Goal: Information Seeking & Learning: Learn about a topic

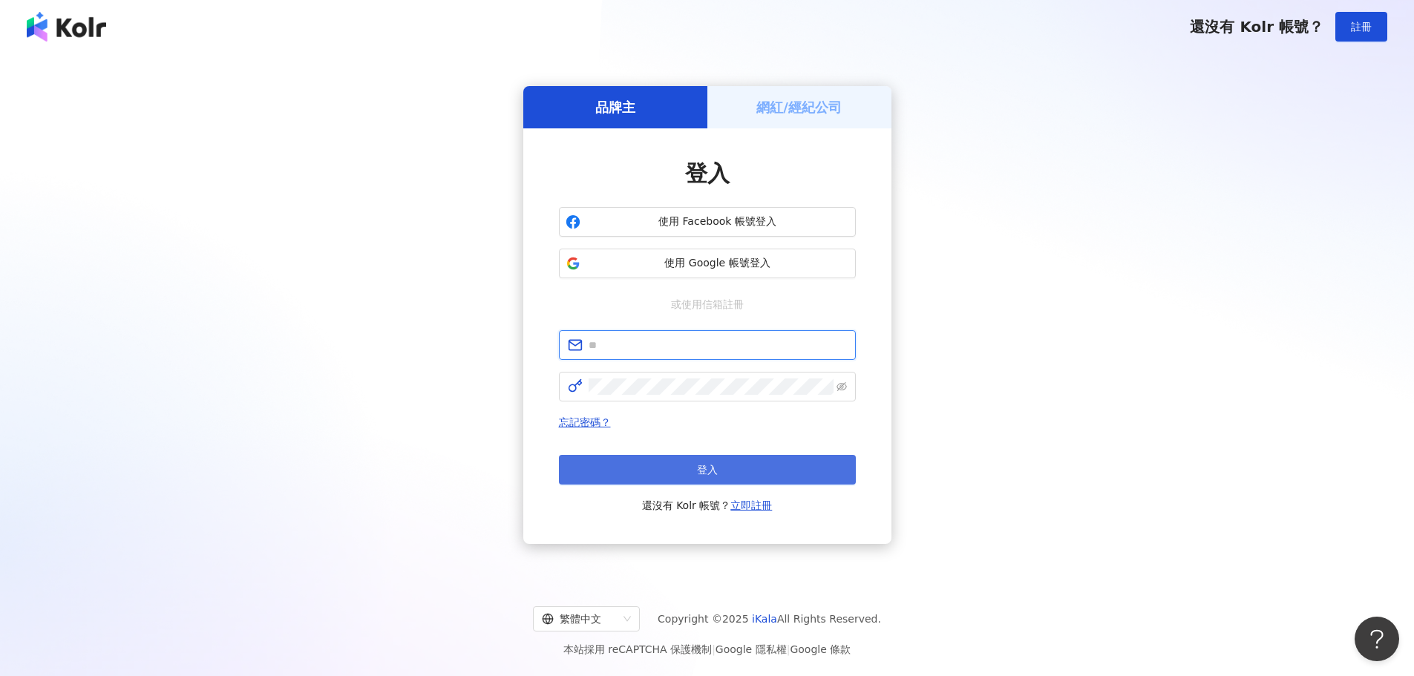
type input "**********"
click at [664, 471] on button "登入" at bounding box center [707, 470] width 297 height 30
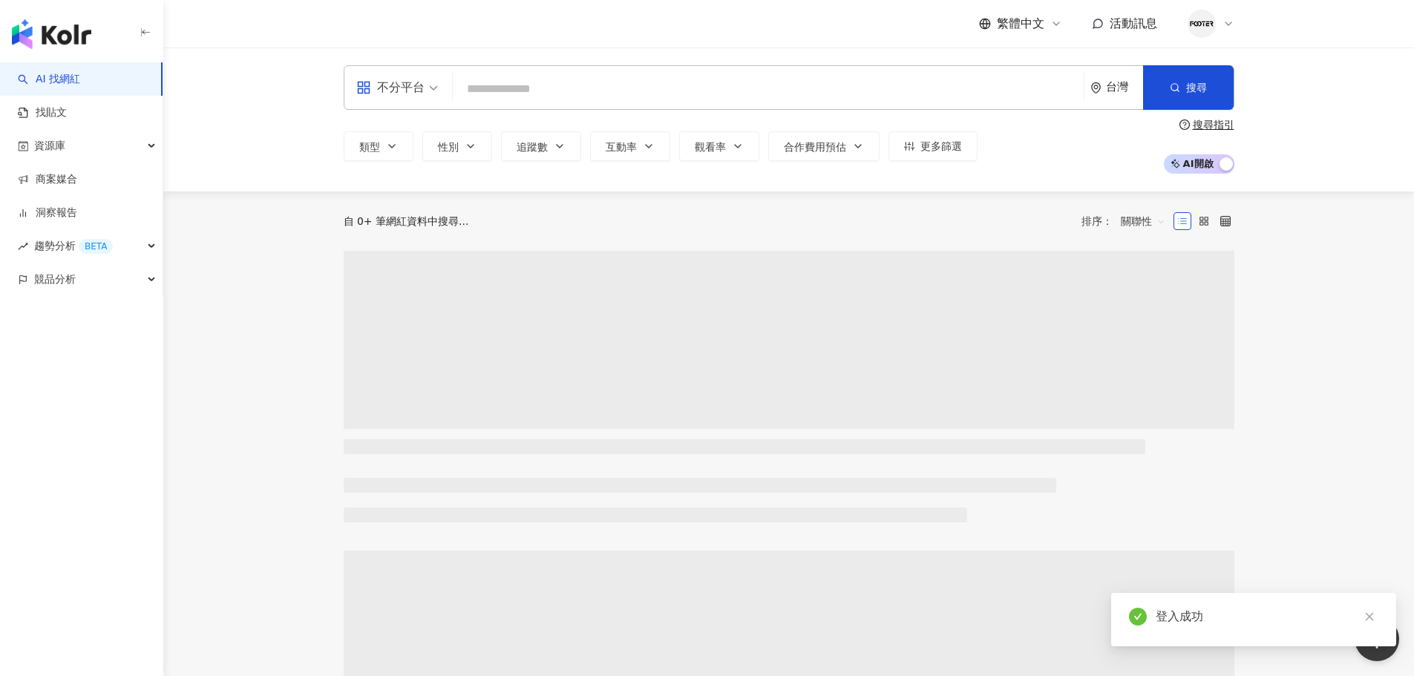
click at [551, 77] on input "search" at bounding box center [768, 89] width 619 height 28
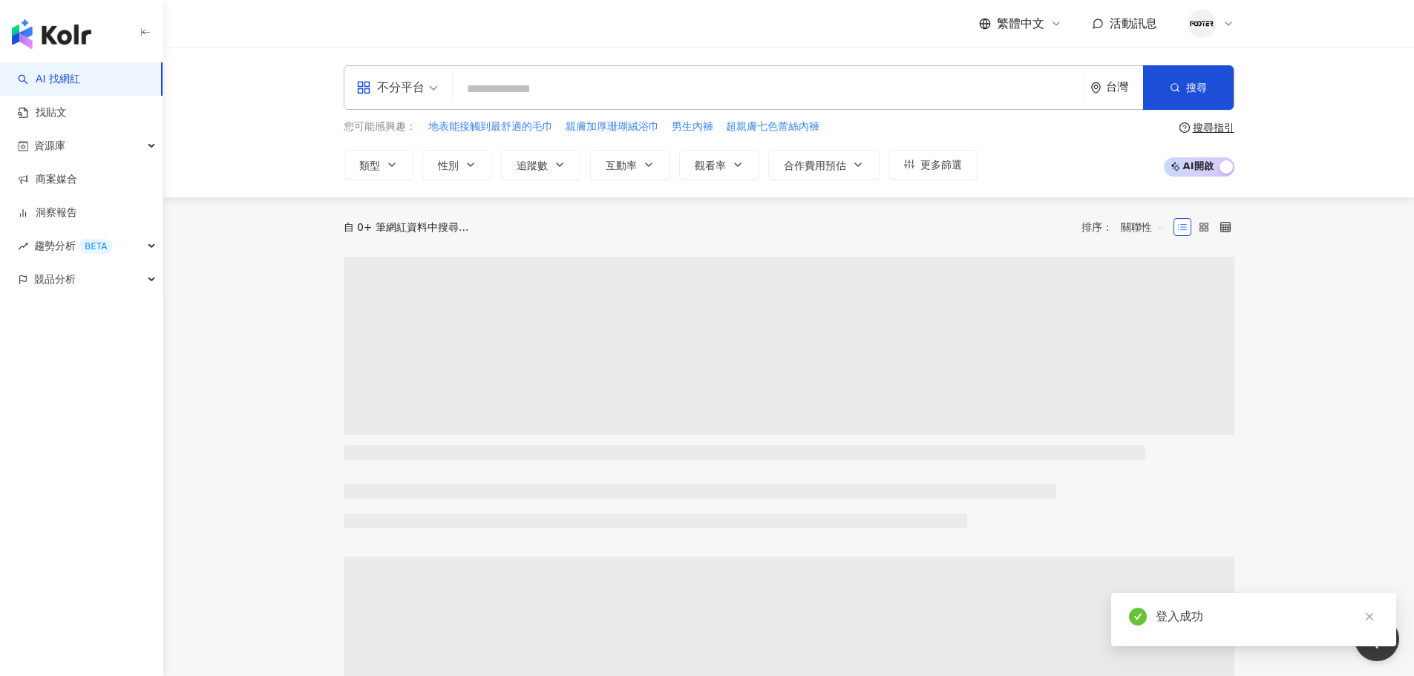
type input "**********"
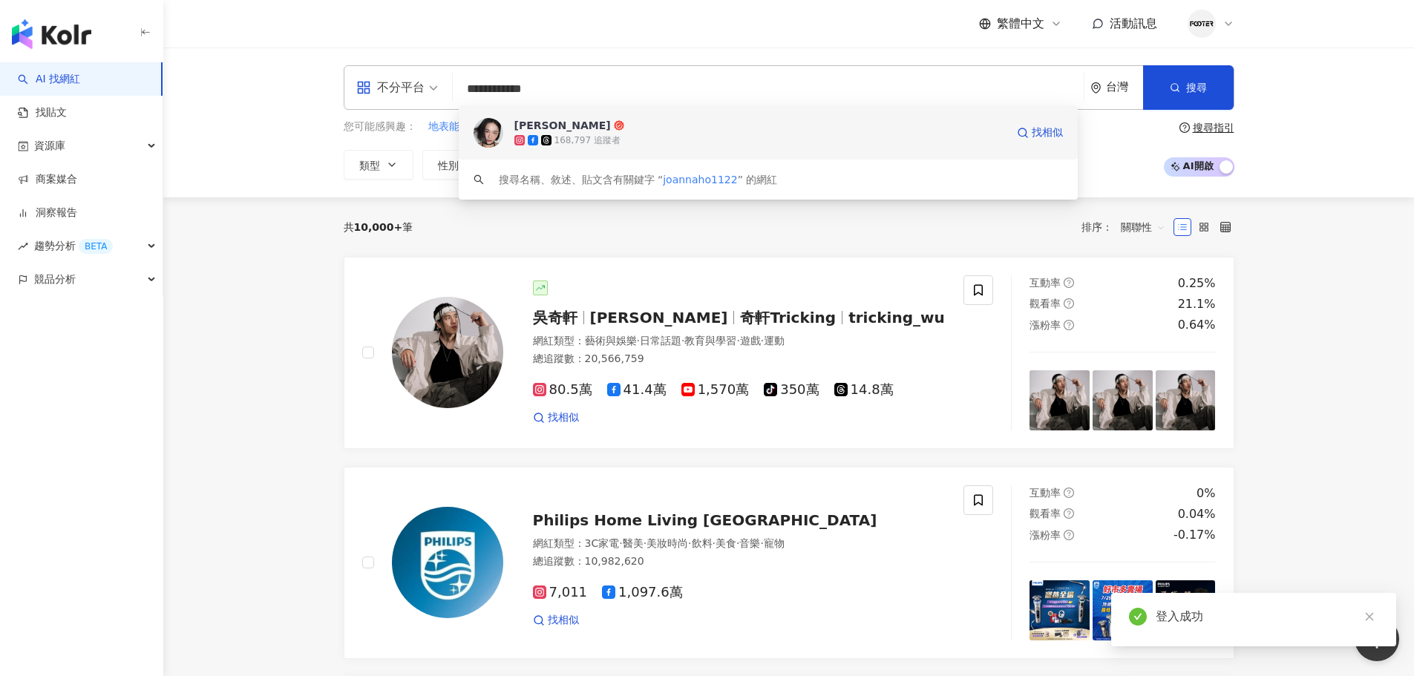
click at [591, 140] on div "168,797 追蹤者" at bounding box center [588, 140] width 66 height 13
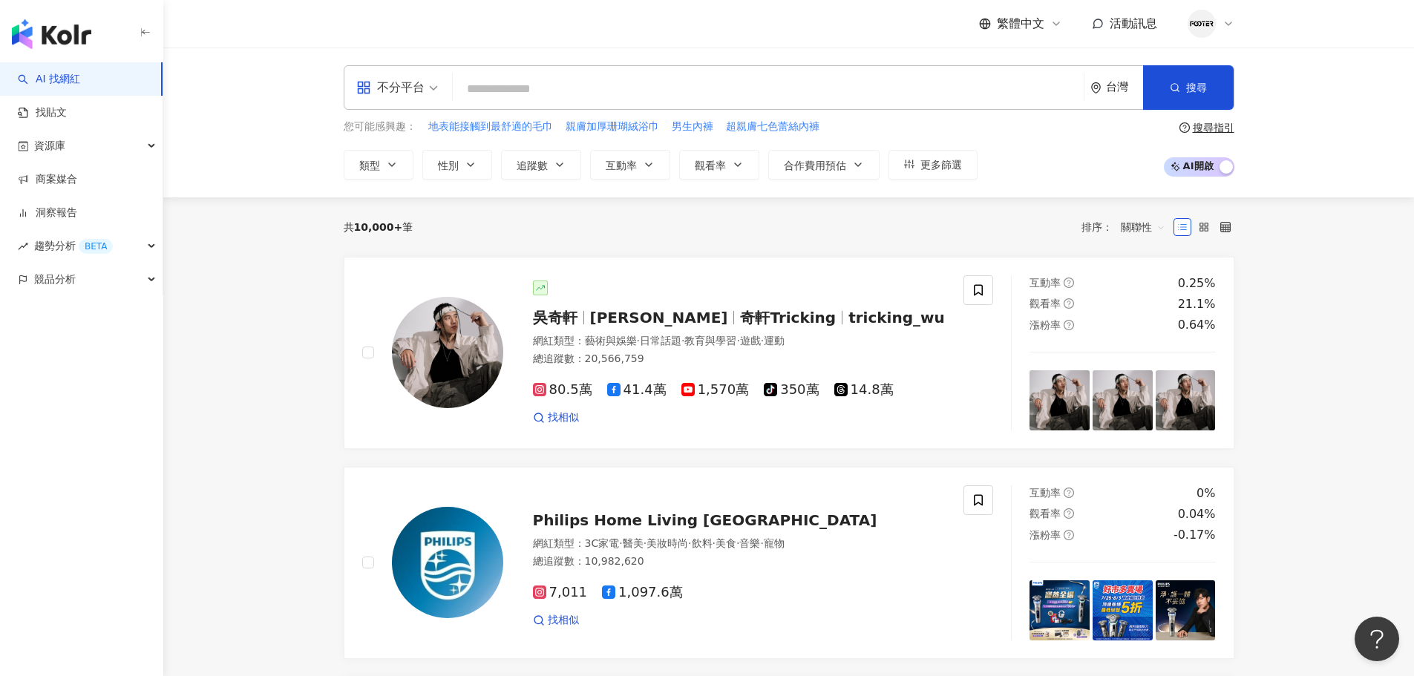
click at [494, 88] on input "search" at bounding box center [768, 89] width 619 height 28
paste input "**********"
type input "**********"
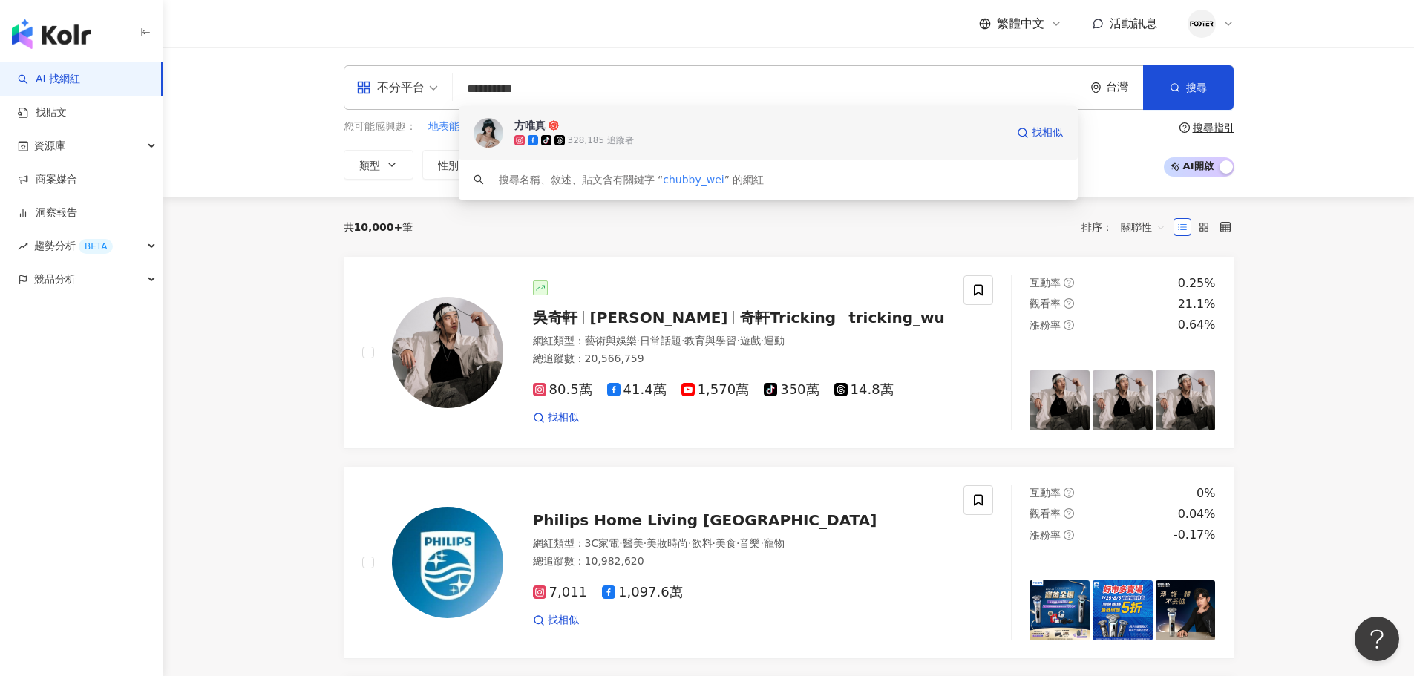
click at [564, 137] on icon at bounding box center [560, 140] width 10 height 10
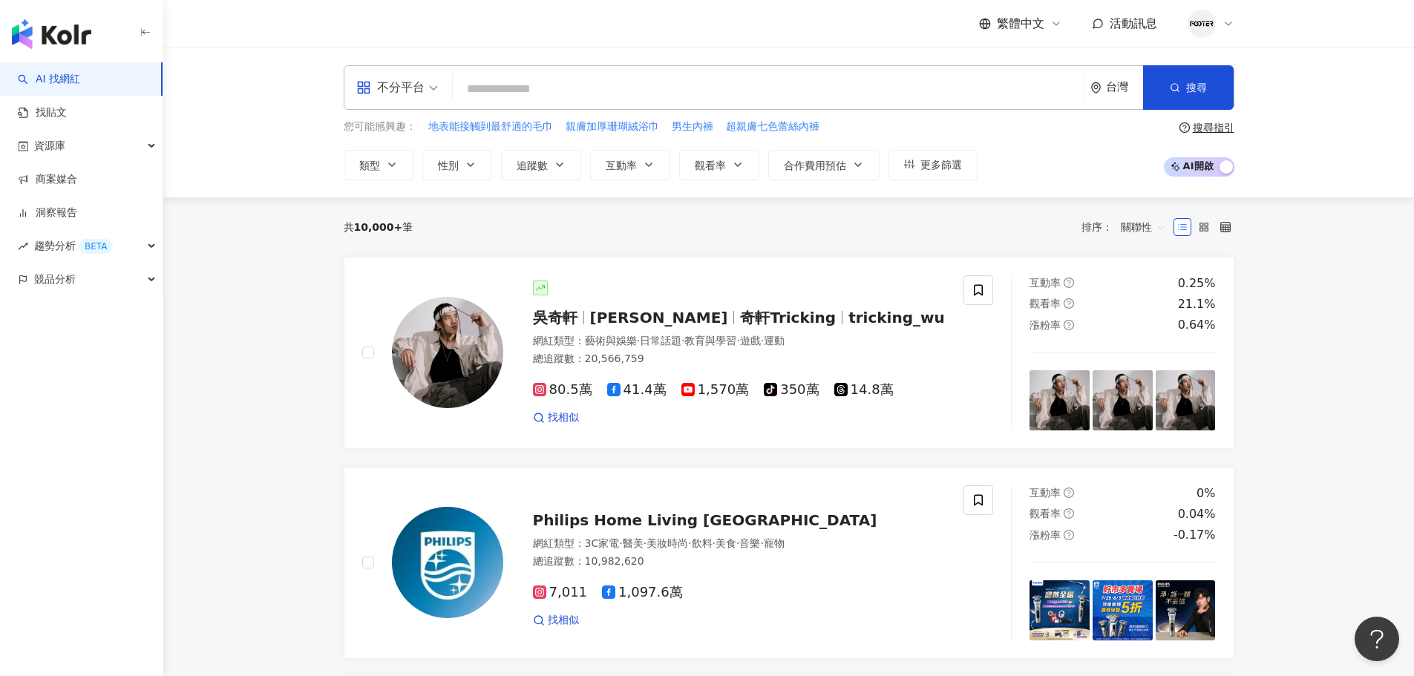
click at [500, 95] on input "search" at bounding box center [768, 89] width 619 height 28
paste input "**"
type input "**"
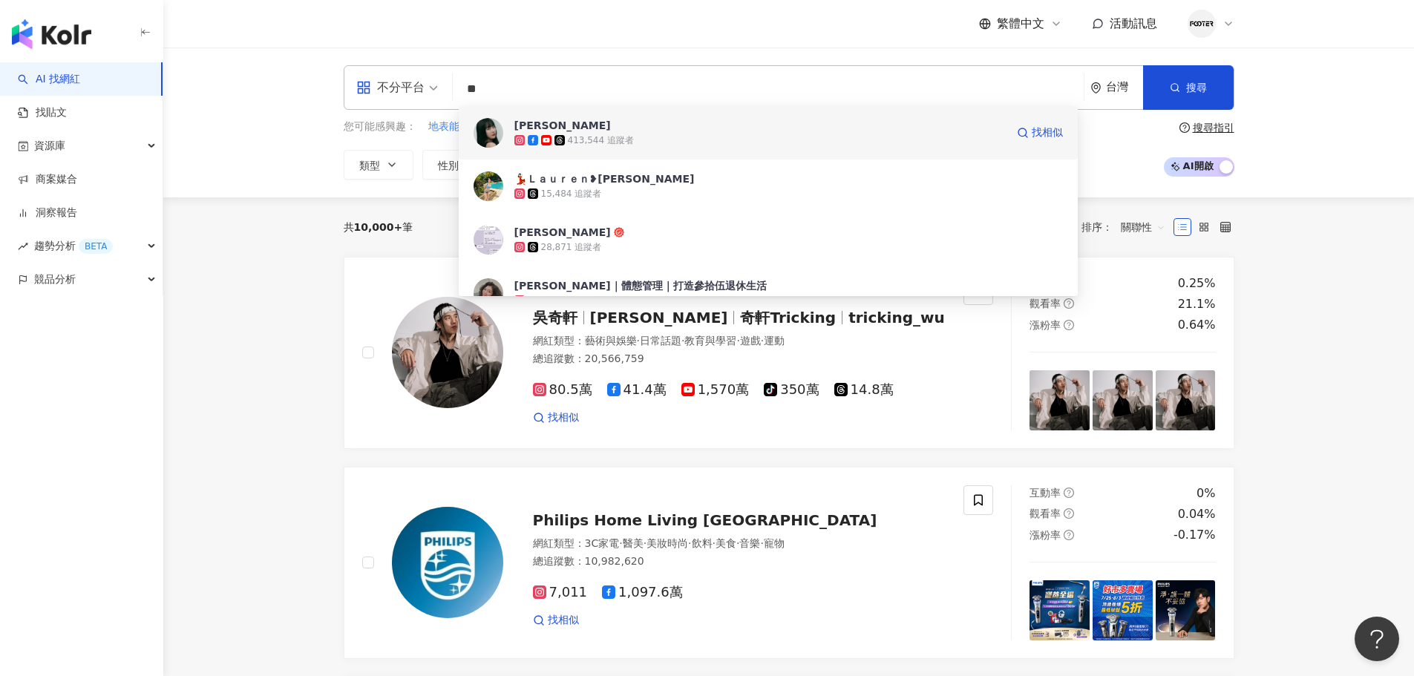
click at [614, 137] on div "413,544 追蹤者" at bounding box center [601, 140] width 66 height 13
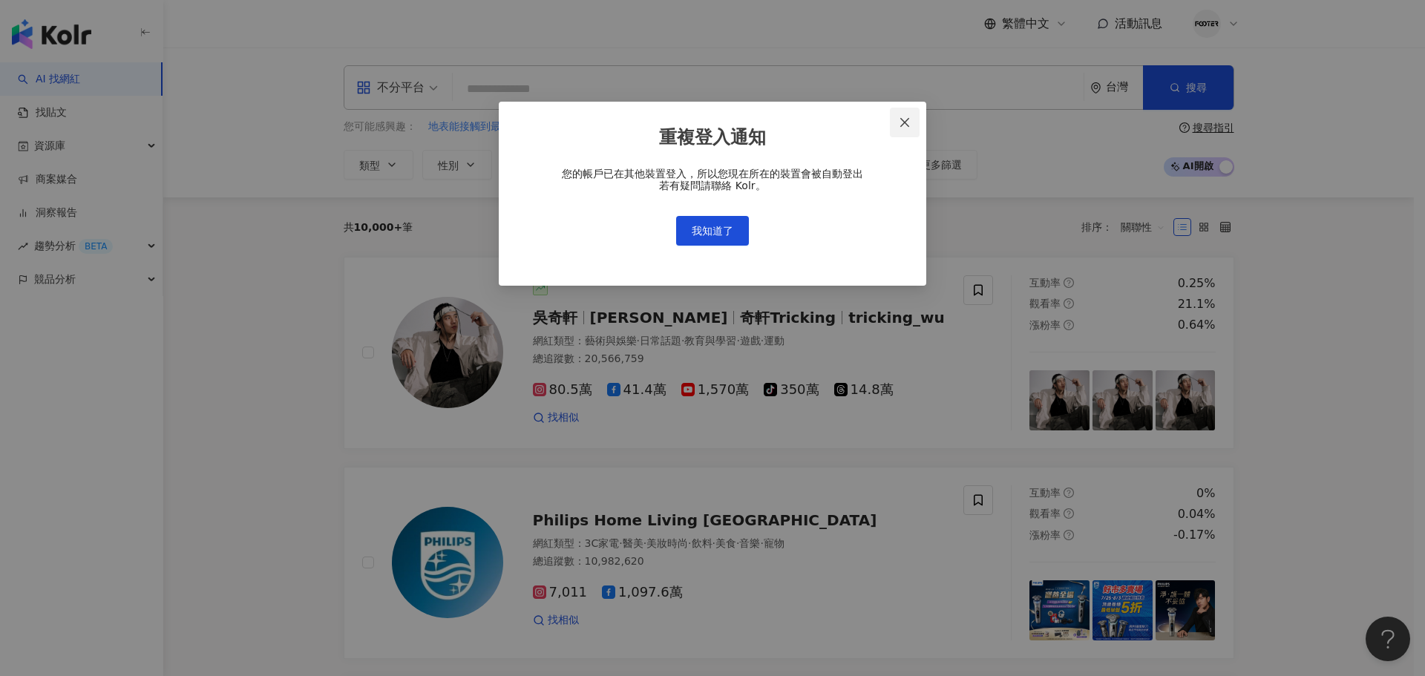
click at [906, 128] on icon "close" at bounding box center [905, 123] width 12 height 12
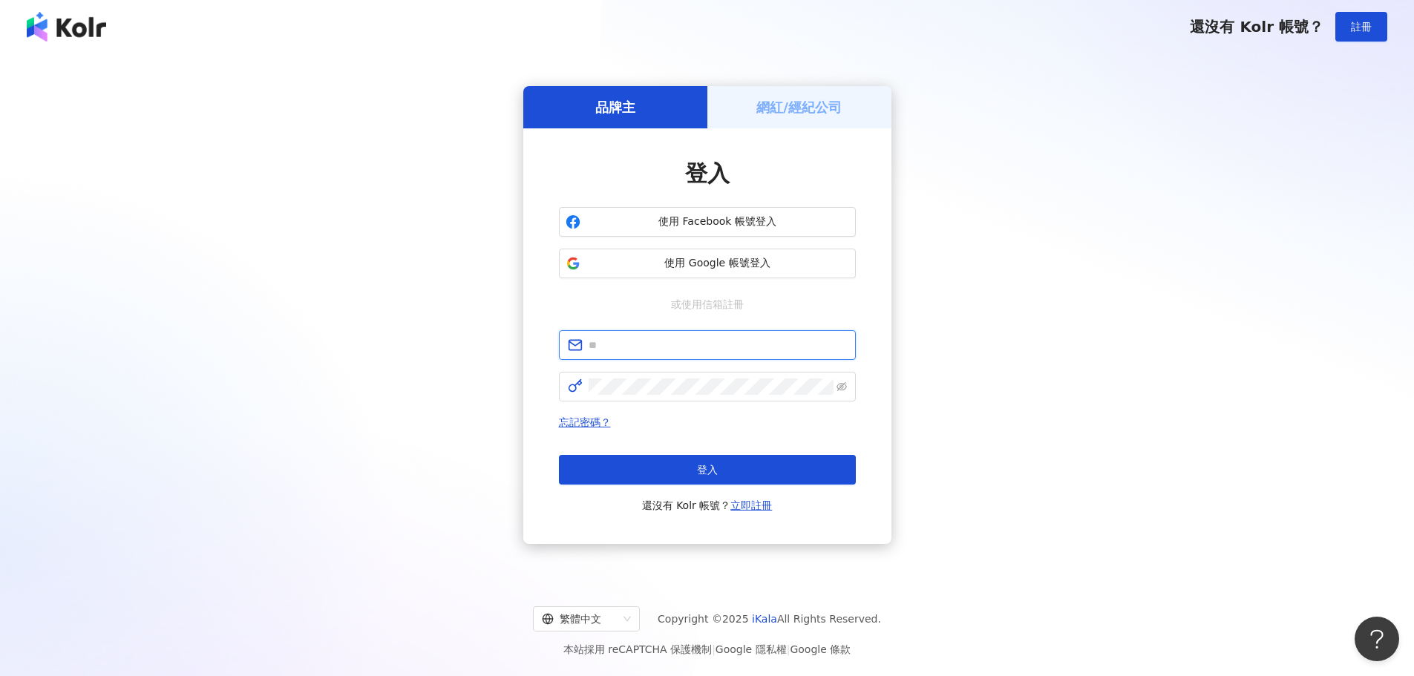
type input "**********"
click at [679, 471] on button "登入" at bounding box center [707, 470] width 297 height 30
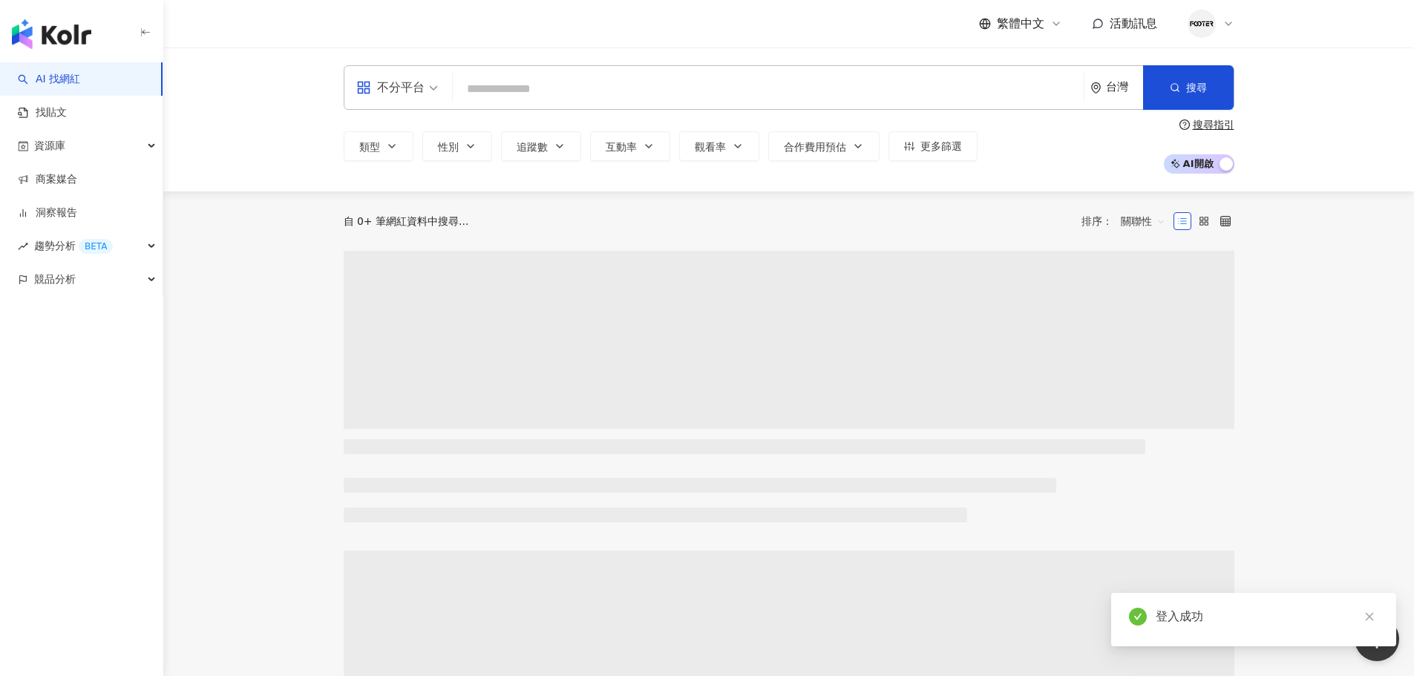
type input "*********"
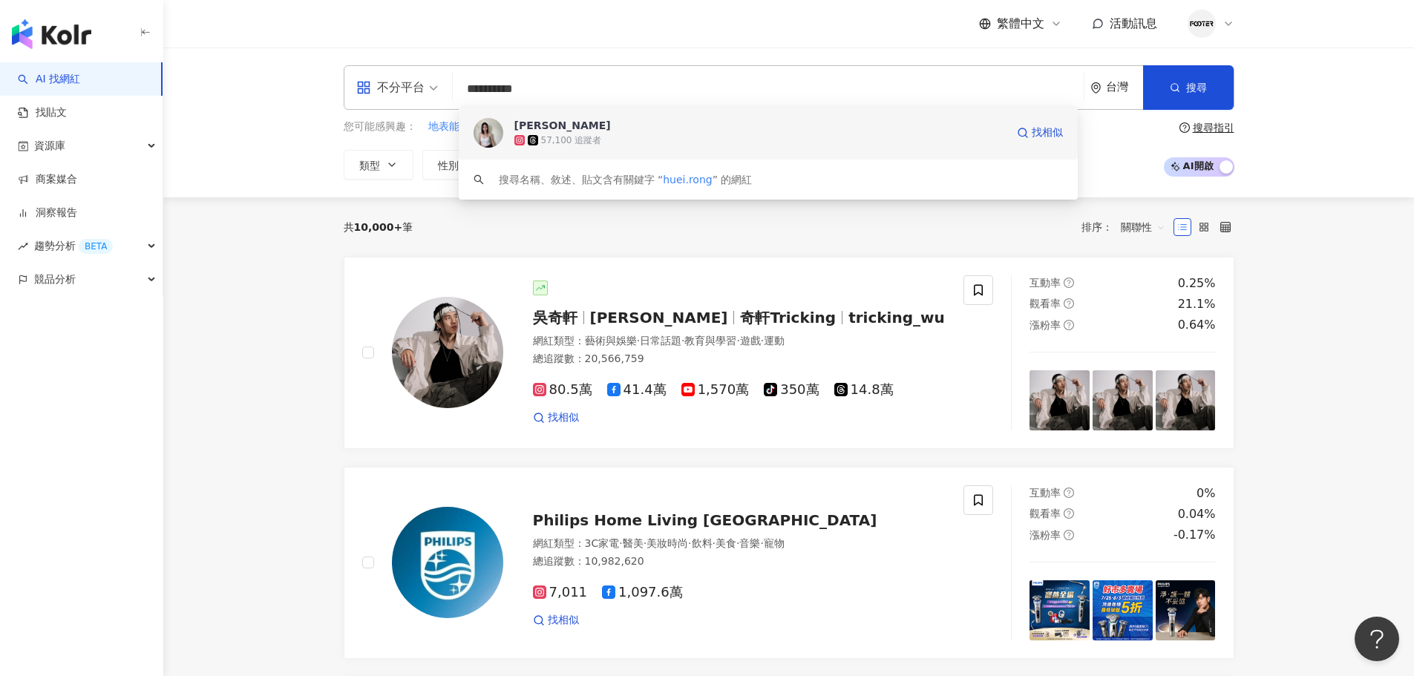
click at [537, 131] on div "Samantha" at bounding box center [562, 125] width 97 height 15
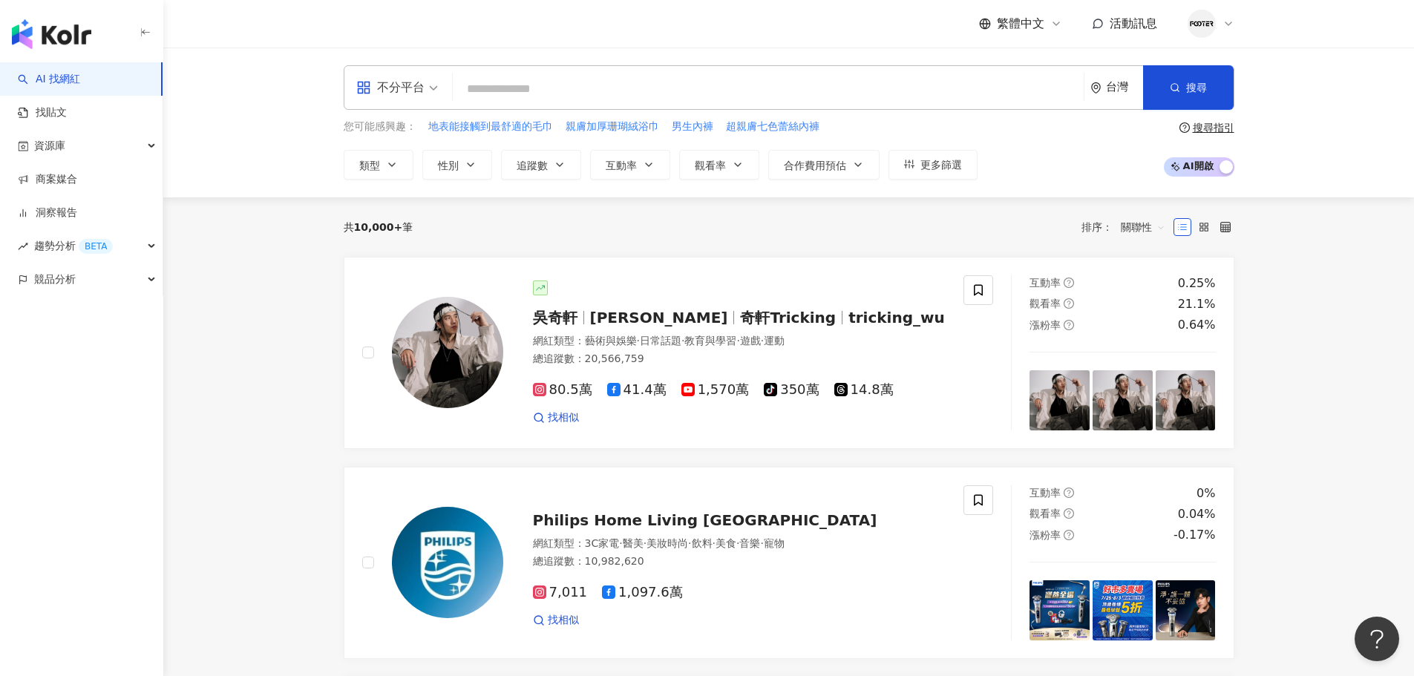
paste input "**********"
type input "**********"
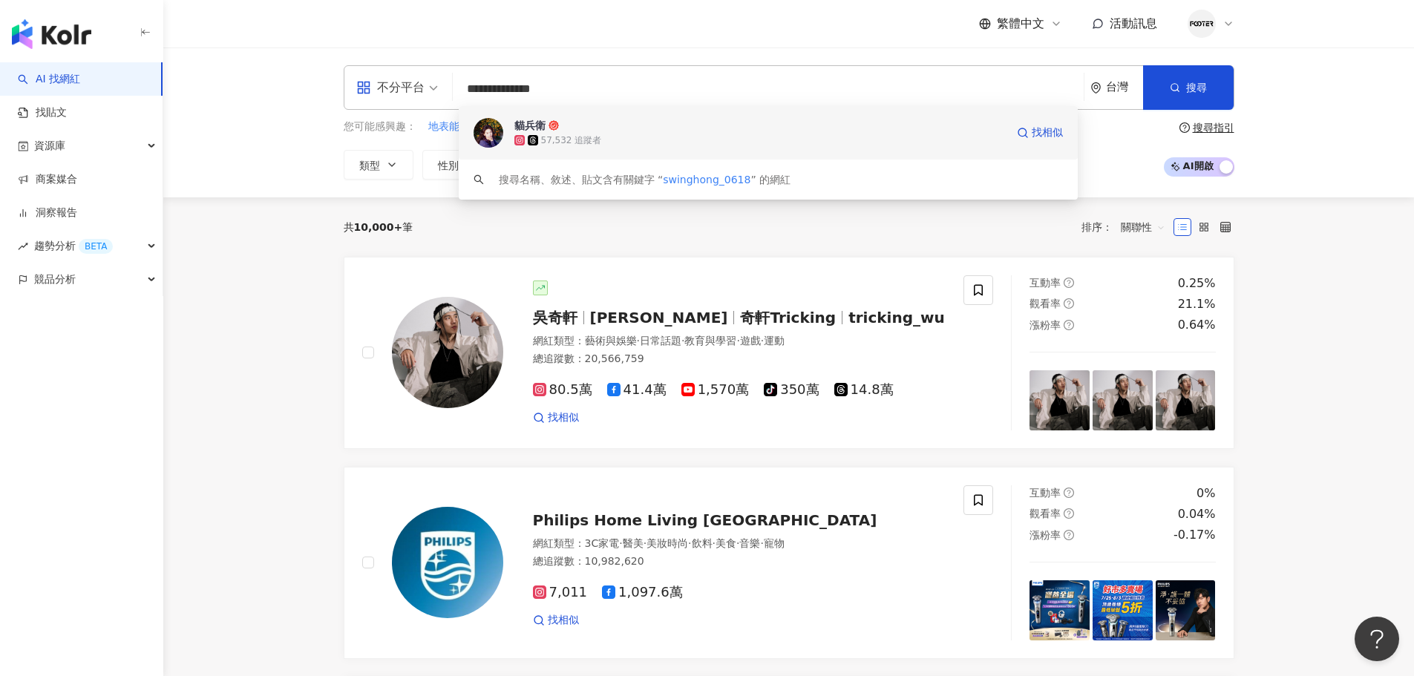
click at [585, 140] on div "57,532 追蹤者" at bounding box center [571, 140] width 61 height 13
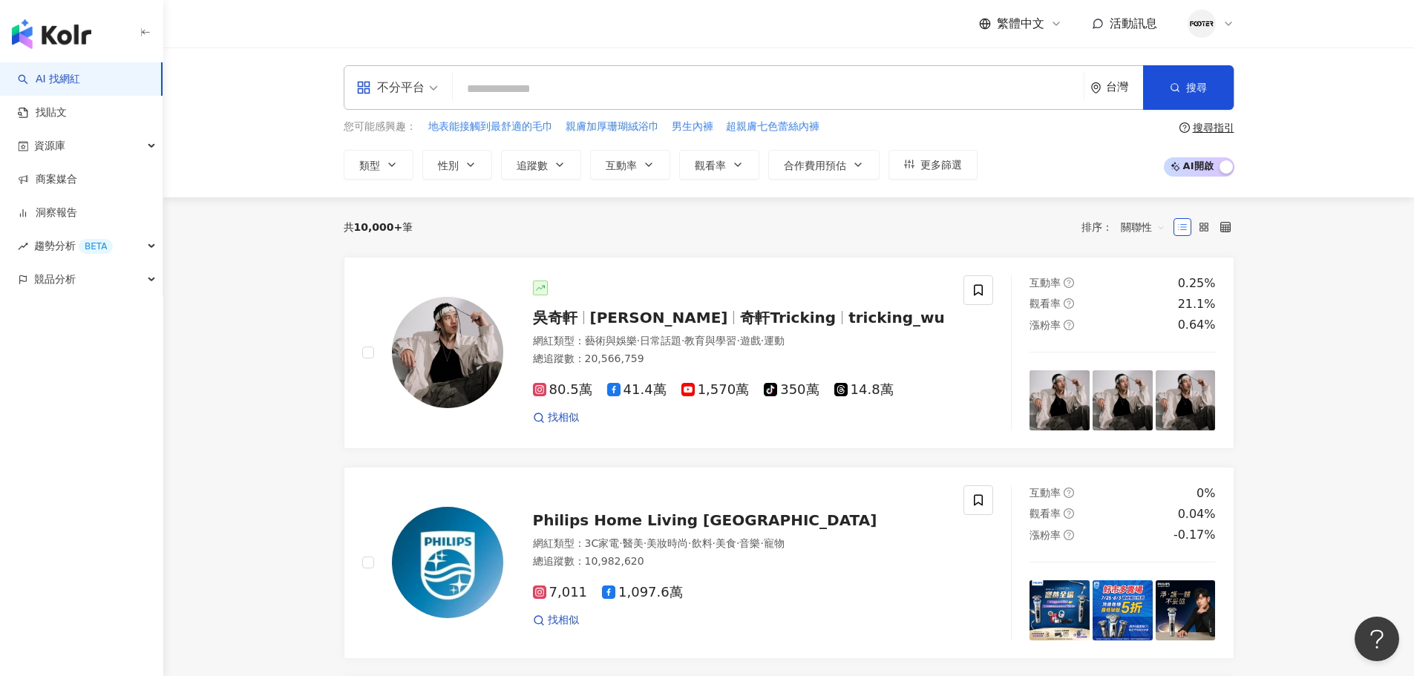
paste input "**********"
type input "**********"
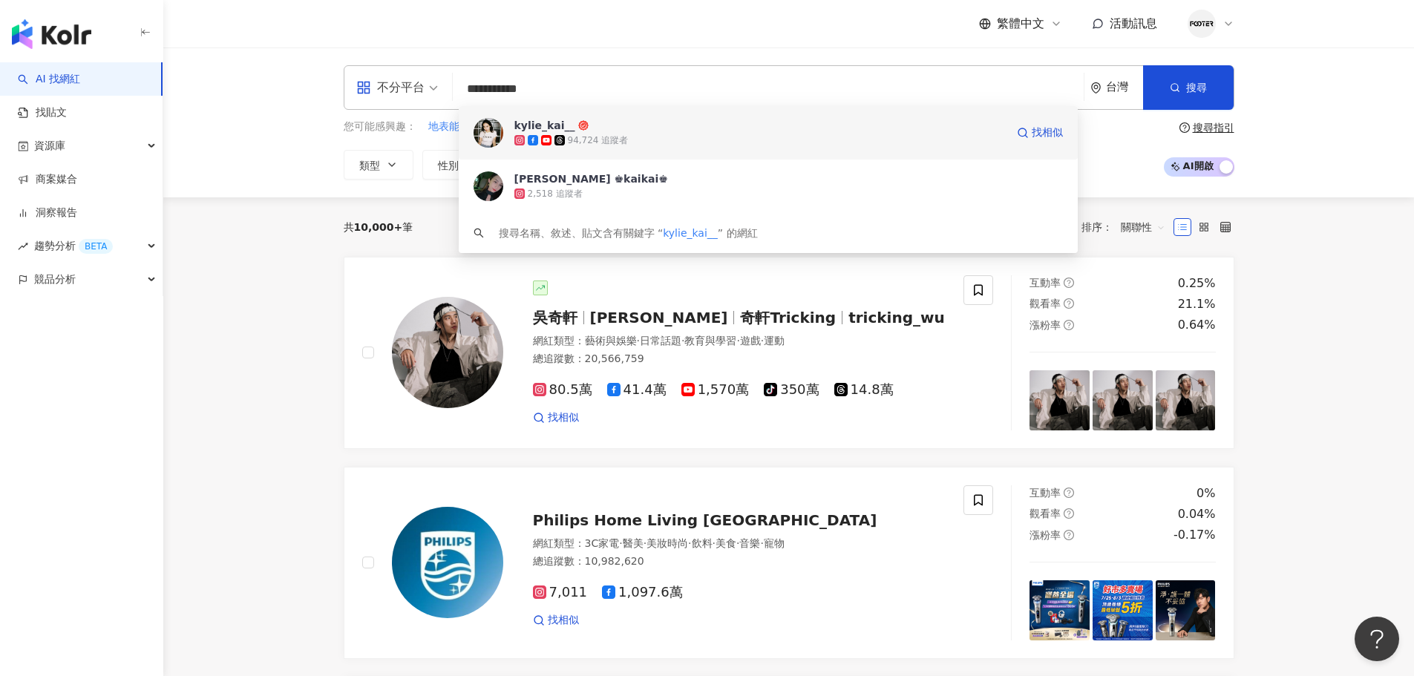
click at [604, 125] on span "kylie_kai__" at bounding box center [759, 125] width 491 height 15
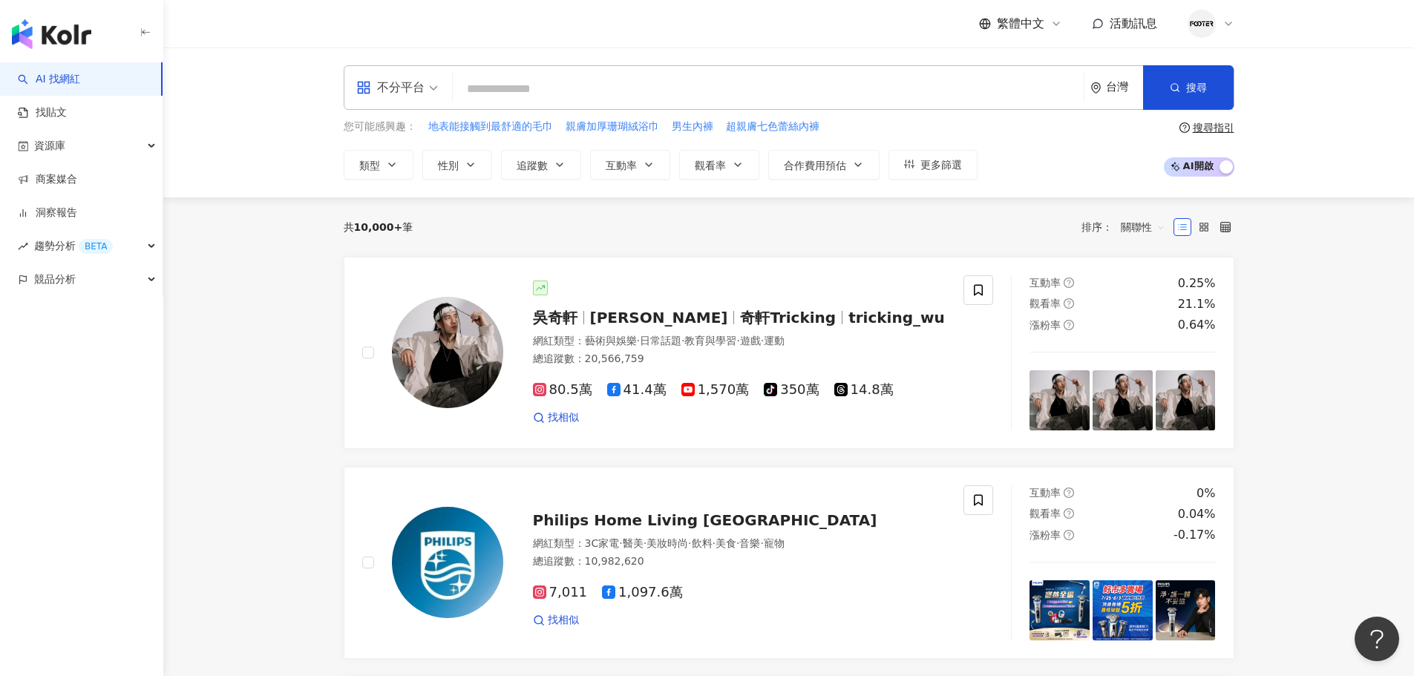
click at [498, 79] on input "search" at bounding box center [768, 89] width 619 height 28
paste input "**********"
type input "**********"
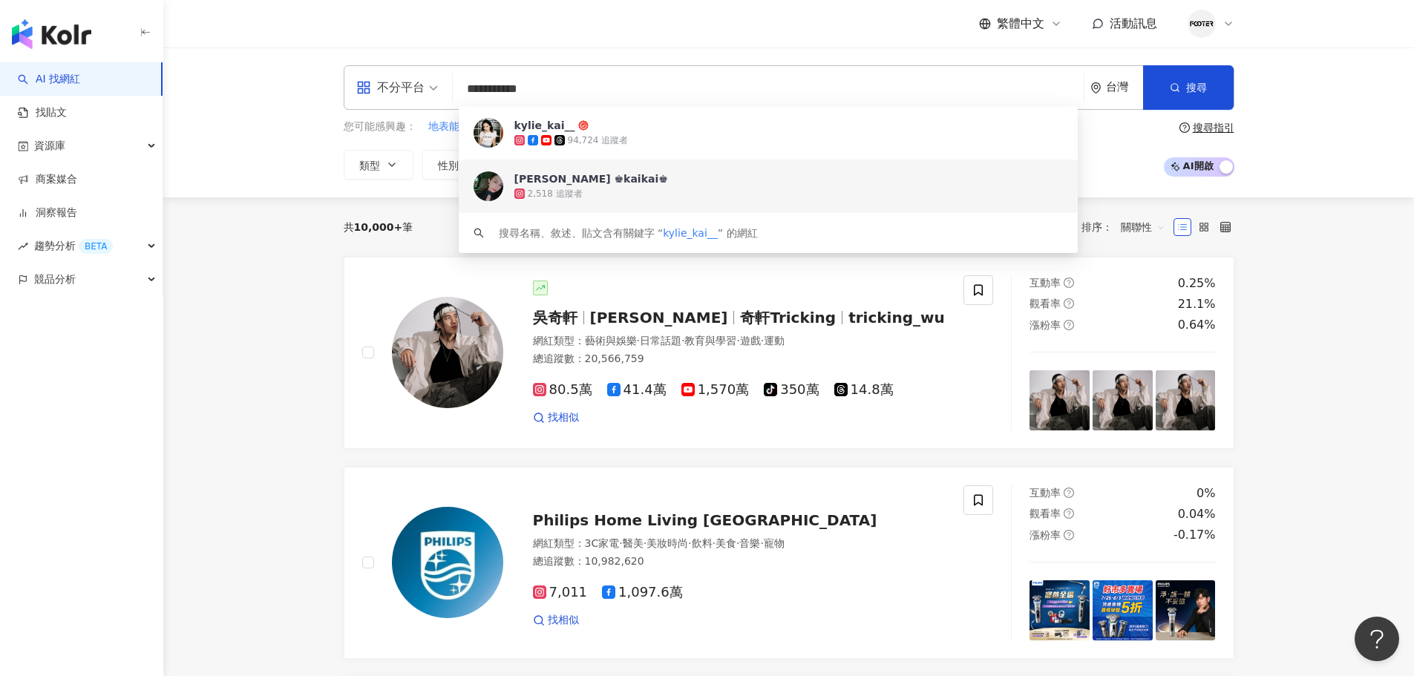
click at [542, 180] on div "Kylie Wong ♚kaikai♚" at bounding box center [591, 178] width 154 height 15
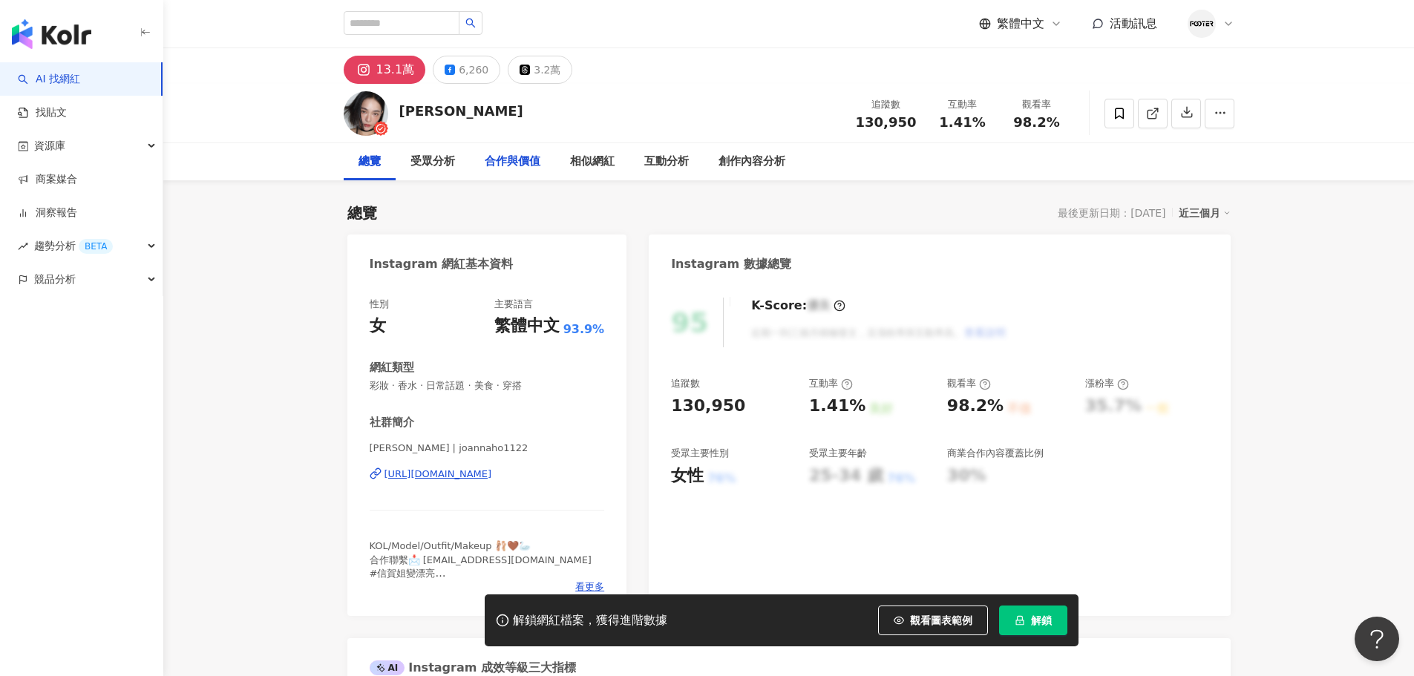
click at [520, 154] on div "合作與價值" at bounding box center [513, 162] width 56 height 18
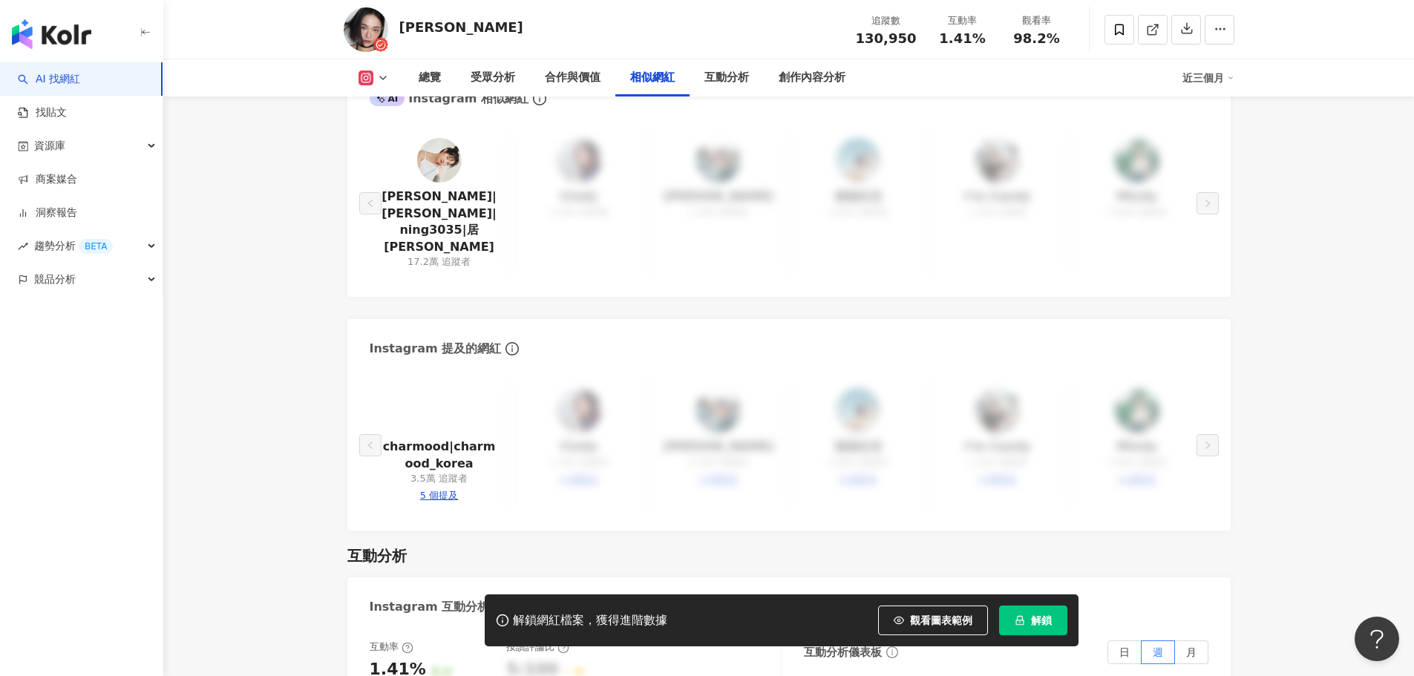
scroll to position [2530, 0]
click at [442, 437] on link "charmood|charmood_korea" at bounding box center [440, 453] width 116 height 33
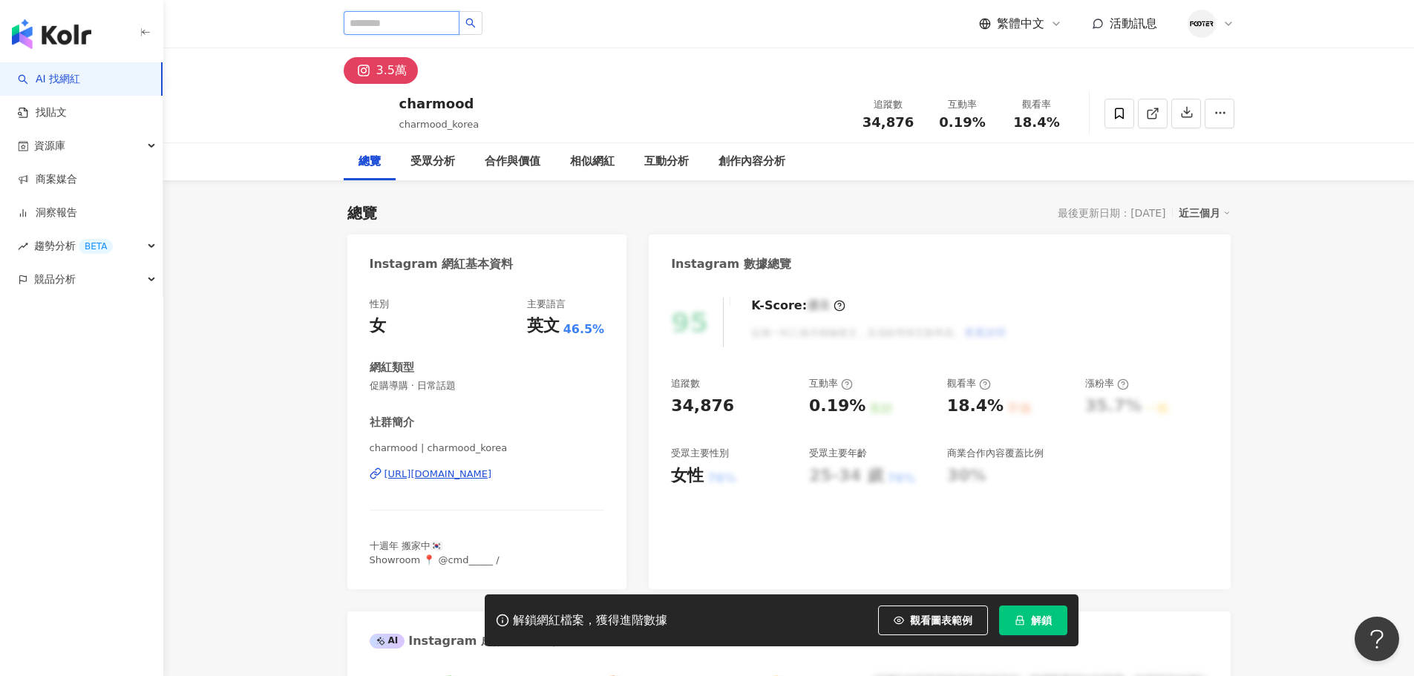
click at [417, 24] on input "search" at bounding box center [402, 23] width 116 height 24
type input "*"
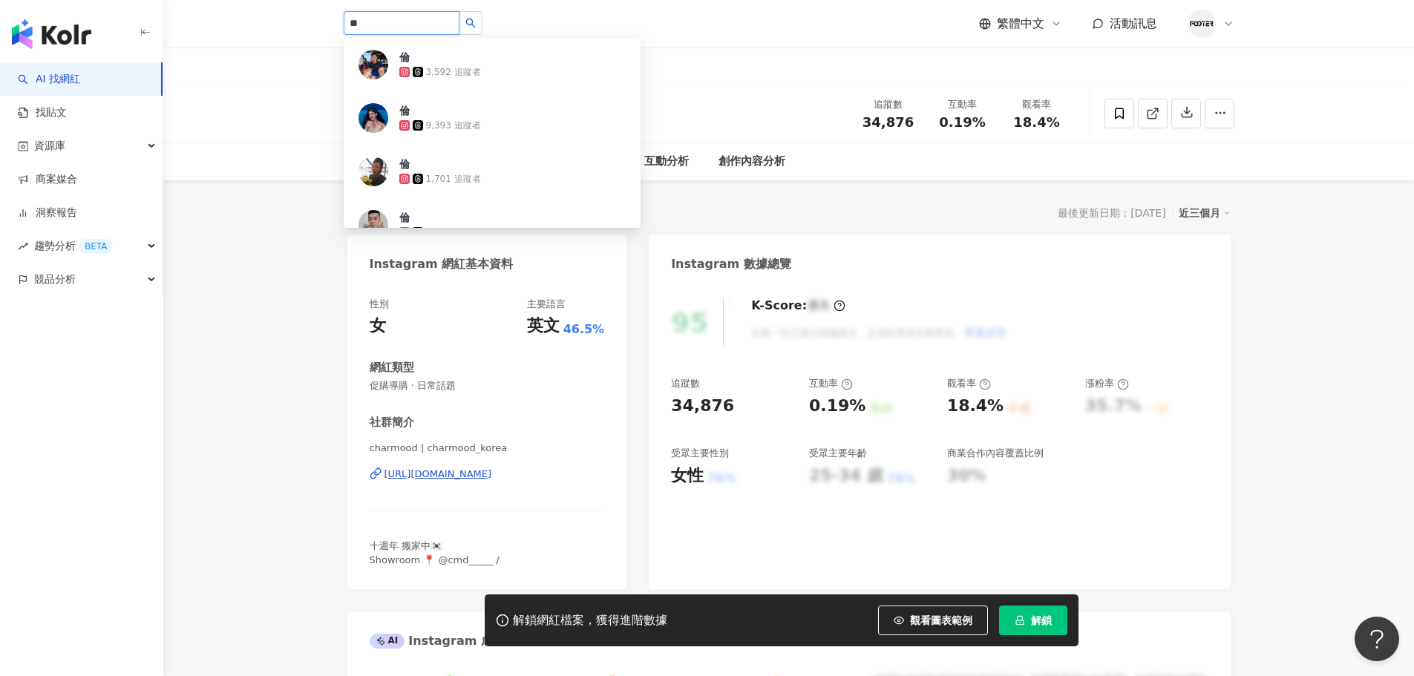
type input "**"
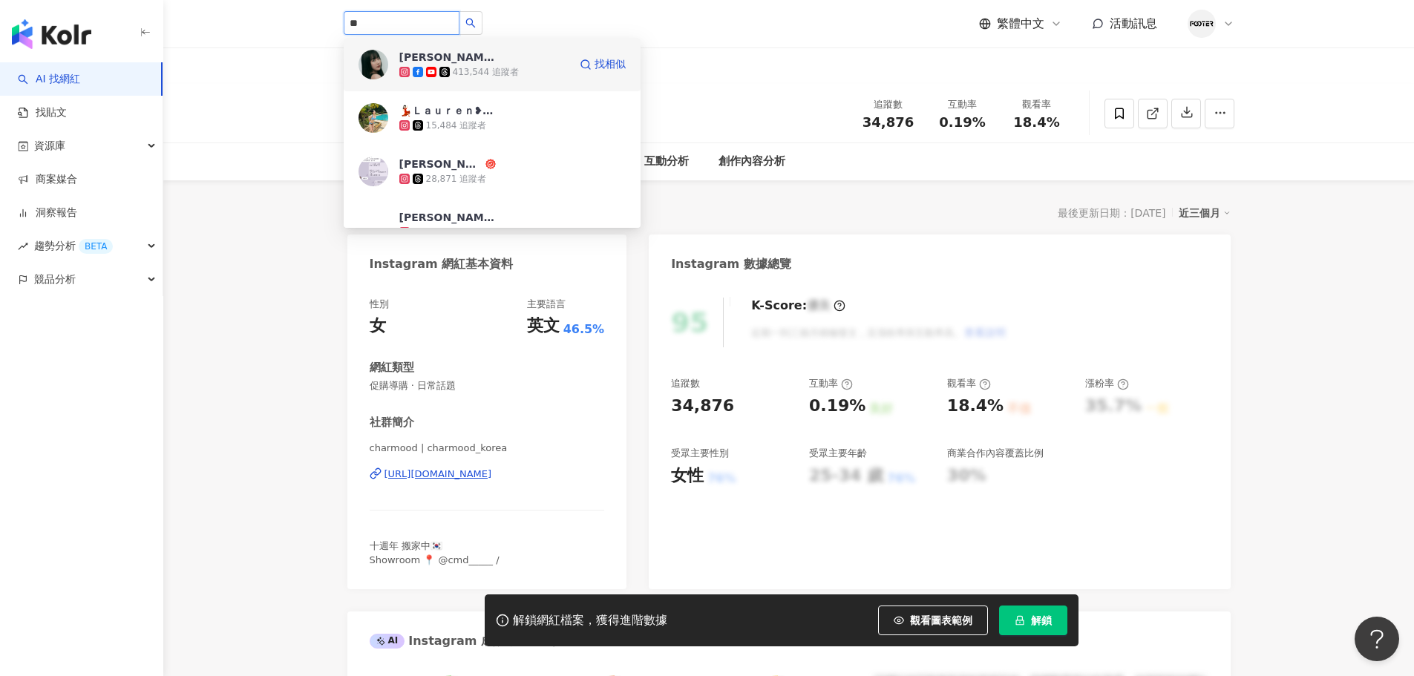
click at [423, 77] on div "413,544 追蹤者" at bounding box center [483, 72] width 169 height 15
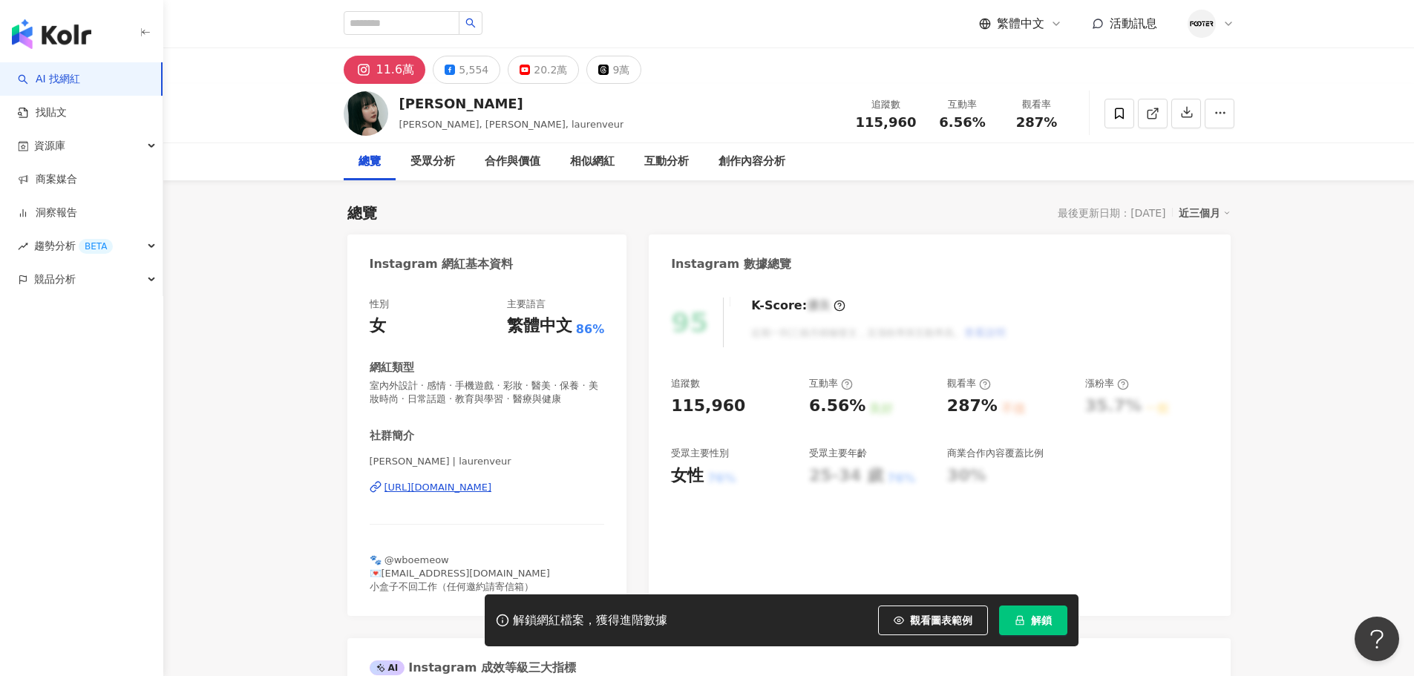
click at [468, 488] on div "[URL][DOMAIN_NAME]" at bounding box center [439, 487] width 108 height 13
drag, startPoint x: 424, startPoint y: 104, endPoint x: 397, endPoint y: 108, distance: 27.1
click at [397, 108] on div "蘿倫 Lauren, 蘿倫 Lauren, laurenveur 追蹤數 115,960 互動率 6.56% 觀看率 287%" at bounding box center [789, 113] width 950 height 59
copy div "蘿倫"
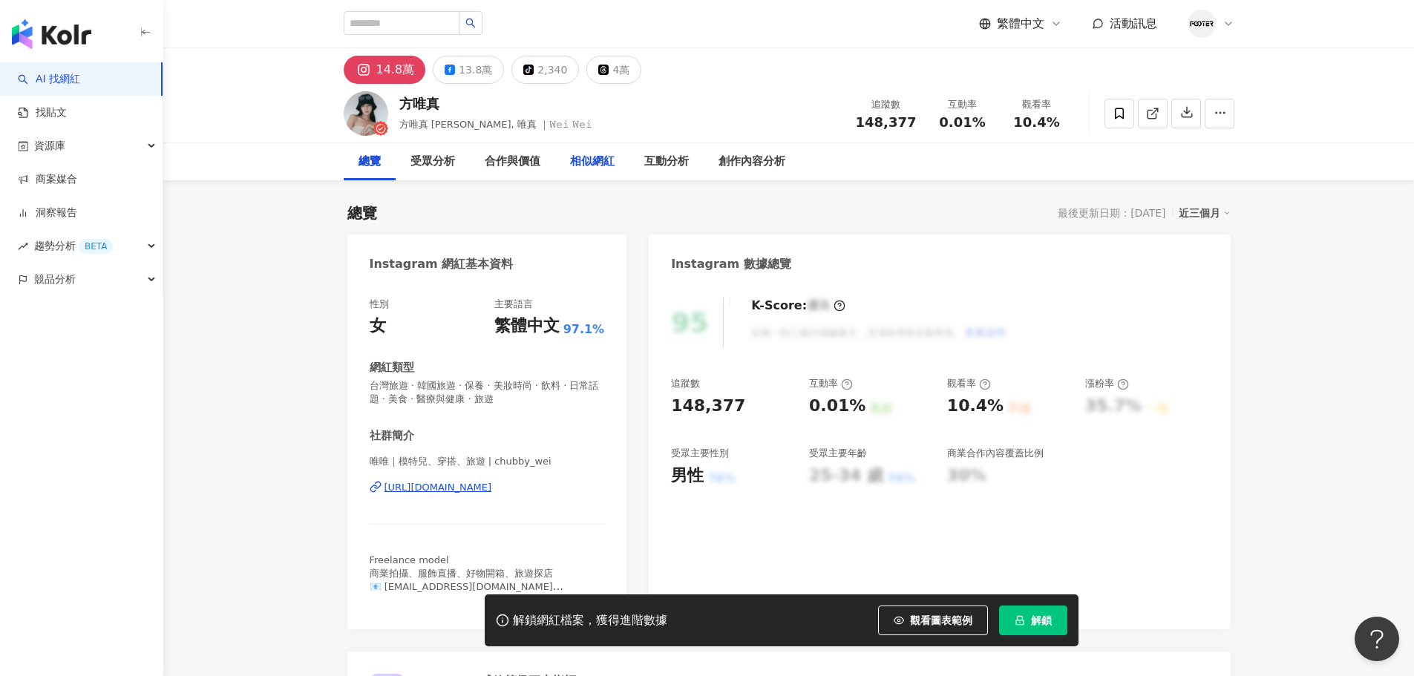
click at [581, 153] on div "相似網紅" at bounding box center [592, 162] width 45 height 18
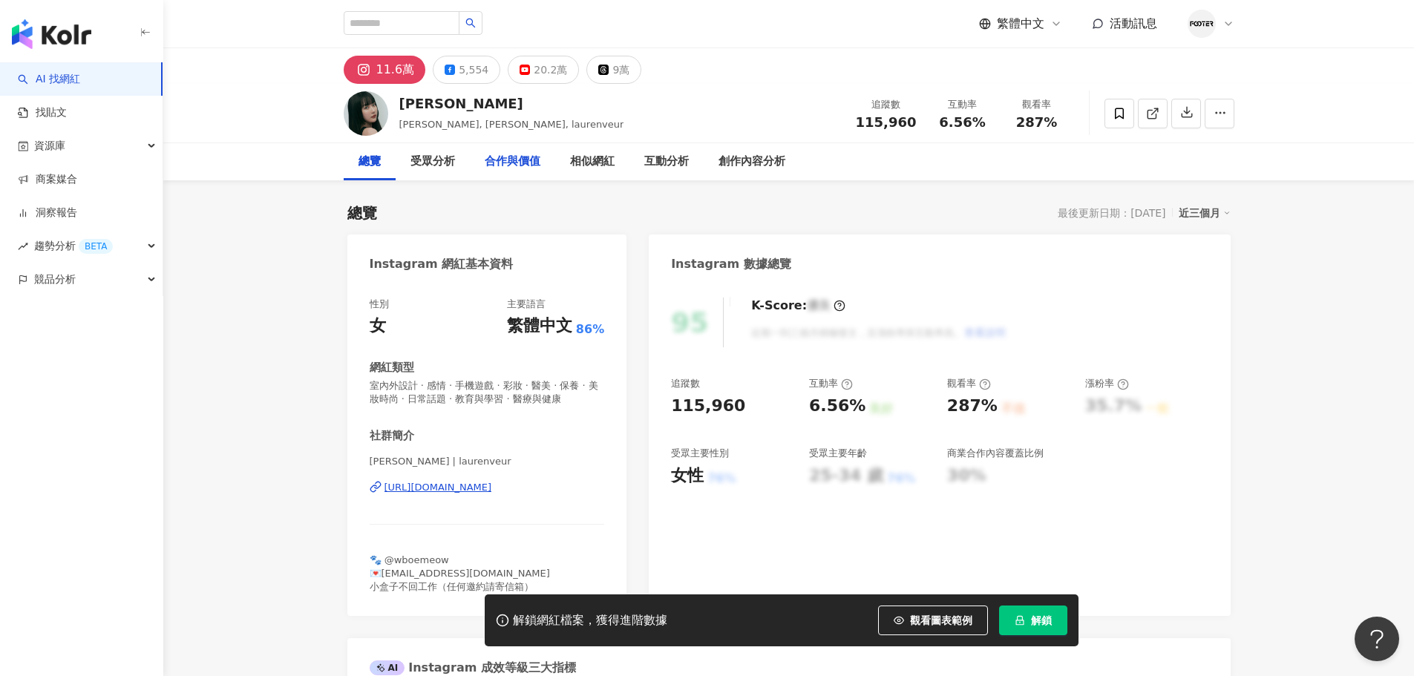
click at [503, 160] on div "合作與價值" at bounding box center [513, 162] width 56 height 18
click at [522, 168] on div "合作與價值" at bounding box center [513, 162] width 56 height 18
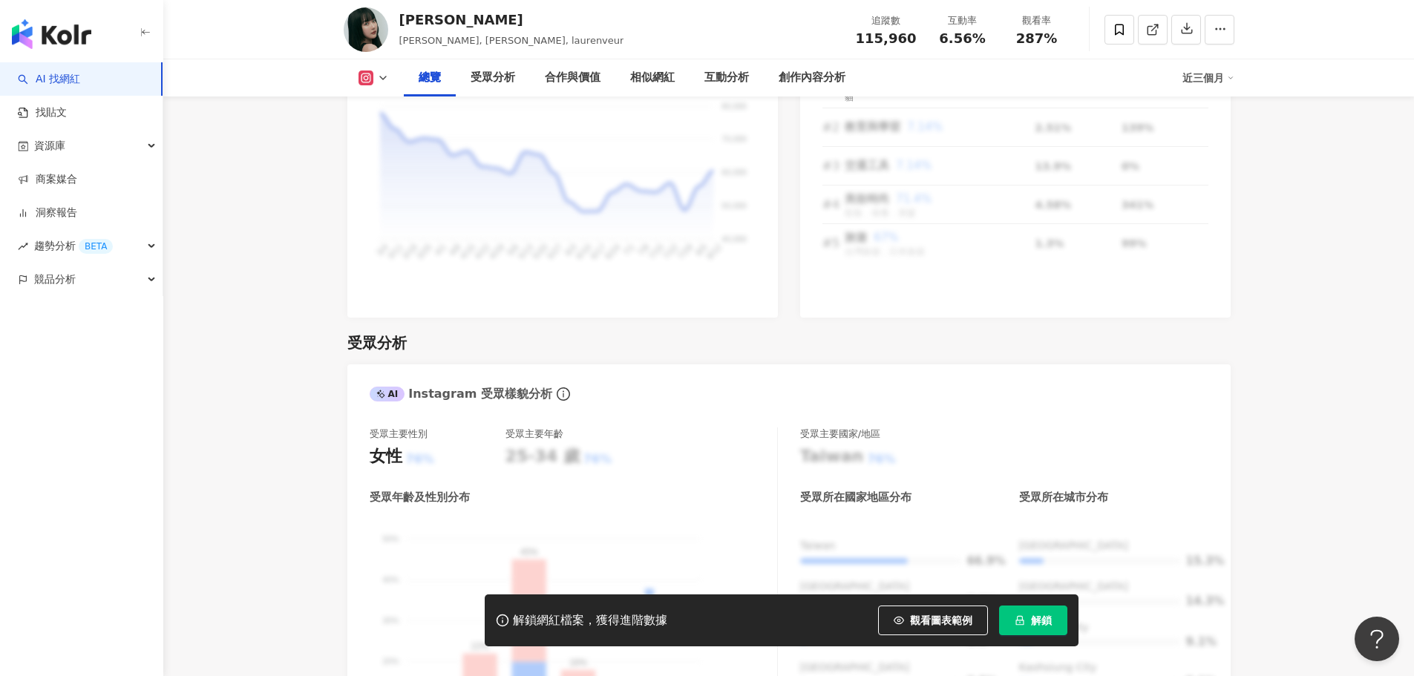
scroll to position [971, 0]
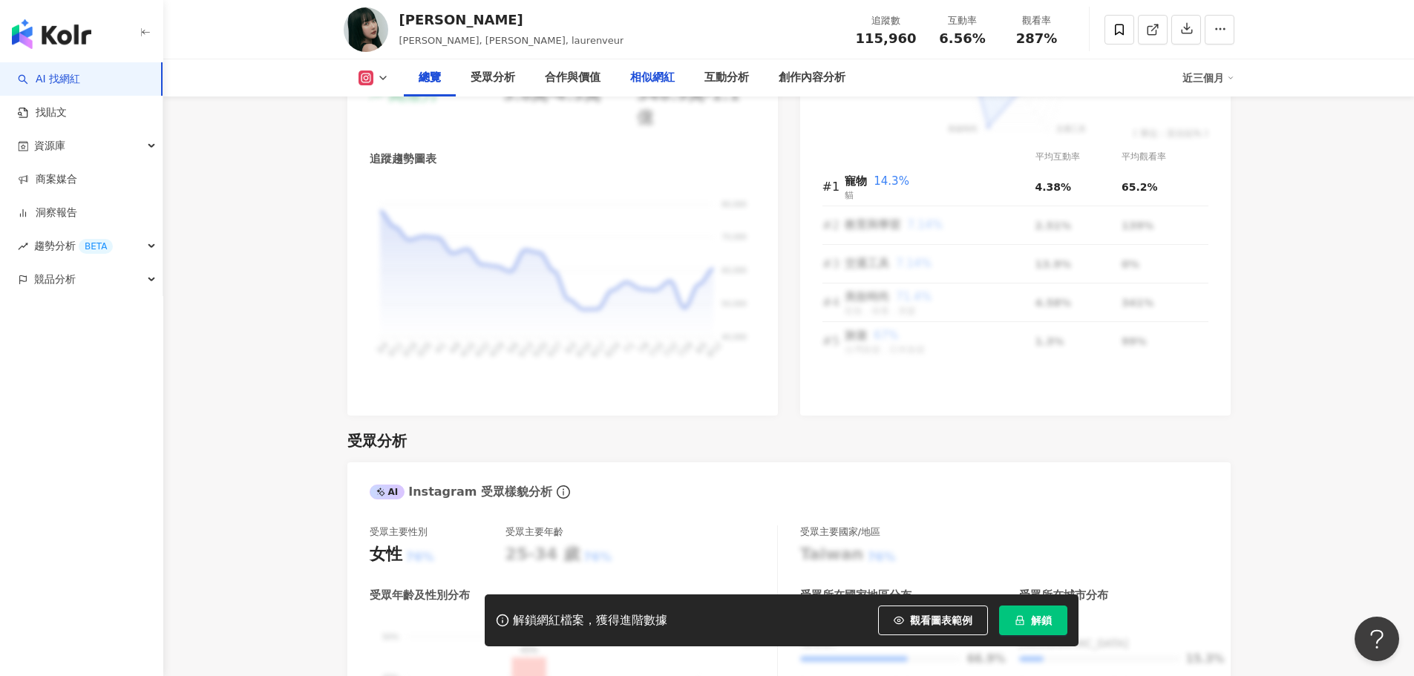
click at [630, 75] on div "相似網紅" at bounding box center [652, 78] width 45 height 18
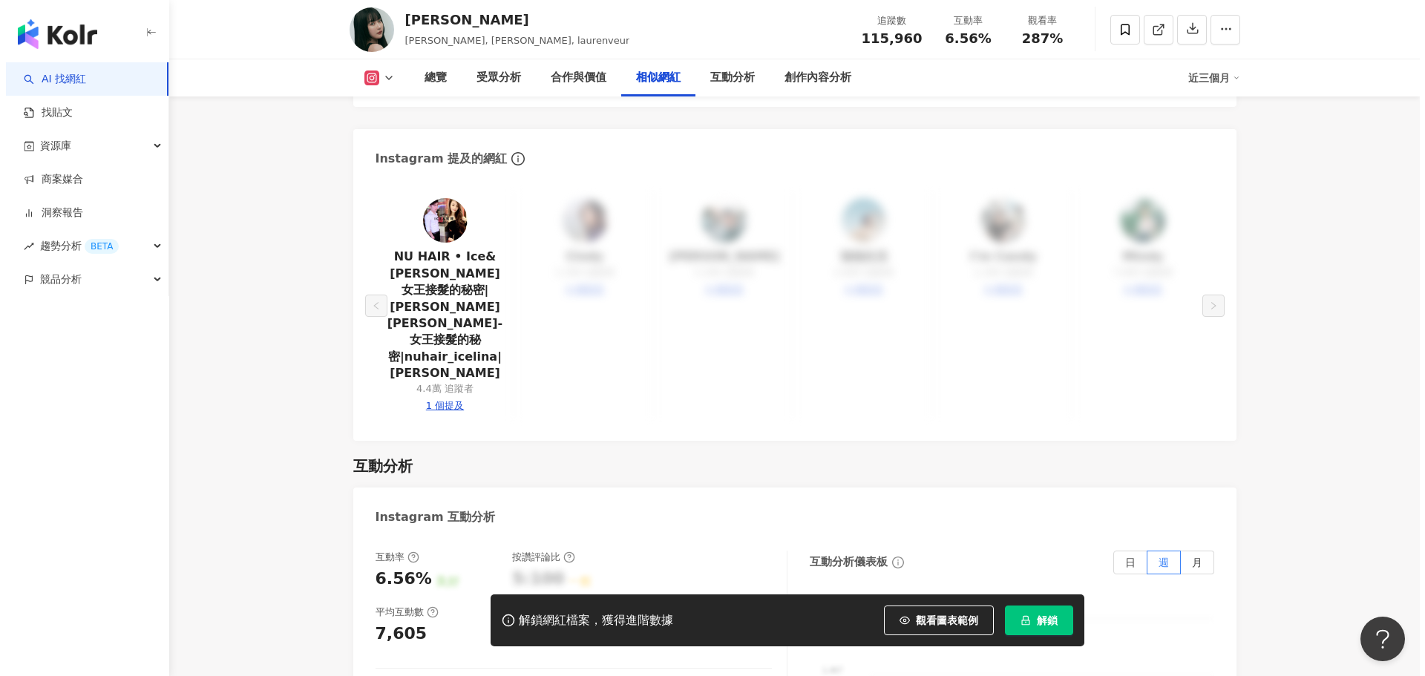
scroll to position [2729, 0]
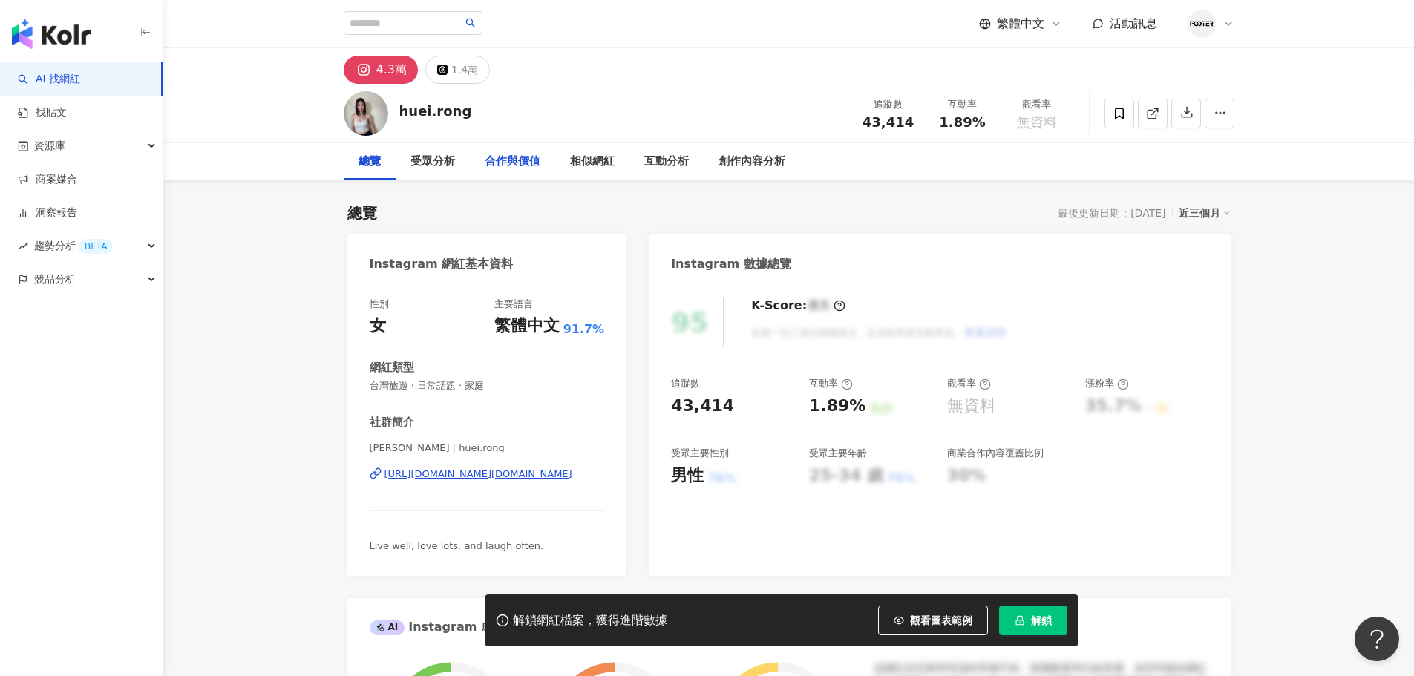
click at [526, 160] on div "合作與價值" at bounding box center [513, 162] width 56 height 18
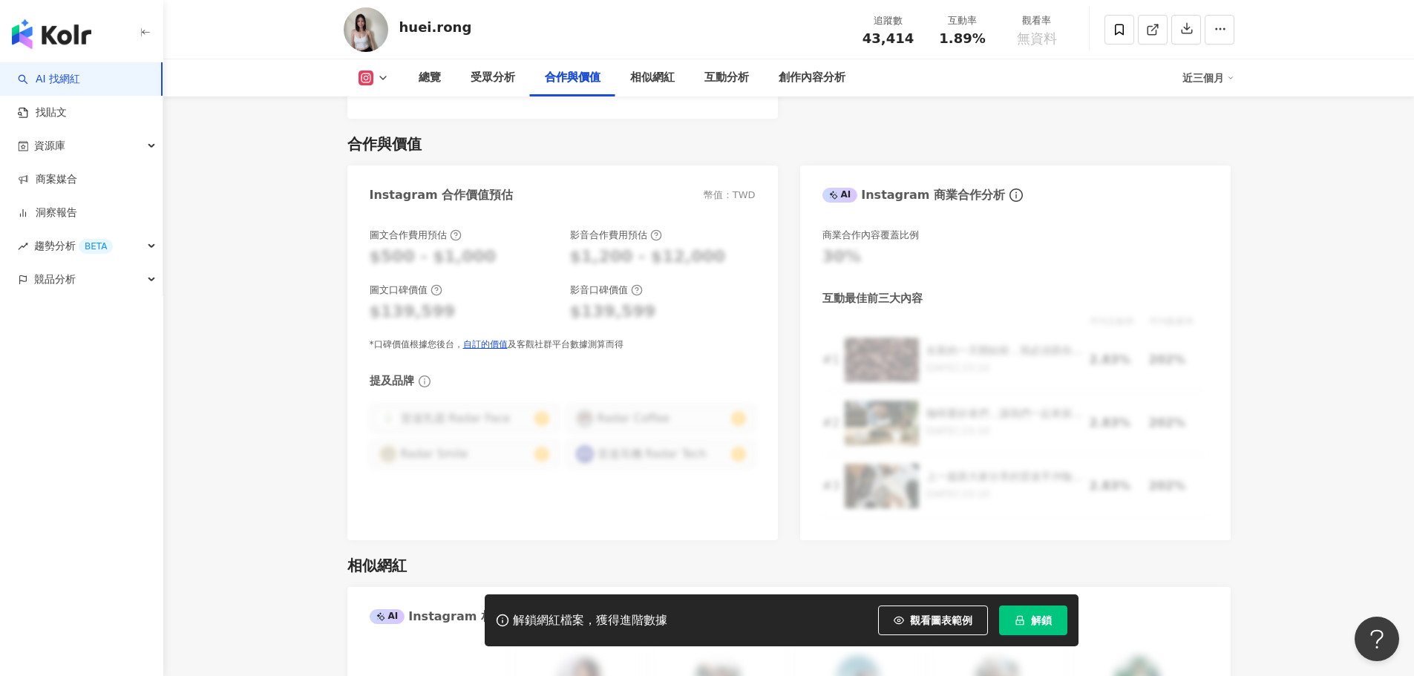
scroll to position [2246, 0]
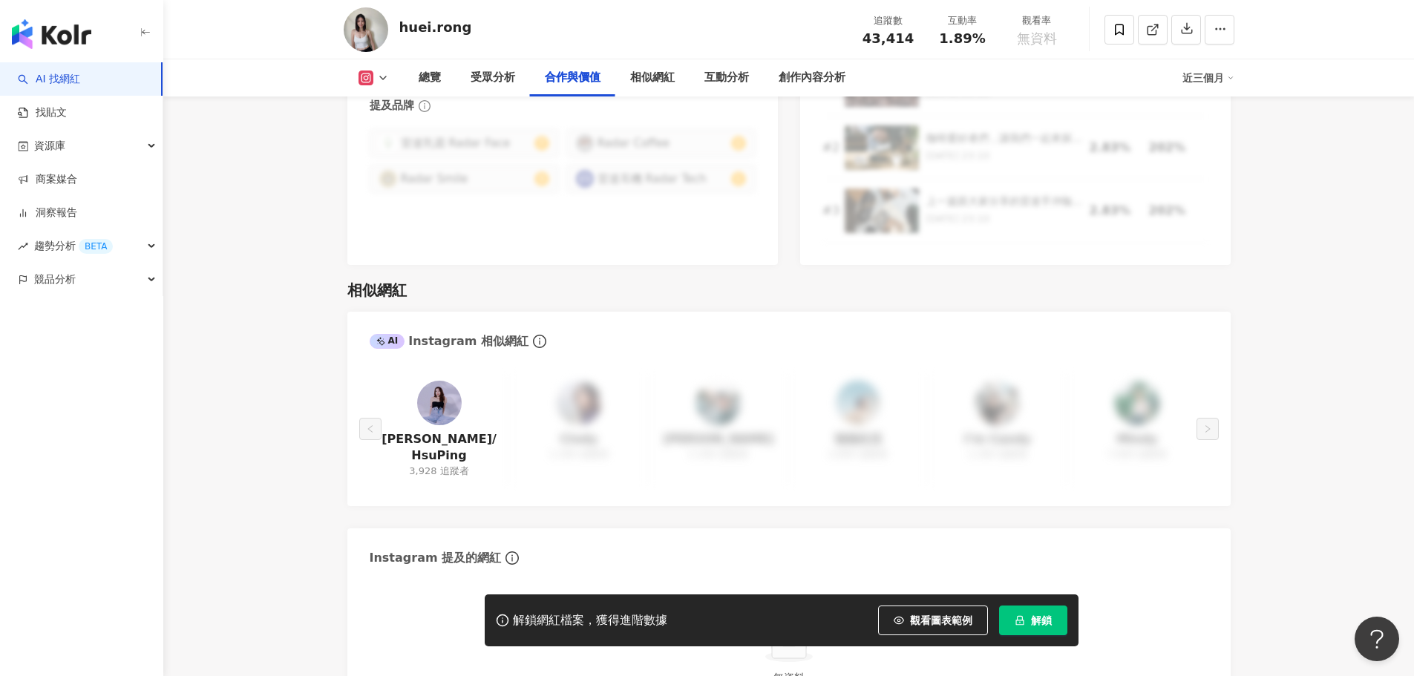
click at [443, 396] on img at bounding box center [439, 403] width 45 height 45
click at [667, 70] on div "相似網紅" at bounding box center [652, 78] width 45 height 18
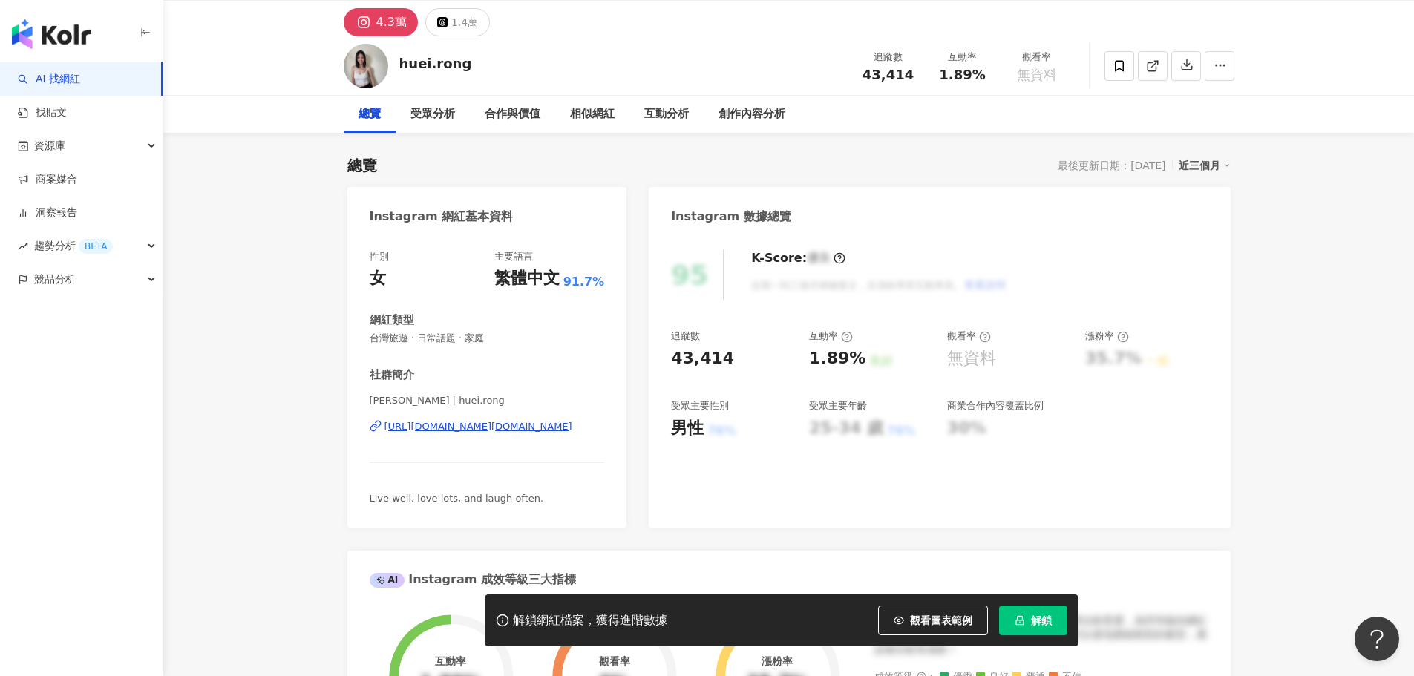
scroll to position [74, 0]
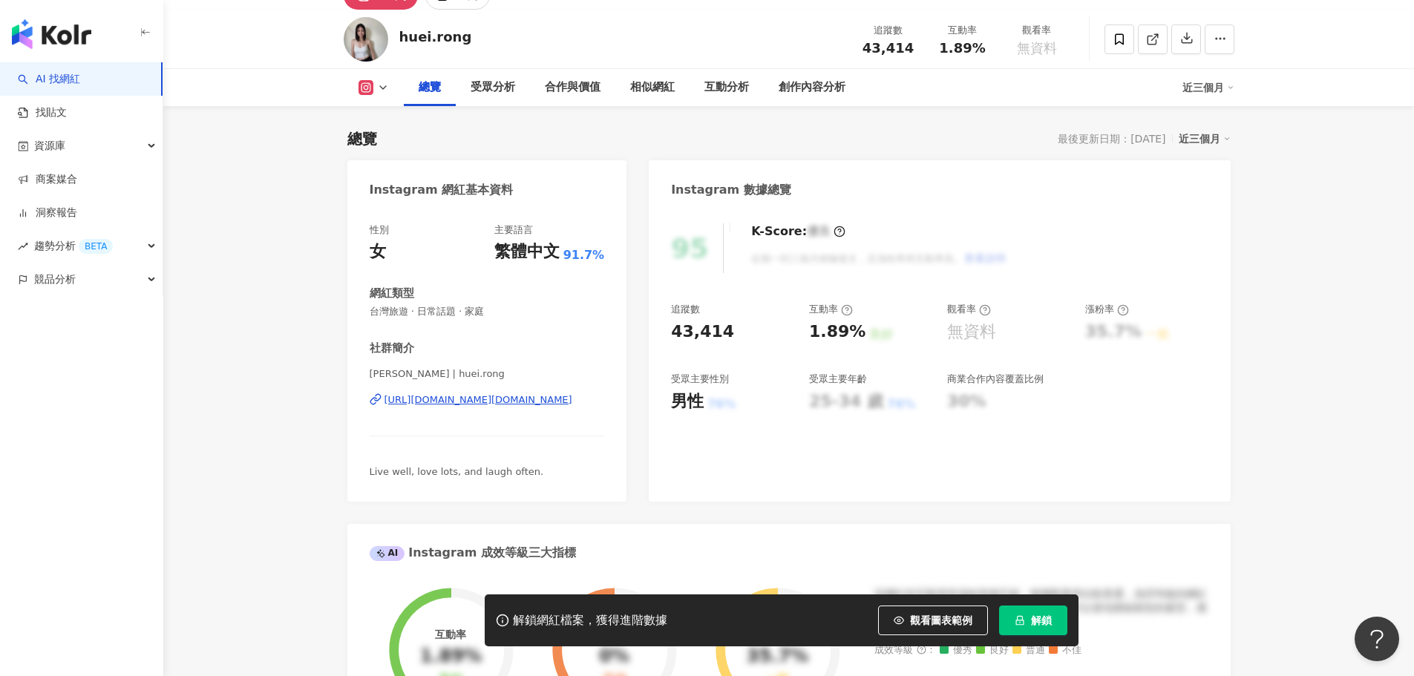
click at [418, 401] on div "https://www.instagram.com/huei.rong/" at bounding box center [479, 399] width 188 height 13
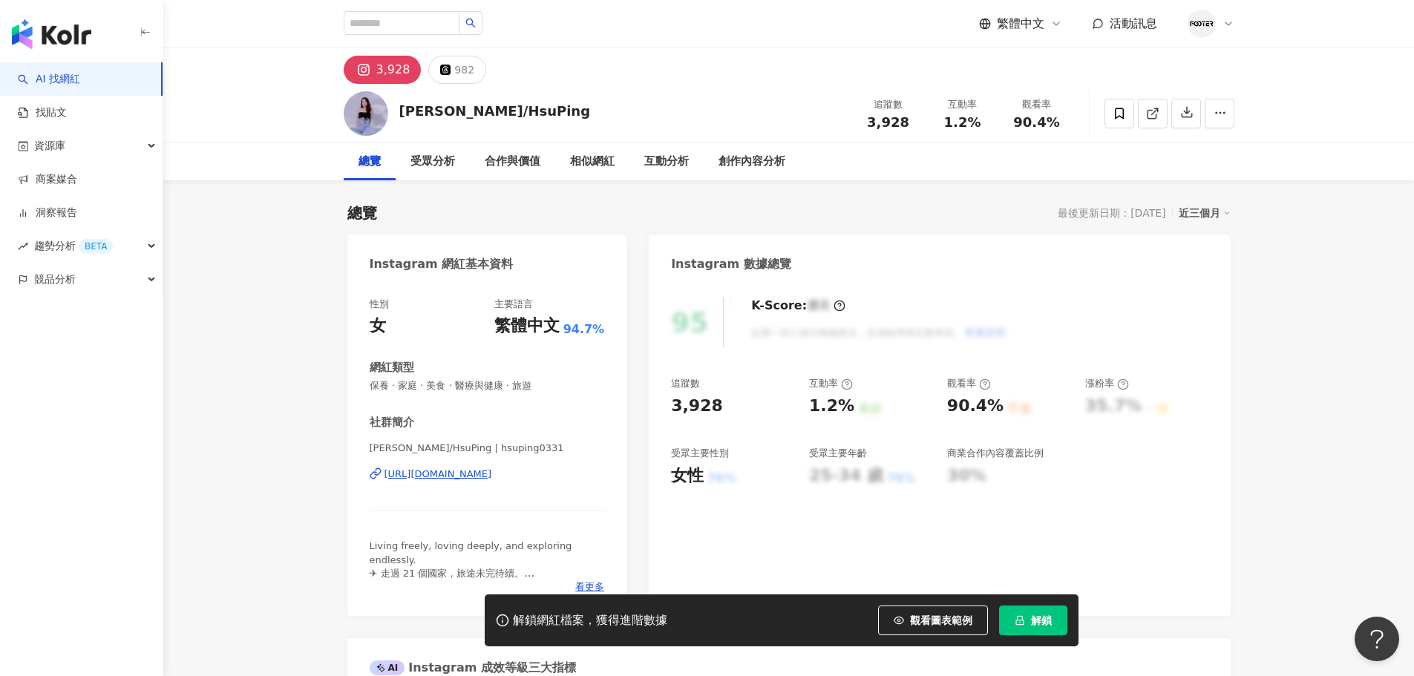
click at [408, 469] on div "[URL][DOMAIN_NAME]" at bounding box center [439, 474] width 108 height 13
click at [434, 474] on div "https://www.instagram.com/hsuping0331/" at bounding box center [439, 474] width 108 height 13
click at [538, 154] on div "合作與價值" at bounding box center [513, 162] width 56 height 18
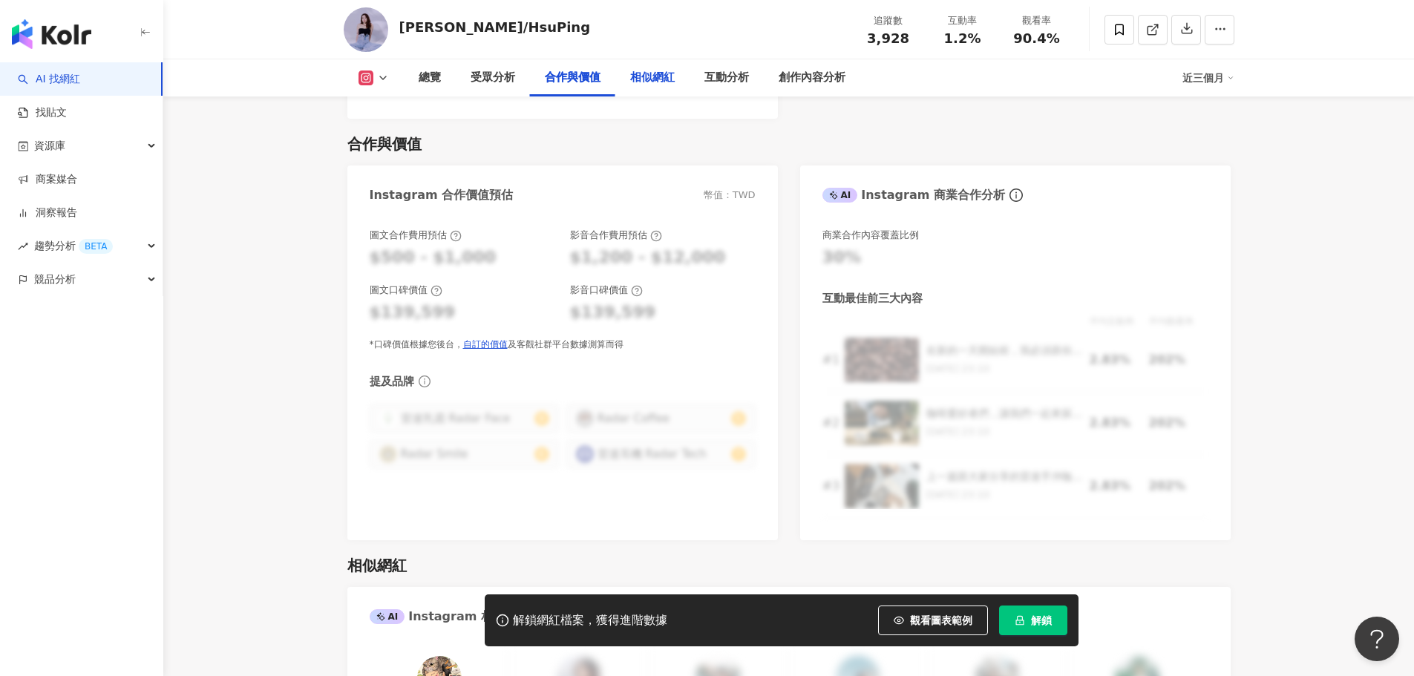
click at [659, 83] on div "相似網紅" at bounding box center [652, 78] width 45 height 18
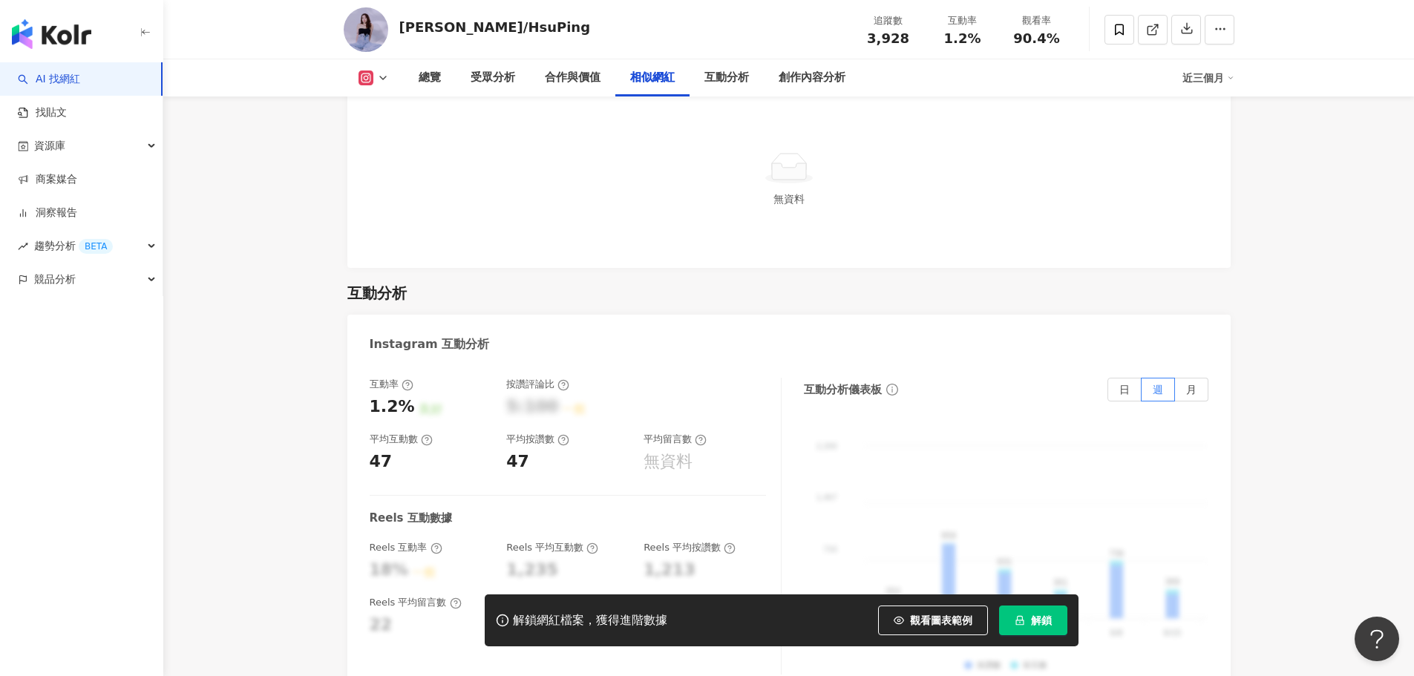
scroll to position [2877, 0]
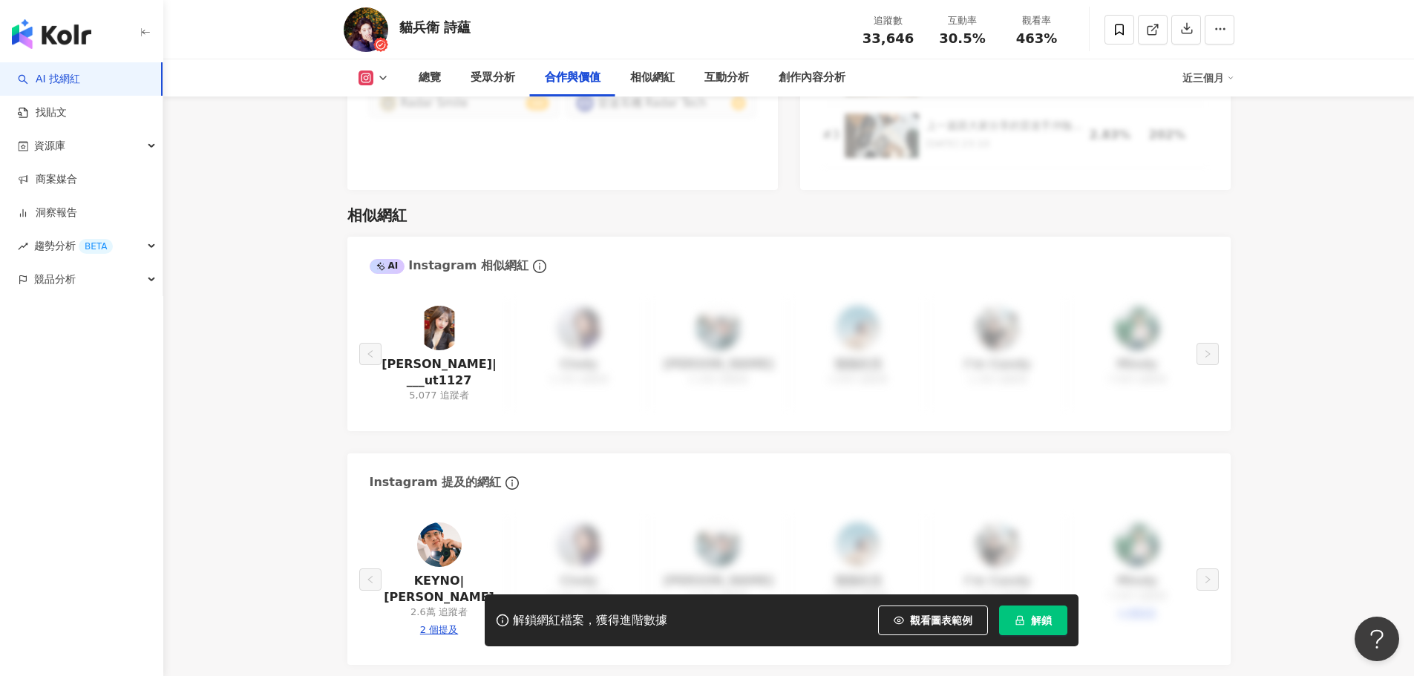
scroll to position [2376, 0]
click at [428, 331] on link at bounding box center [439, 330] width 45 height 50
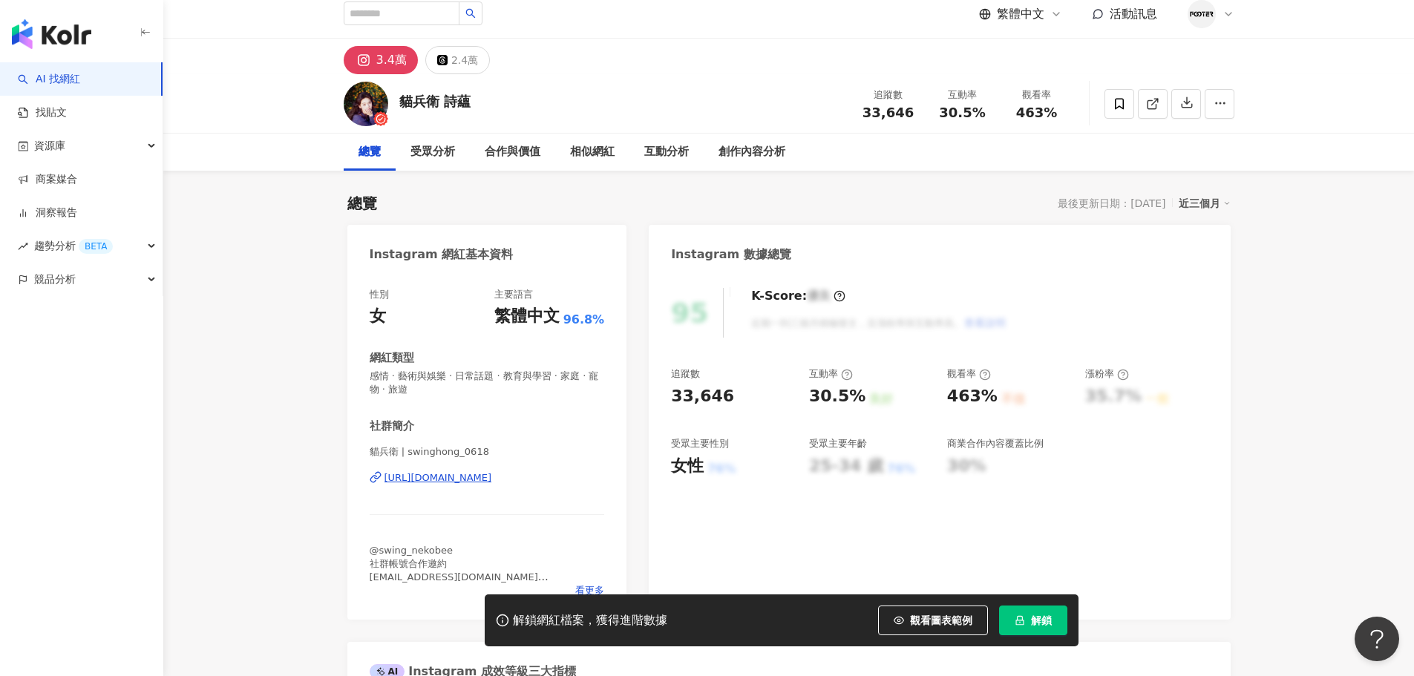
scroll to position [0, 0]
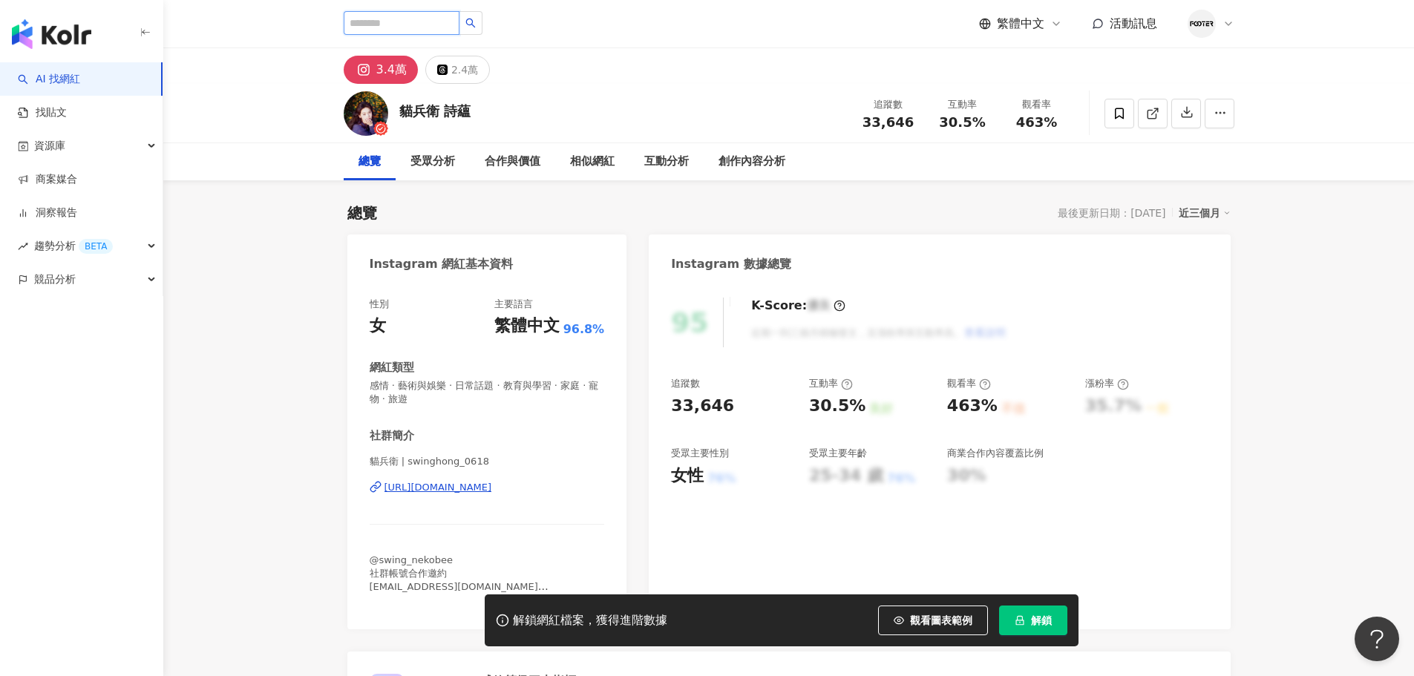
click at [426, 24] on input "search" at bounding box center [402, 23] width 116 height 24
paste input "**********"
type input "**********"
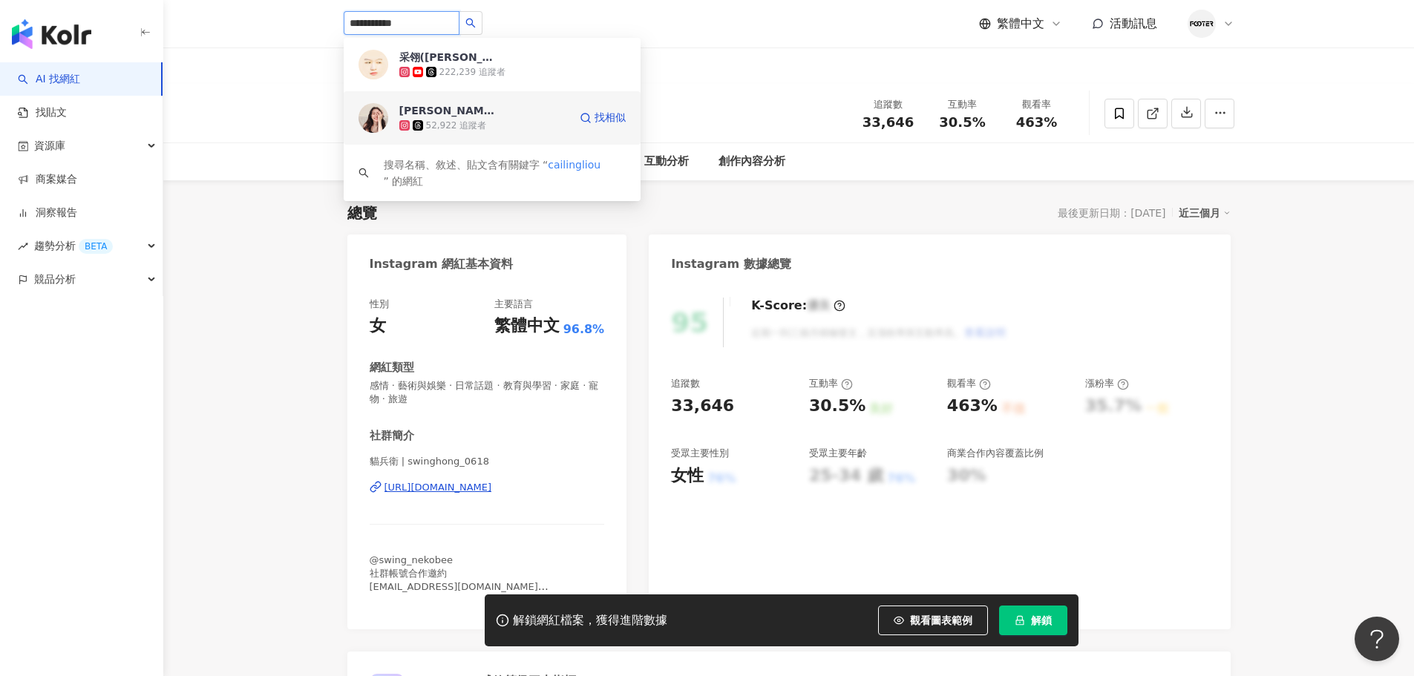
click at [452, 120] on div "52,922 追蹤者" at bounding box center [456, 126] width 61 height 13
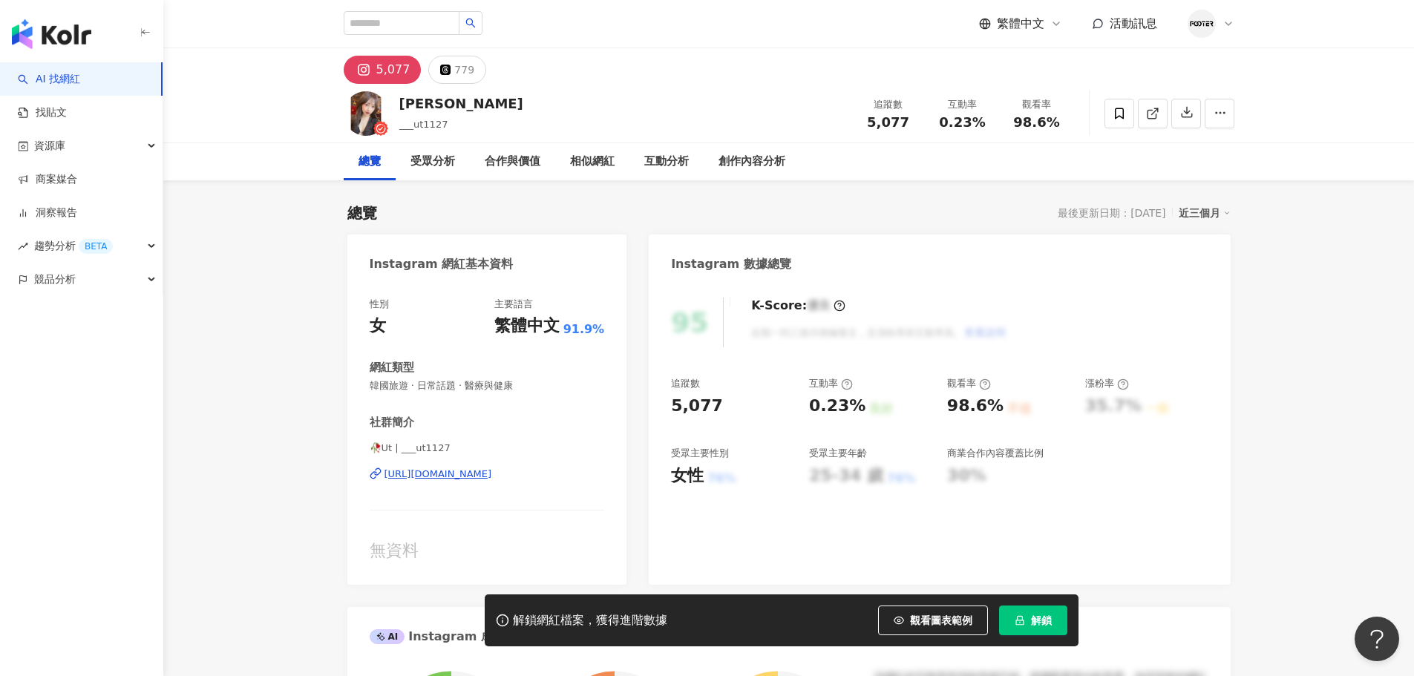
click at [441, 473] on div "[URL][DOMAIN_NAME]" at bounding box center [439, 474] width 108 height 13
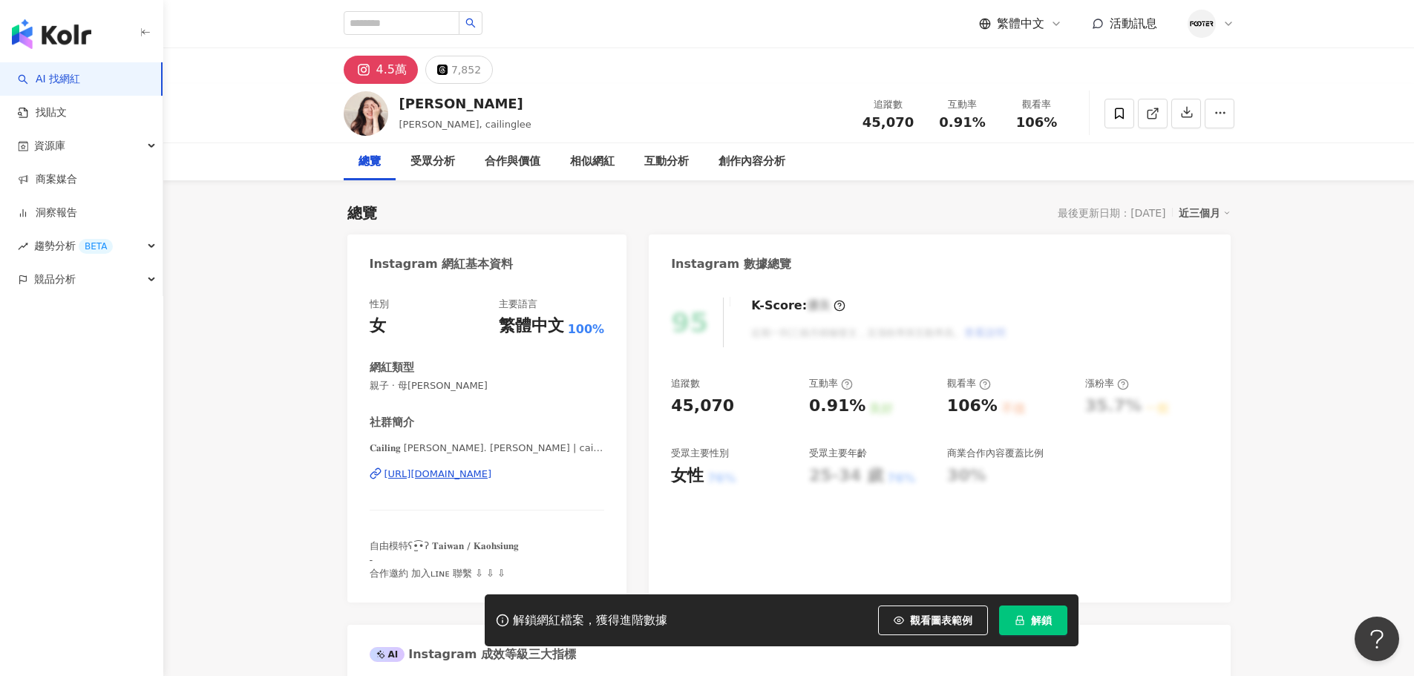
click at [441, 473] on div "https://www.instagram.com/cailinglee/" at bounding box center [439, 474] width 108 height 13
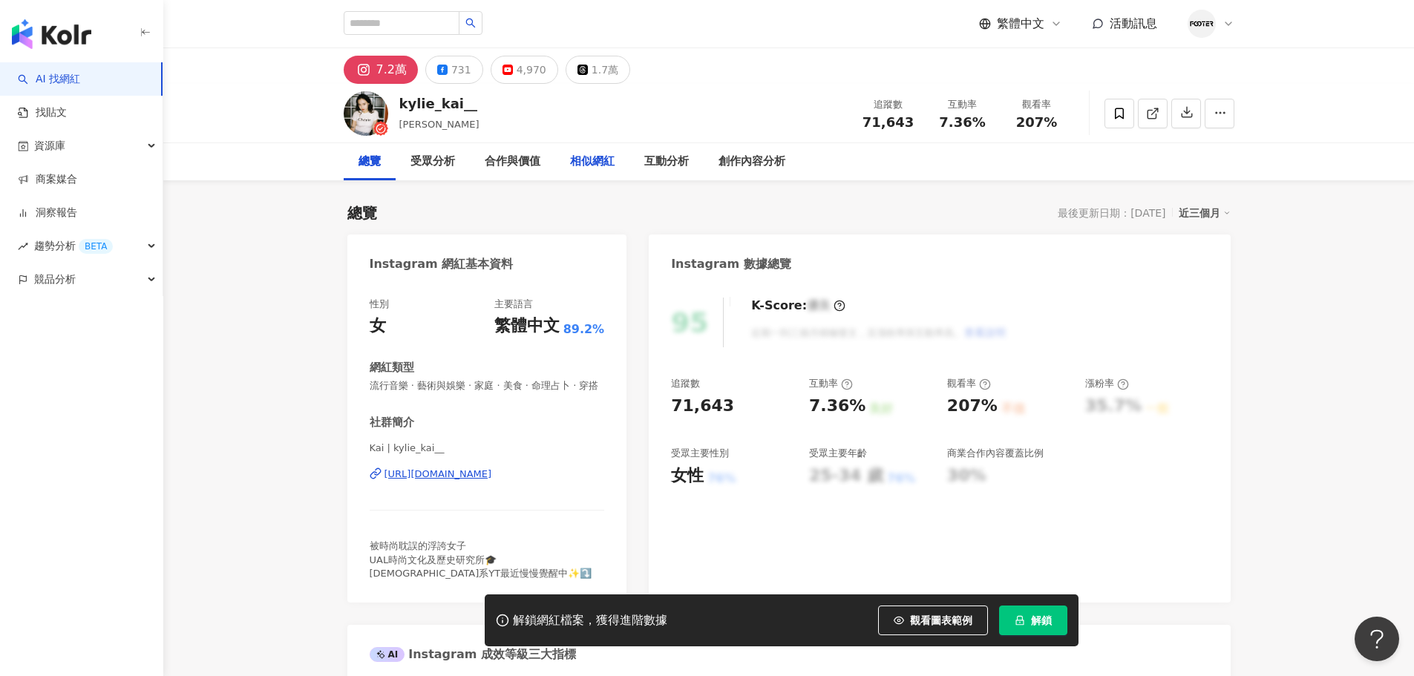
click at [584, 166] on div "相似網紅" at bounding box center [592, 162] width 45 height 18
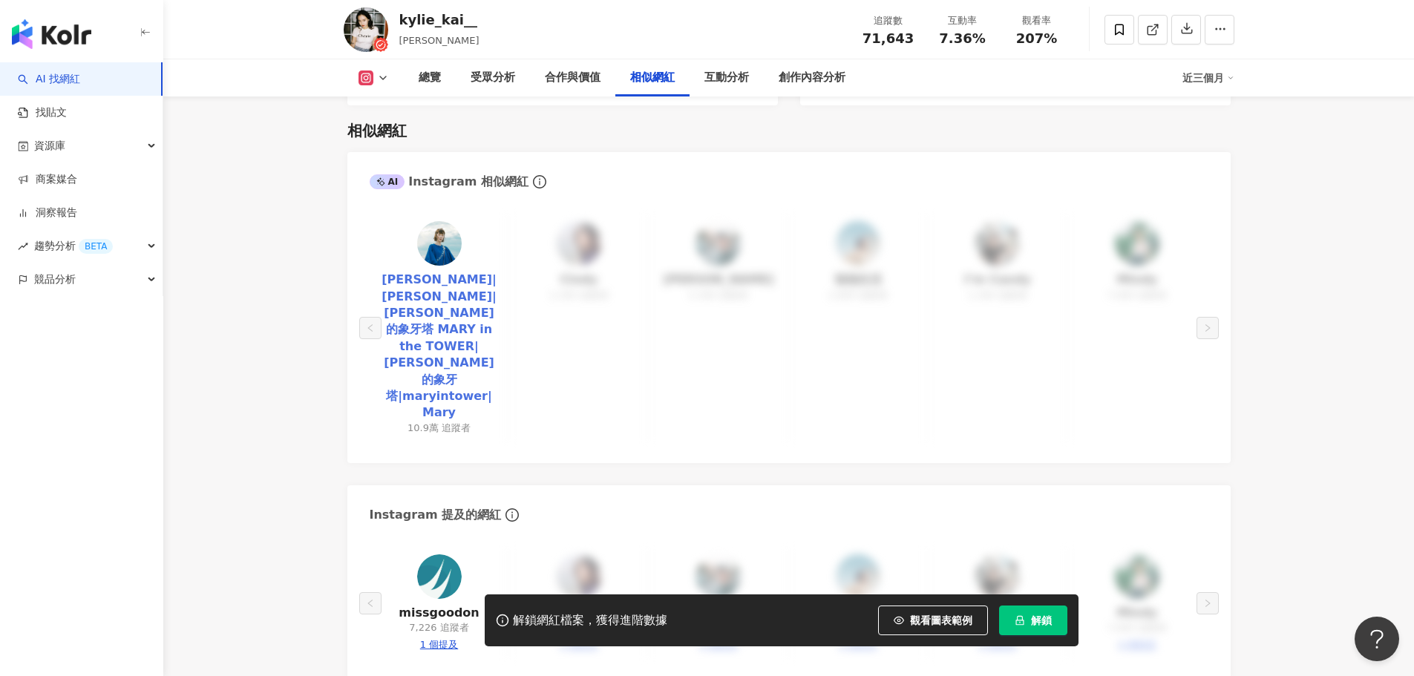
click at [474, 316] on link "吳瑪麗|瑪麗|瑪麗的象牙塔 MARY in the TOWER|瑪麗的象牙塔|maryintower|Mary" at bounding box center [440, 347] width 116 height 150
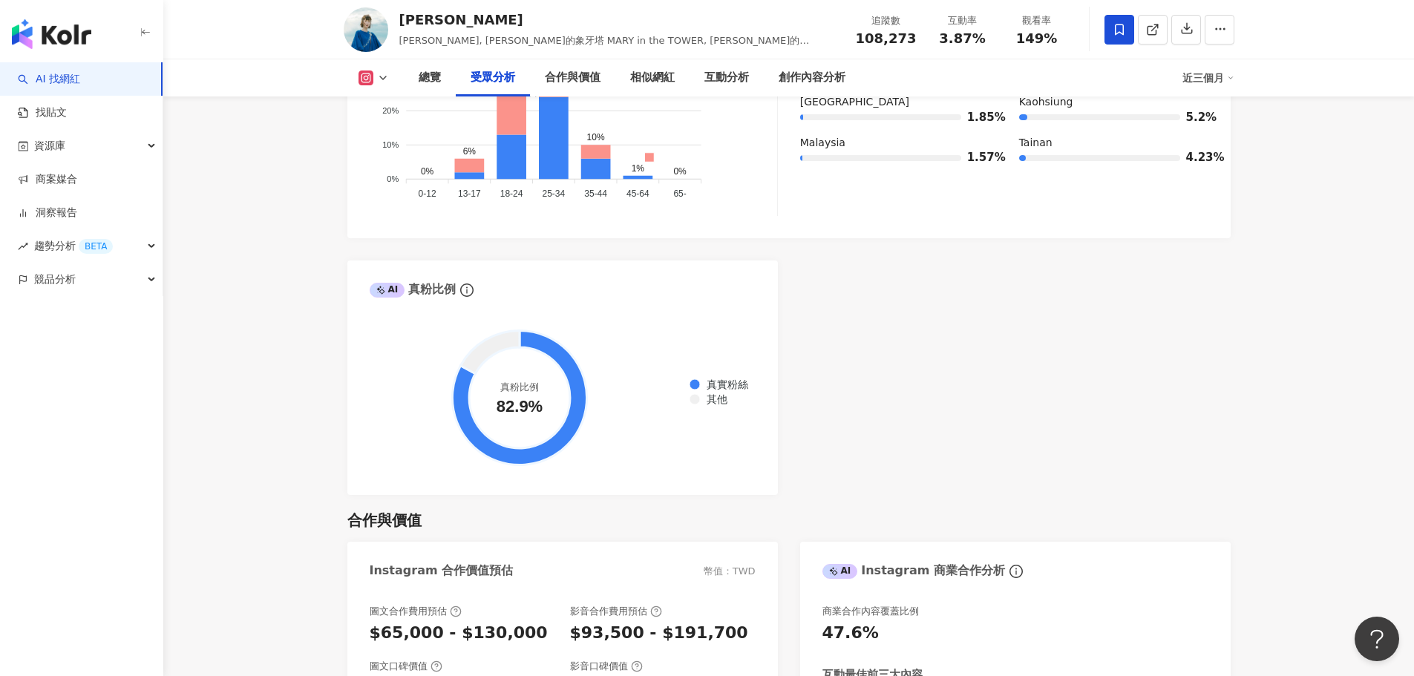
scroll to position [1782, 0]
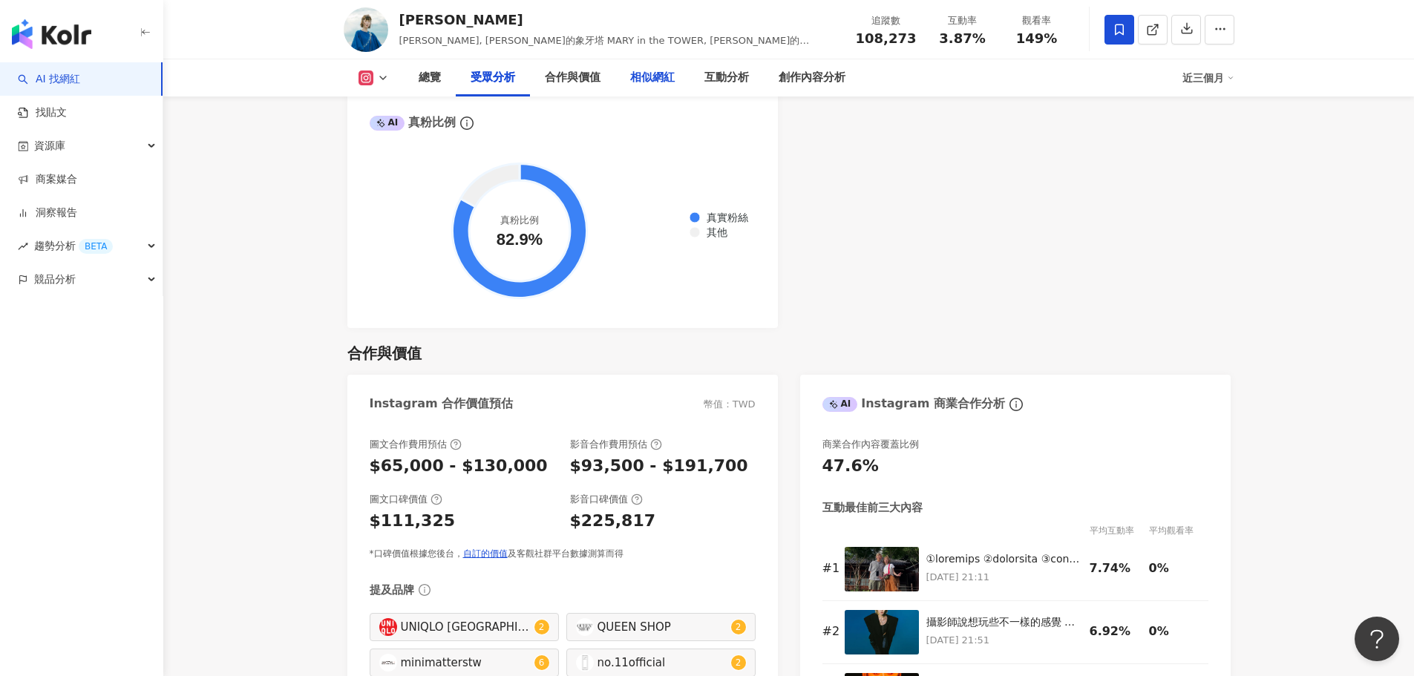
click at [638, 85] on div "相似網紅" at bounding box center [652, 78] width 45 height 18
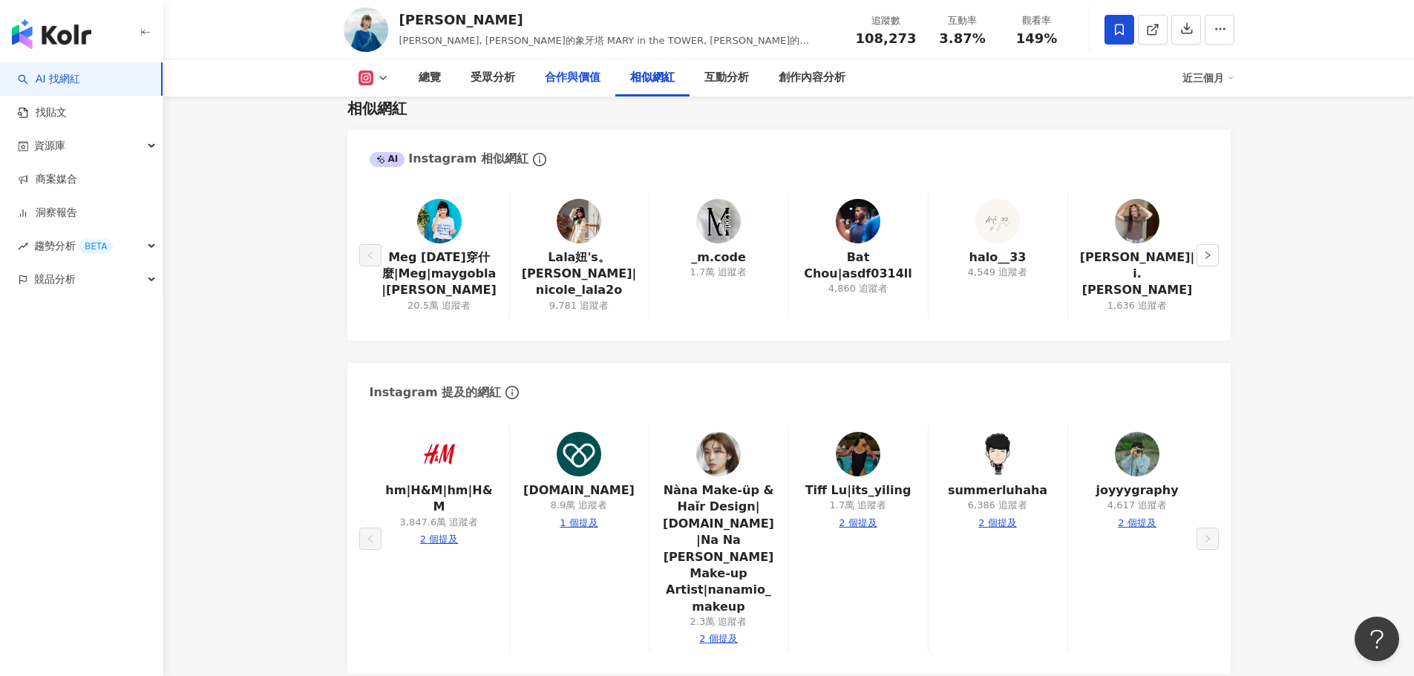
click at [557, 71] on div "合作與價值" at bounding box center [573, 78] width 56 height 18
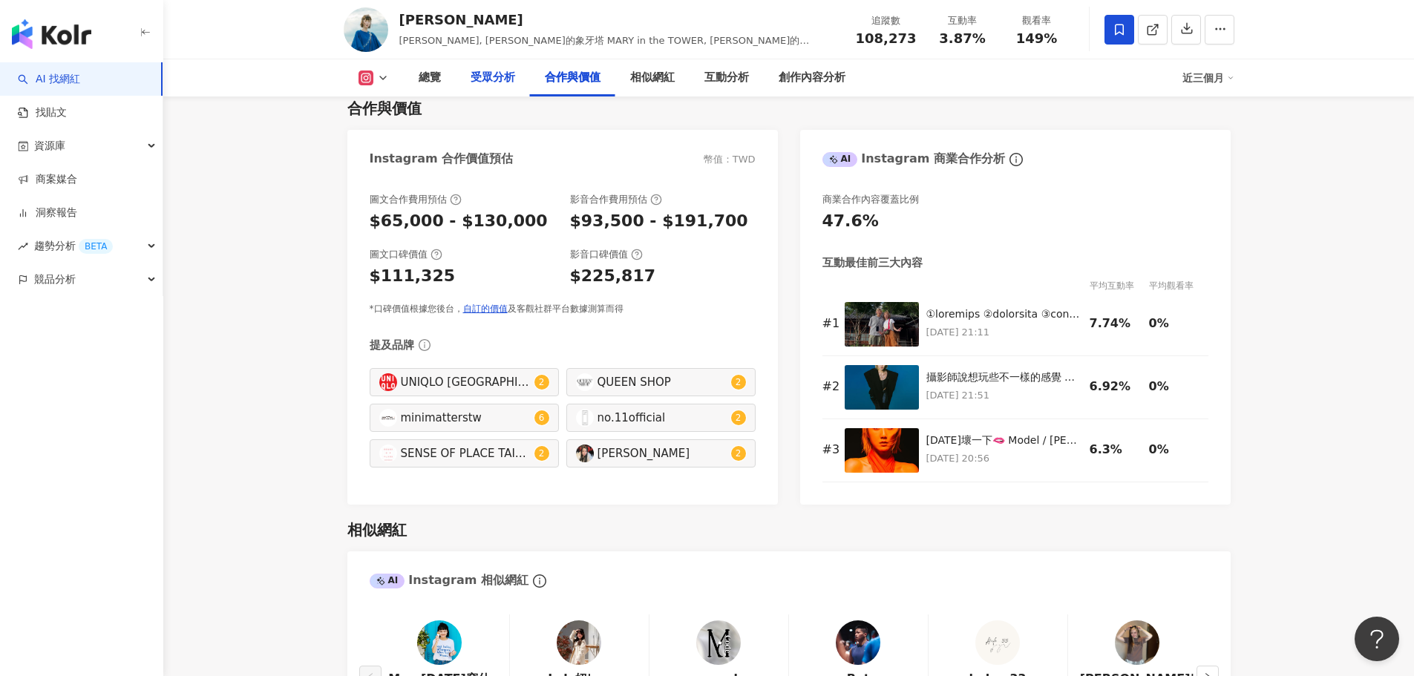
click at [494, 73] on div "受眾分析" at bounding box center [493, 78] width 45 height 18
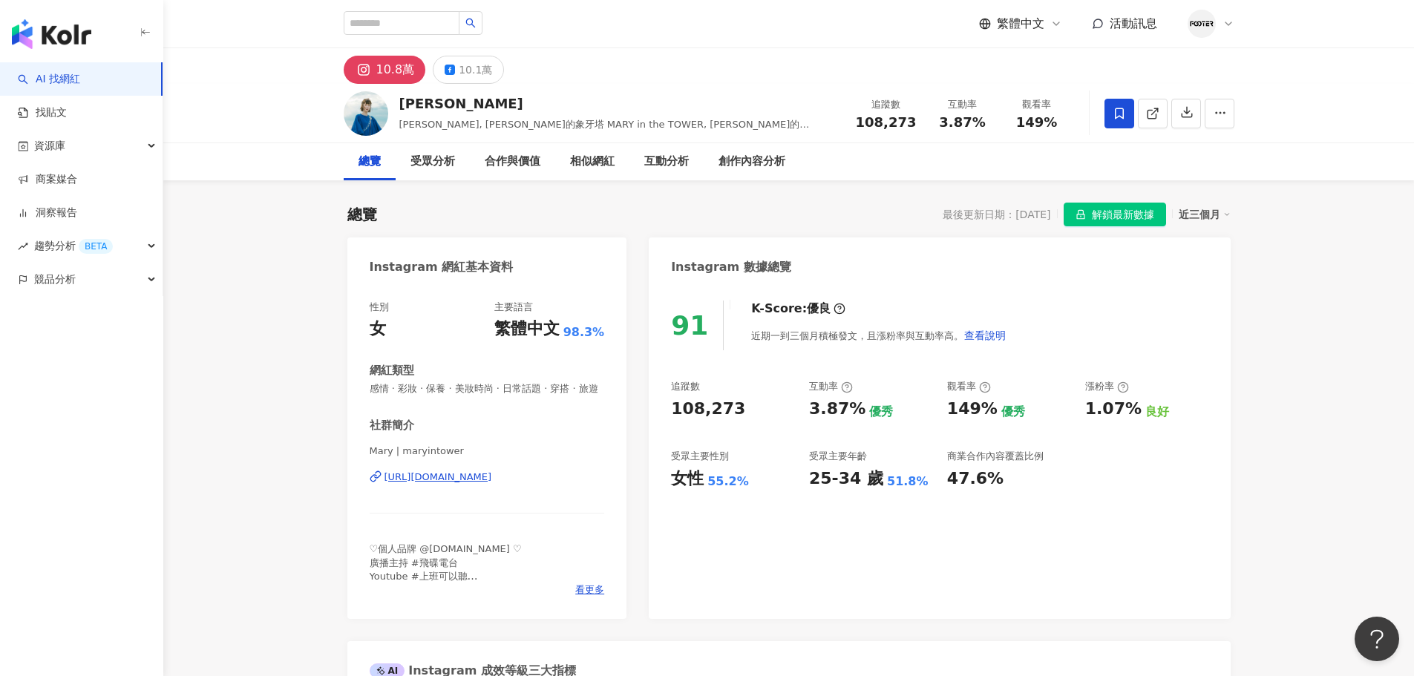
click at [492, 484] on div "[URL][DOMAIN_NAME]" at bounding box center [439, 477] width 108 height 13
click at [523, 163] on div "合作與價值" at bounding box center [513, 162] width 56 height 18
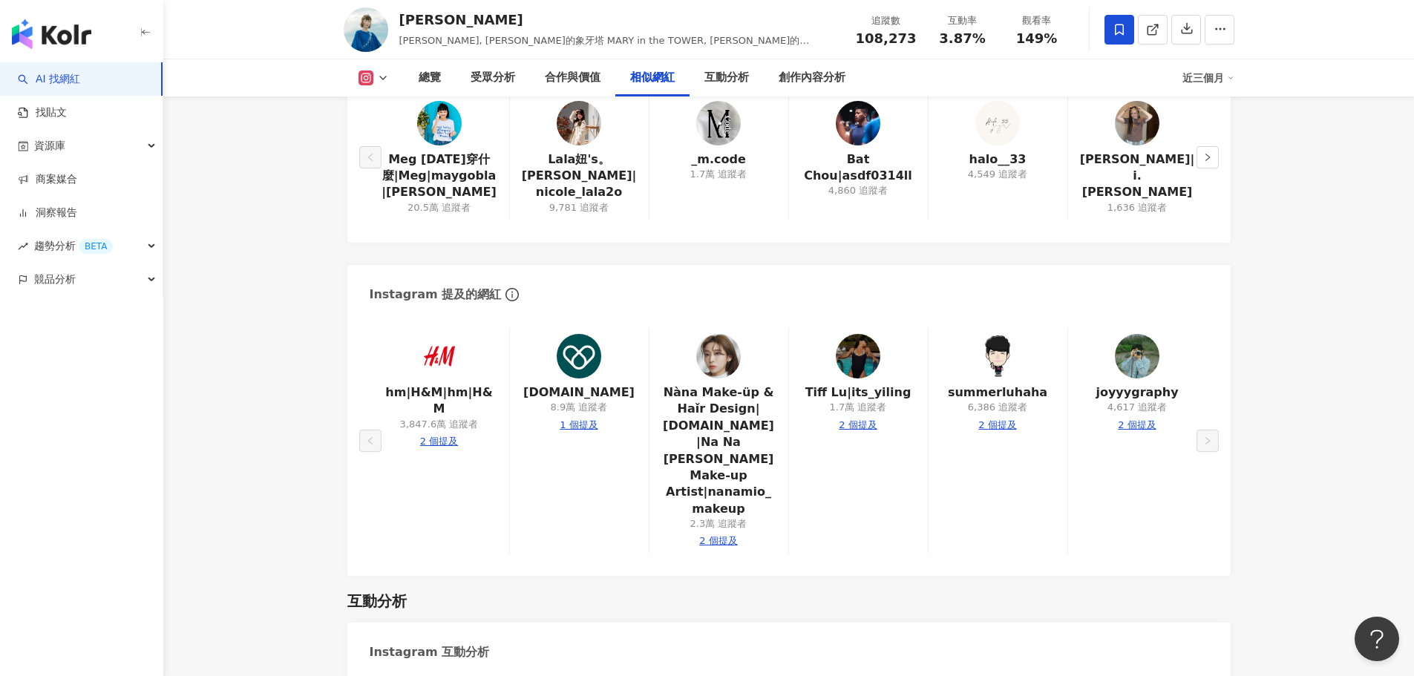
scroll to position [2472, 0]
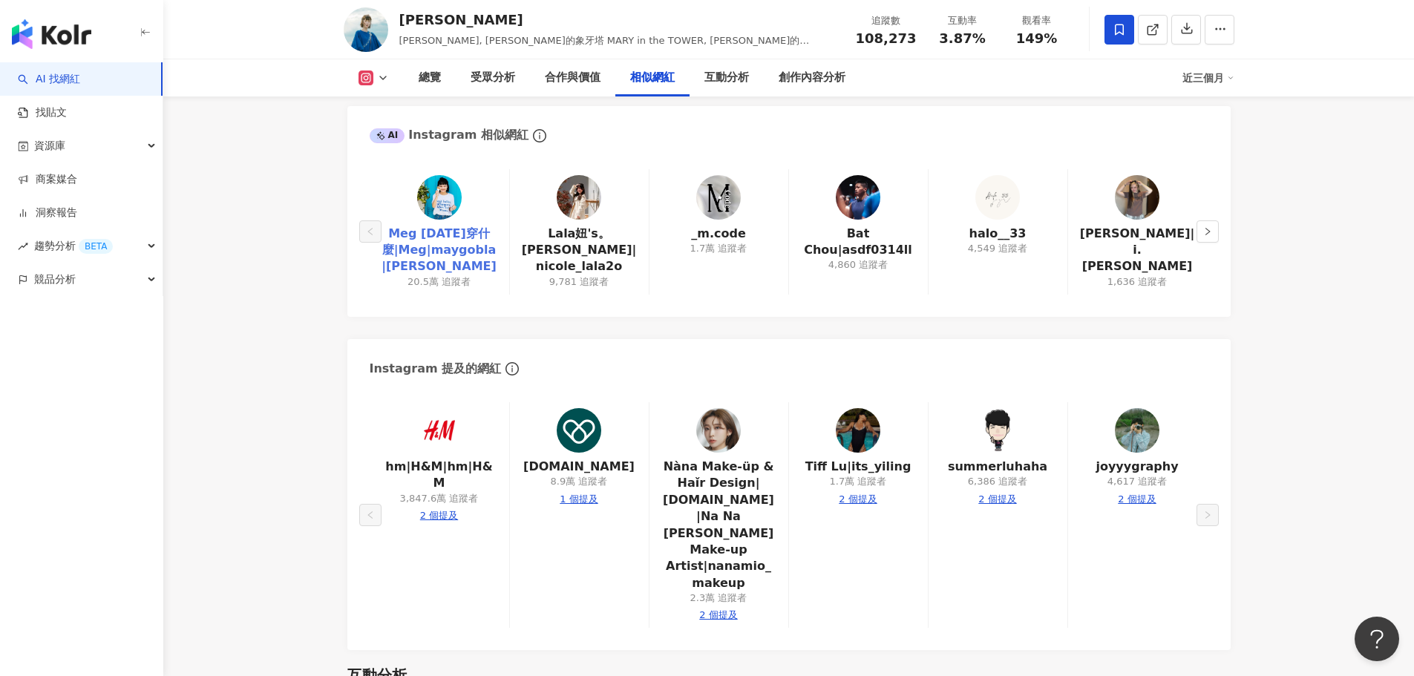
click at [448, 261] on link "Meg 今天穿什麼|Meg|maygobla|Meg Lu" at bounding box center [440, 251] width 116 height 50
click at [579, 256] on link "Lala妞's。菈菈|nicole_lala2o" at bounding box center [579, 251] width 115 height 50
click at [1138, 264] on link "錢白美麗|i.emily_emily_emily__" at bounding box center [1137, 251] width 115 height 50
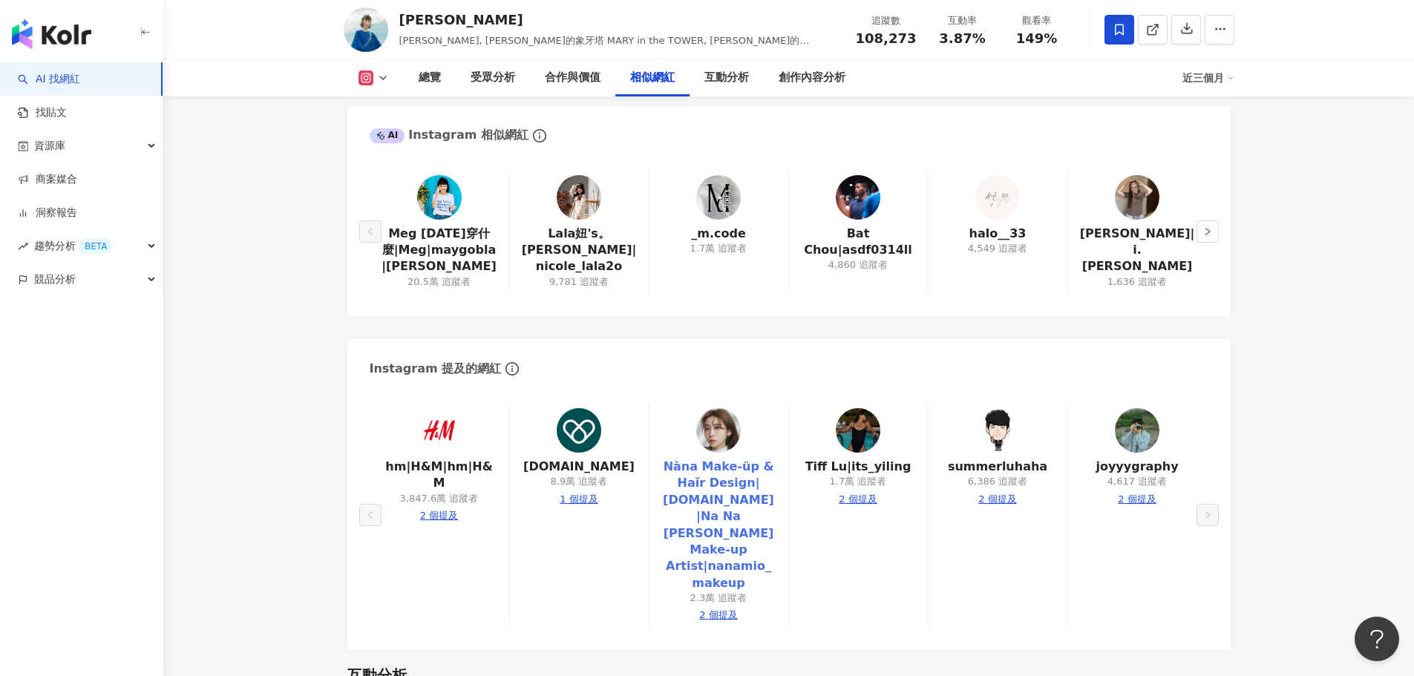
click at [712, 547] on link "Nàna Make-üp & Haǐr Design|nanamio.makeup.hair|Na Na 李芸 Make-up Artist|nanamio_…" at bounding box center [718, 525] width 115 height 133
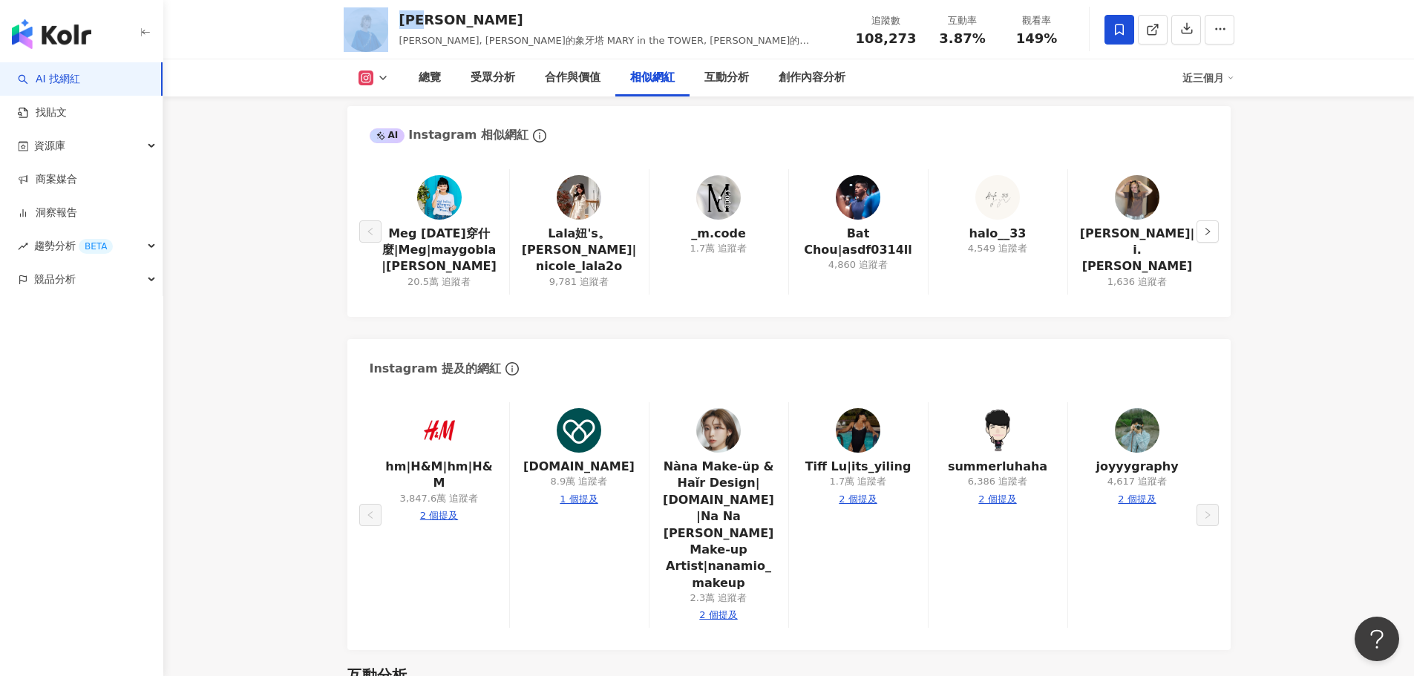
drag, startPoint x: 451, startPoint y: 16, endPoint x: 388, endPoint y: 24, distance: 62.8
click at [388, 24] on div "吳瑪麗 瑪麗, 瑪麗的象牙塔 MARY in the TOWER, 瑪麗的象牙塔, maryintower, Mary 追蹤數 108,273 互動率 3.8…" at bounding box center [789, 29] width 950 height 59
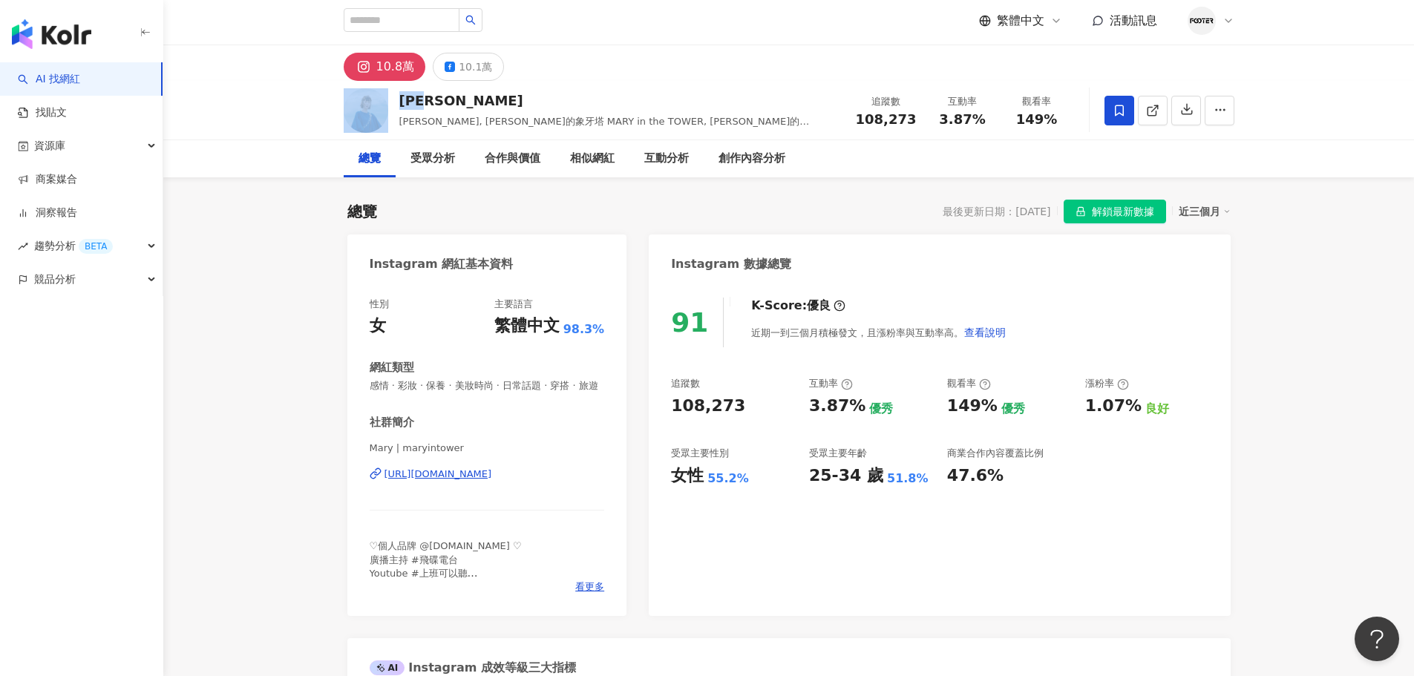
scroll to position [0, 0]
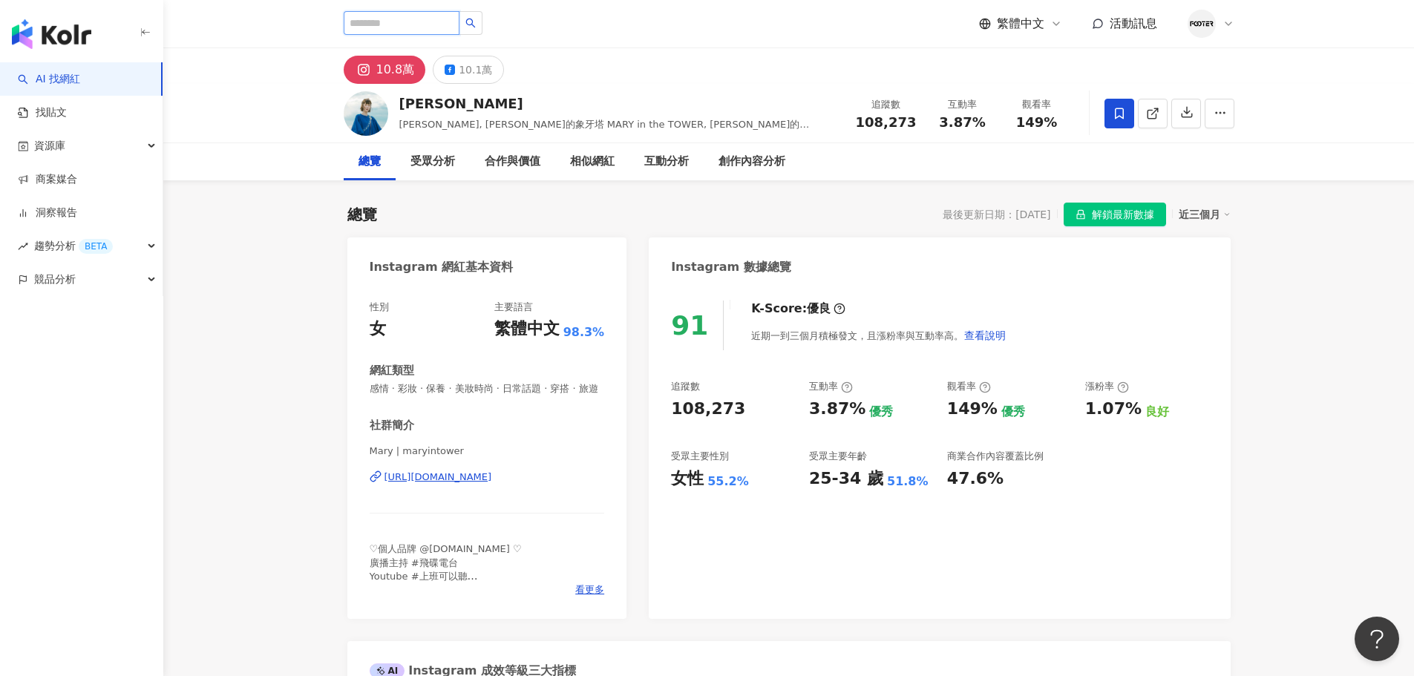
click at [386, 25] on input "search" at bounding box center [402, 23] width 116 height 24
paste input "**********"
type input "**********"
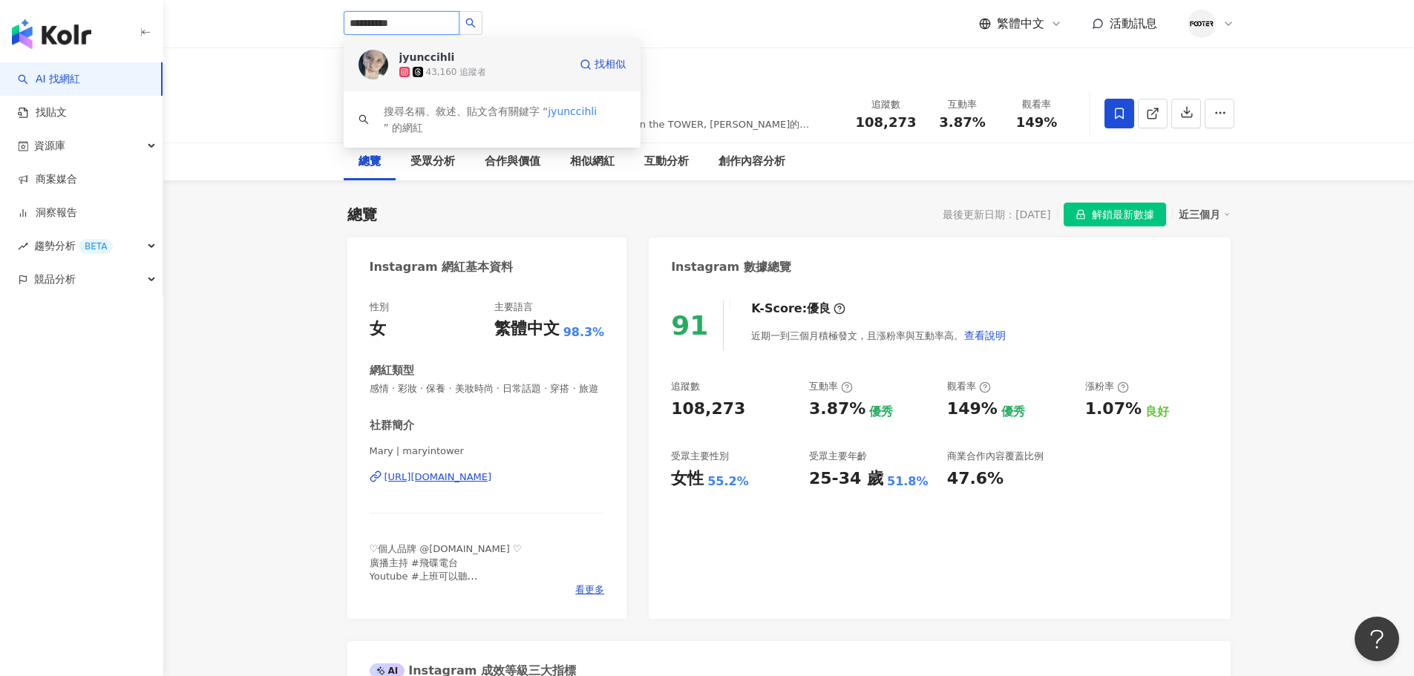
click at [464, 68] on div "43,160 追蹤者" at bounding box center [456, 72] width 61 height 13
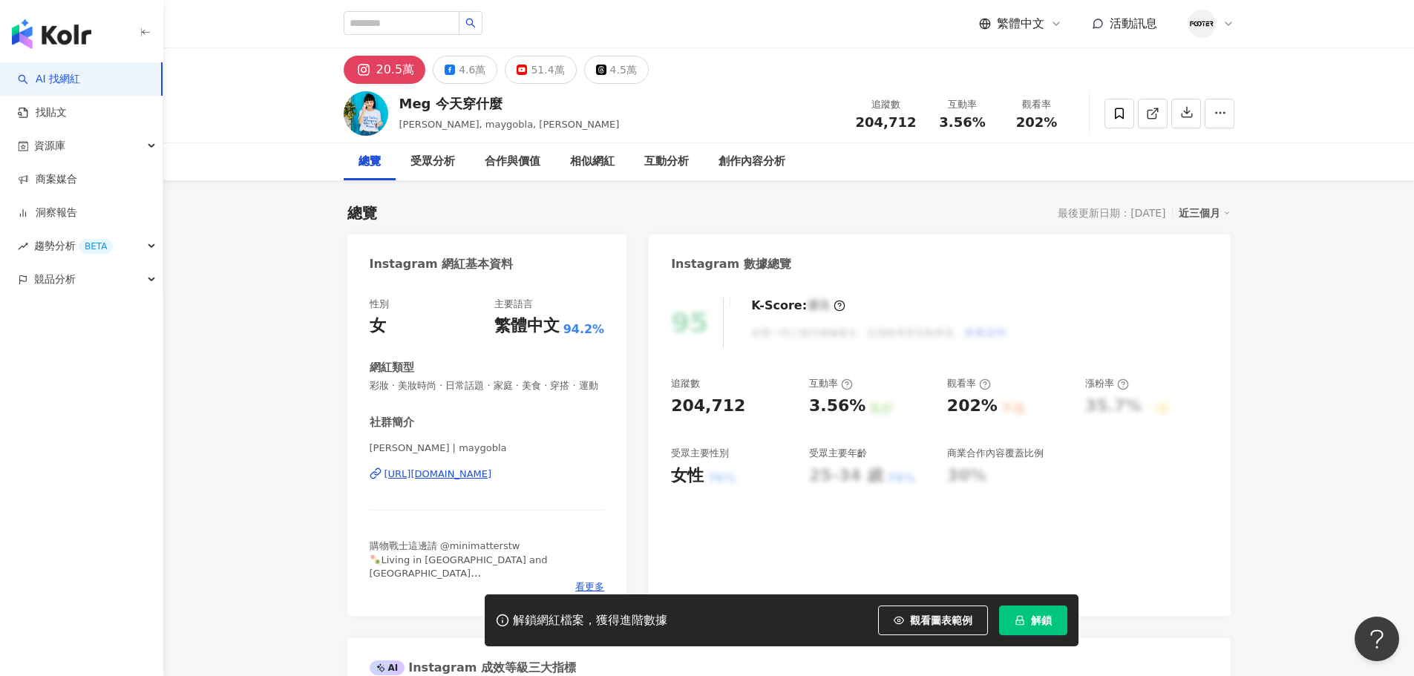
click at [454, 481] on div "https://www.instagram.com/maygobla/" at bounding box center [439, 474] width 108 height 13
drag, startPoint x: 399, startPoint y: 105, endPoint x: 491, endPoint y: 97, distance: 93.1
click at [491, 97] on div "Meg 今天穿什麼" at bounding box center [509, 103] width 220 height 19
copy div "Meg 今天穿什麼"
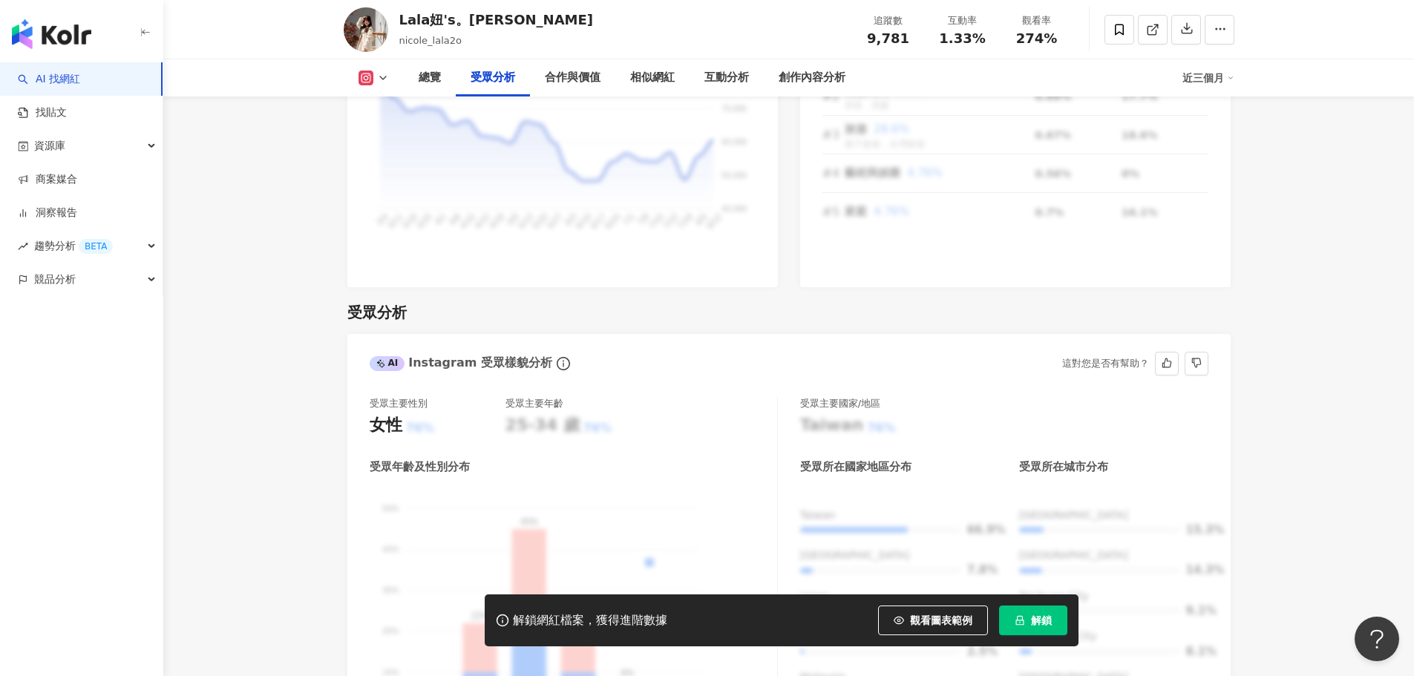
scroll to position [1707, 0]
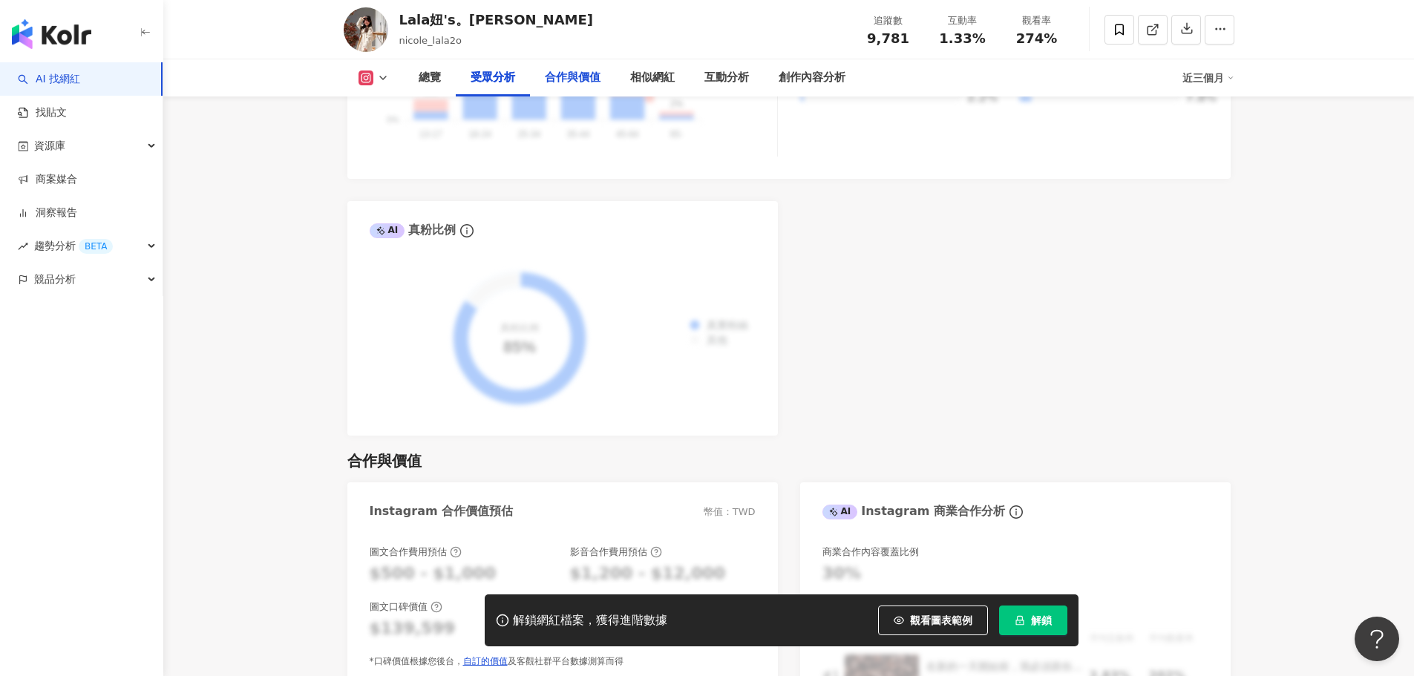
click at [572, 76] on div "合作與價值" at bounding box center [573, 78] width 56 height 18
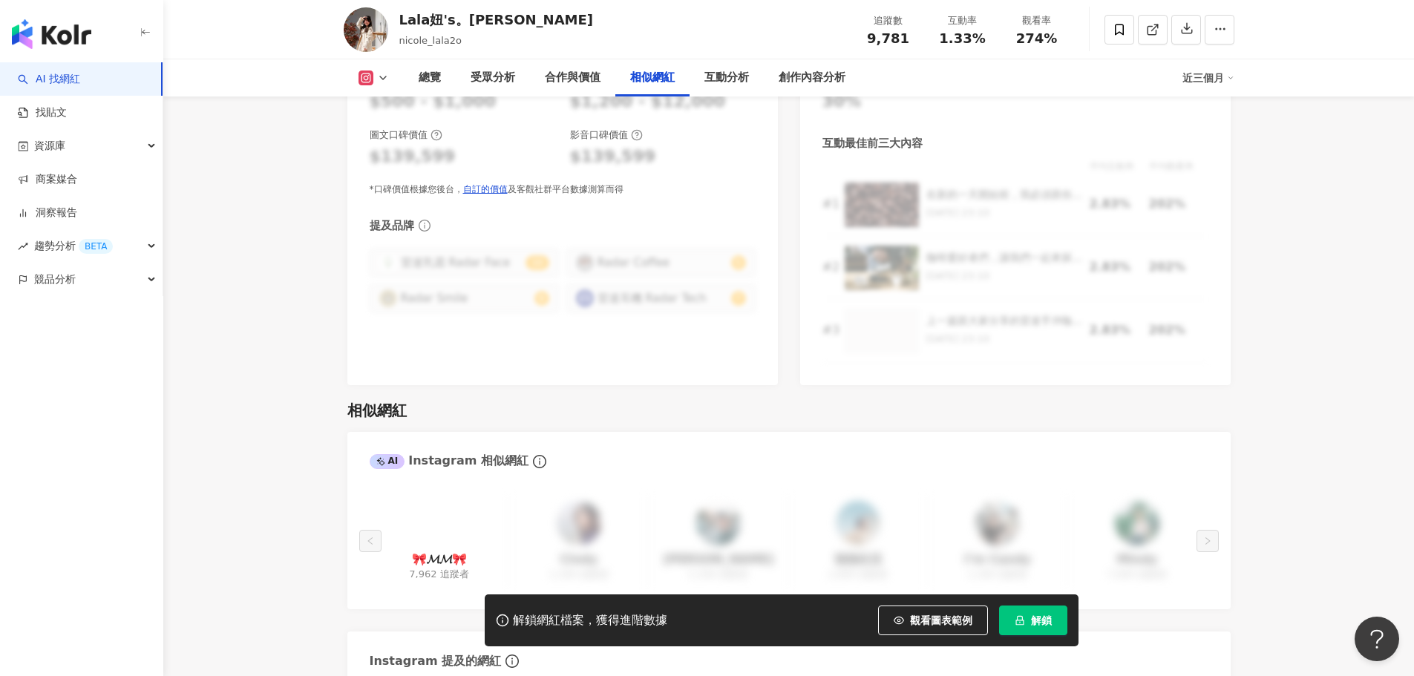
scroll to position [2484, 0]
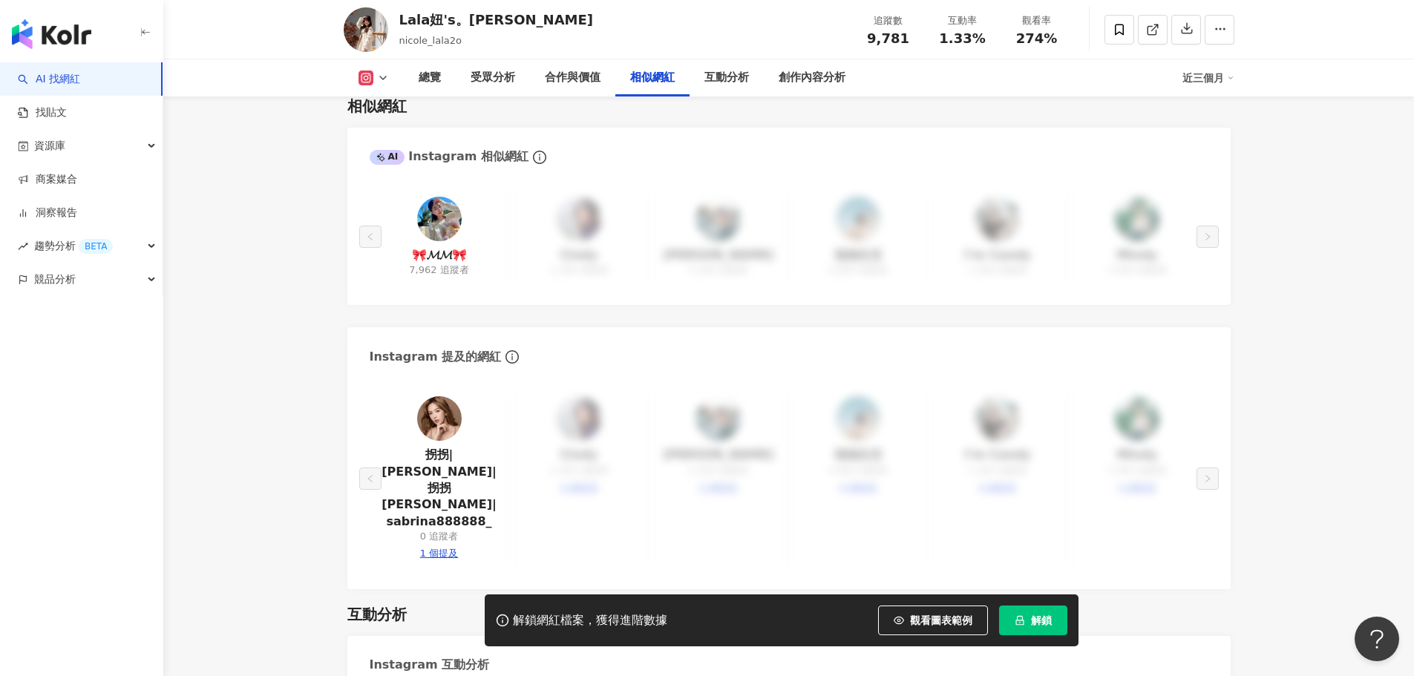
click at [428, 200] on img at bounding box center [439, 219] width 45 height 45
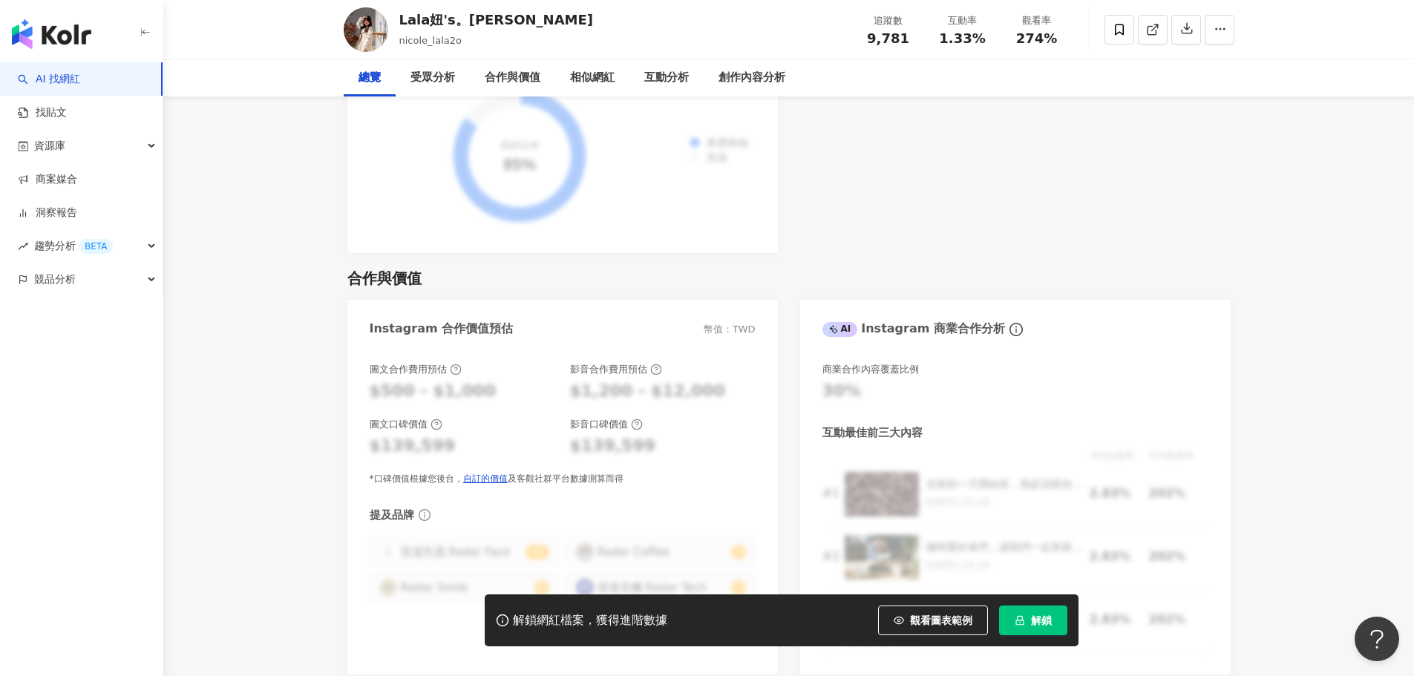
scroll to position [0, 0]
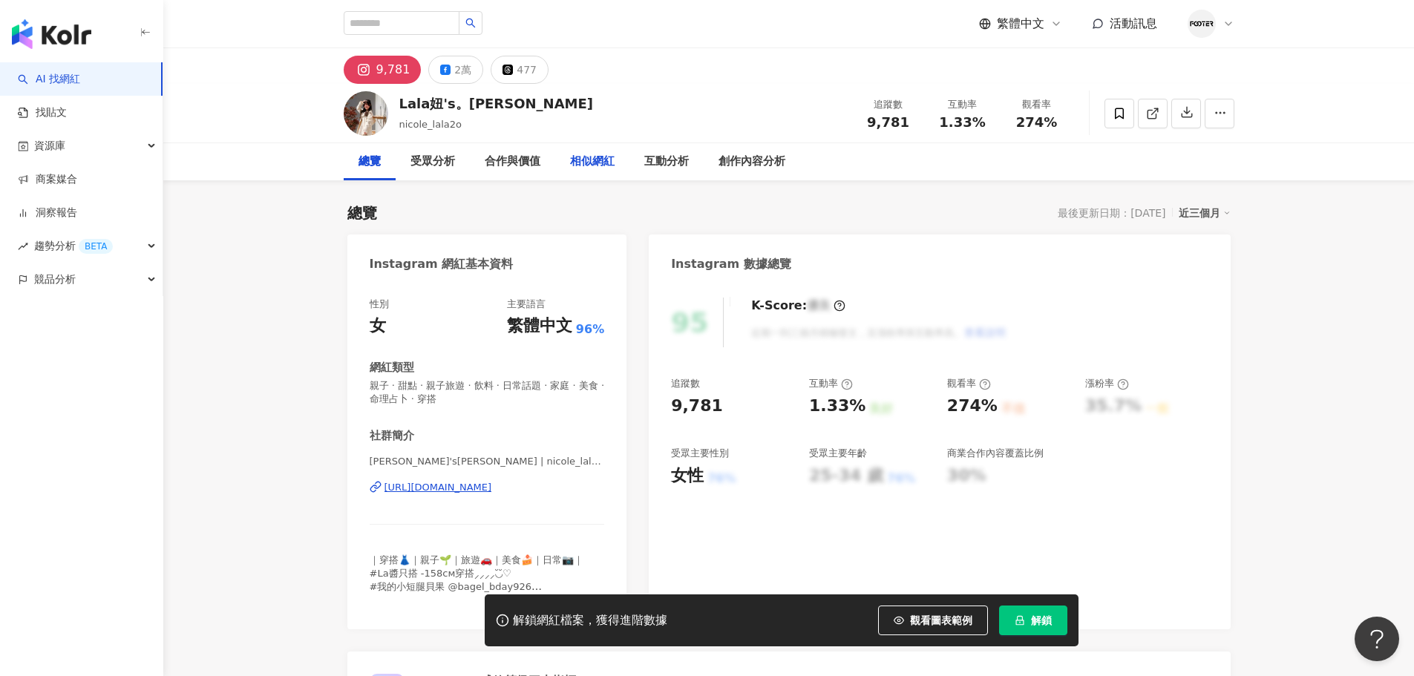
click at [589, 160] on div "相似網紅" at bounding box center [592, 162] width 45 height 18
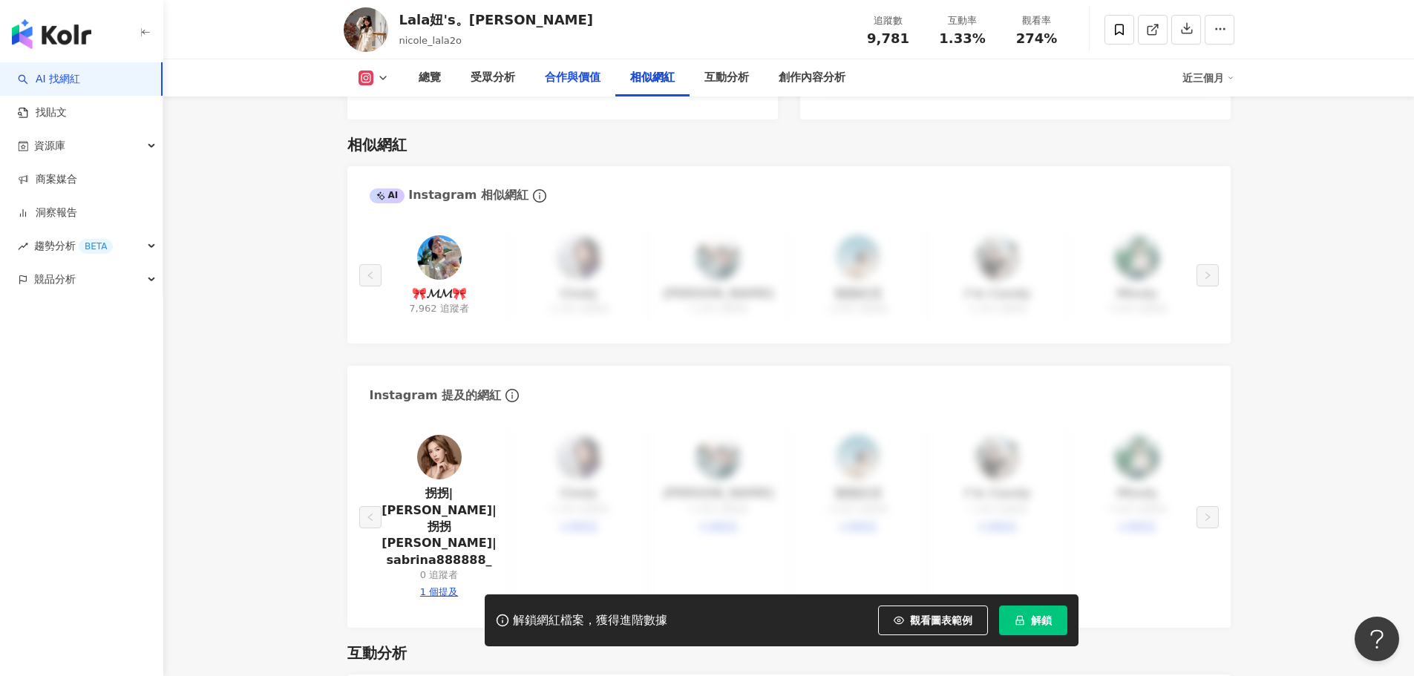
click at [549, 76] on div "合作與價值" at bounding box center [573, 78] width 56 height 18
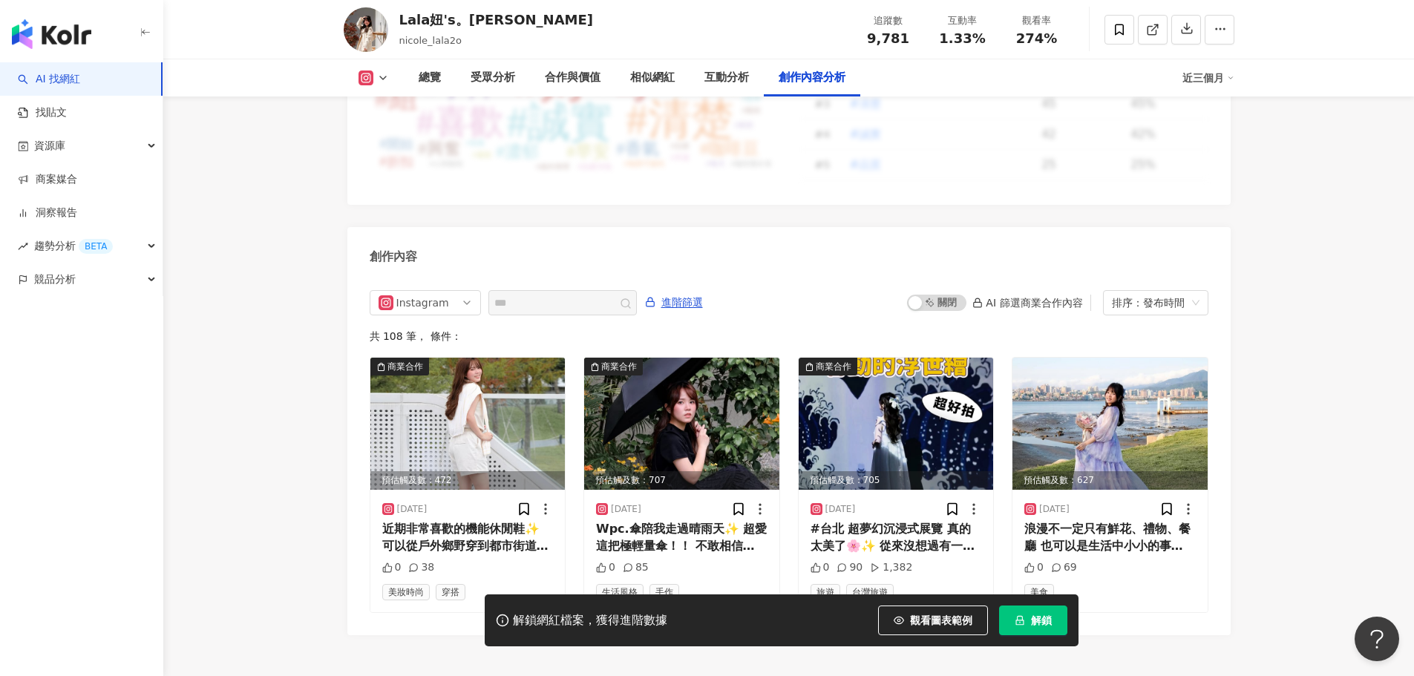
scroll to position [4548, 0]
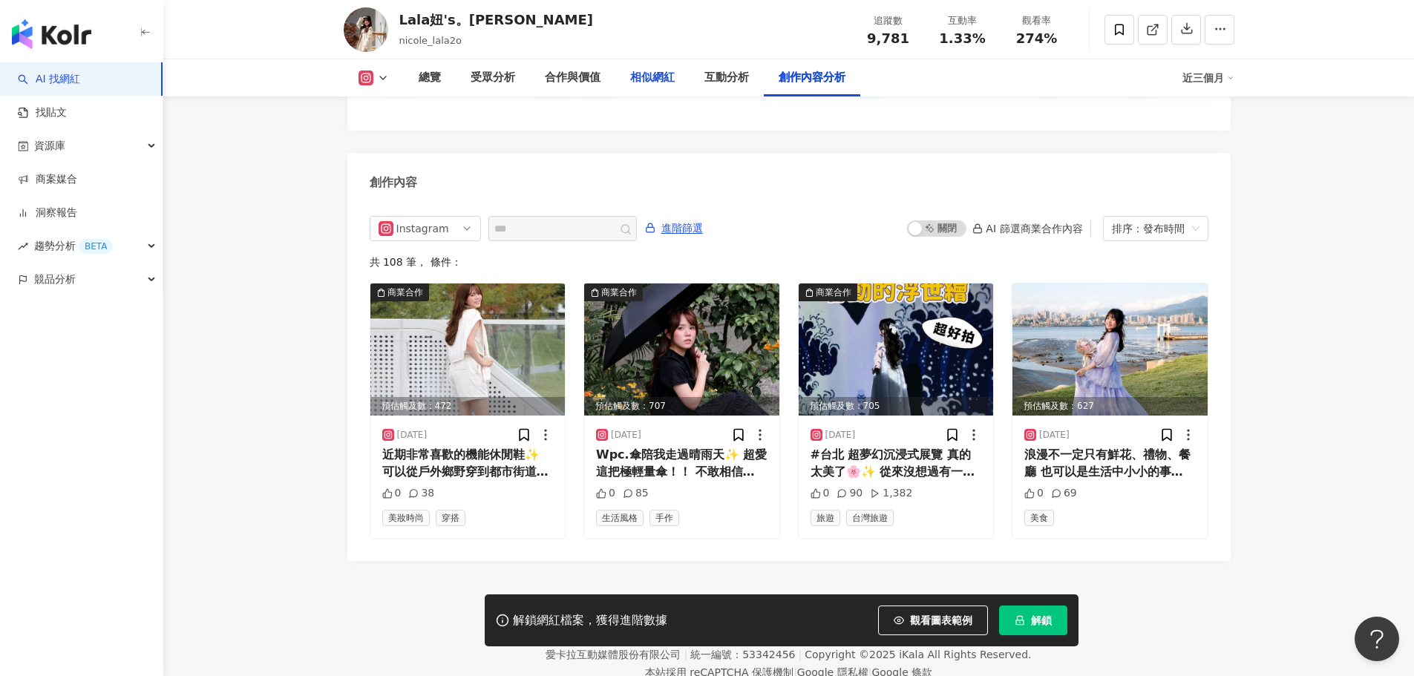
click at [653, 76] on div "相似網紅" at bounding box center [652, 78] width 45 height 18
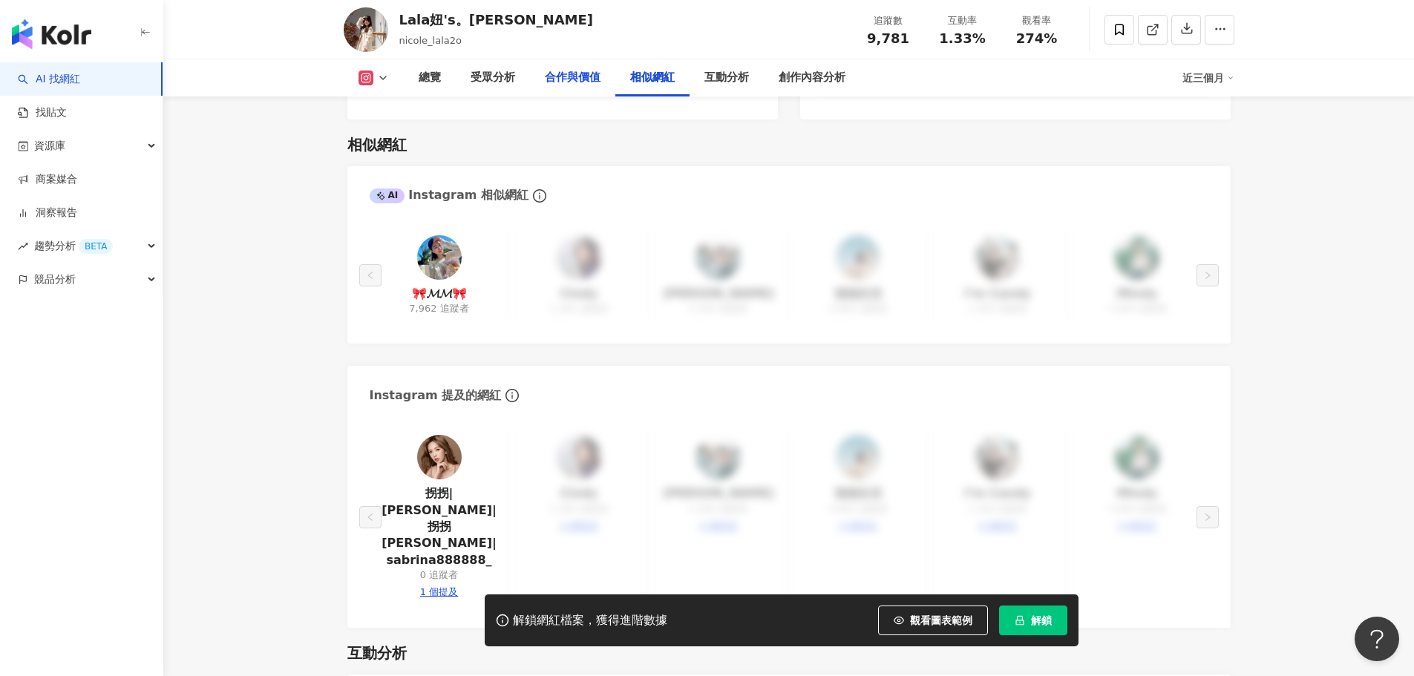
click at [578, 74] on div "合作與價值" at bounding box center [573, 78] width 56 height 18
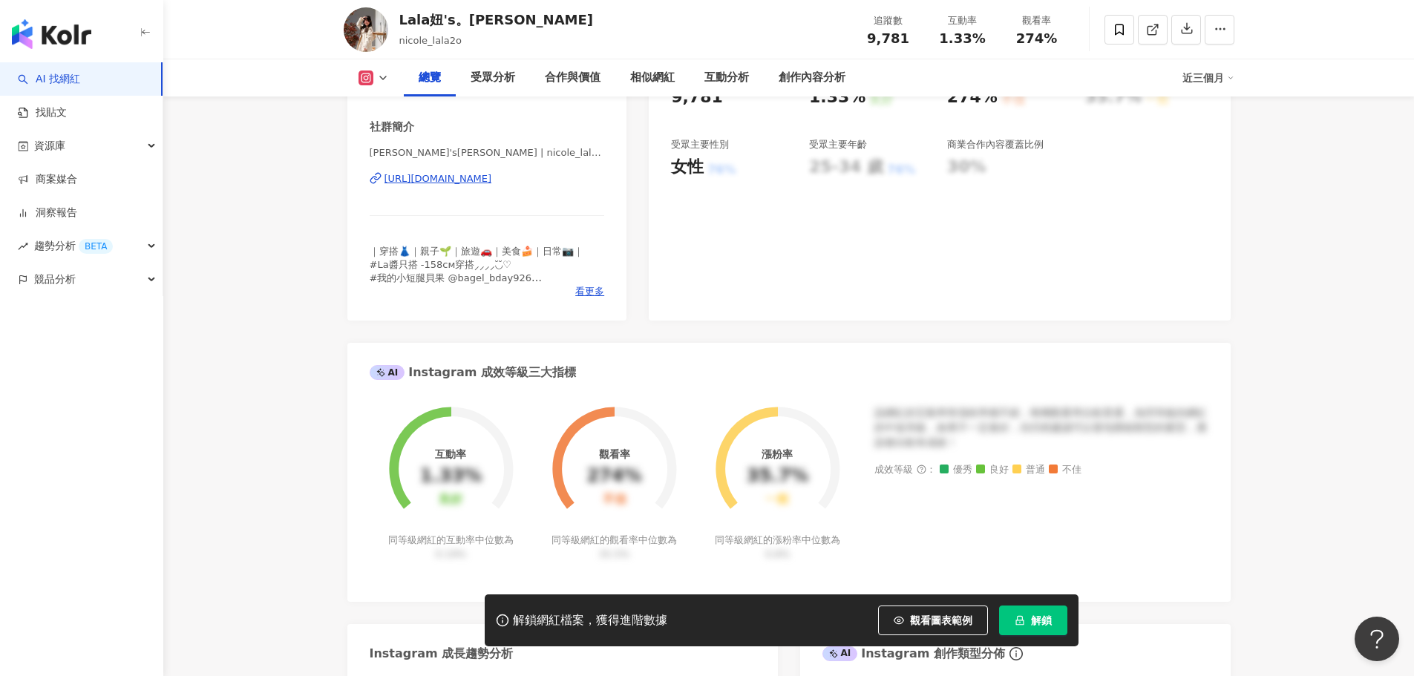
scroll to position [242, 0]
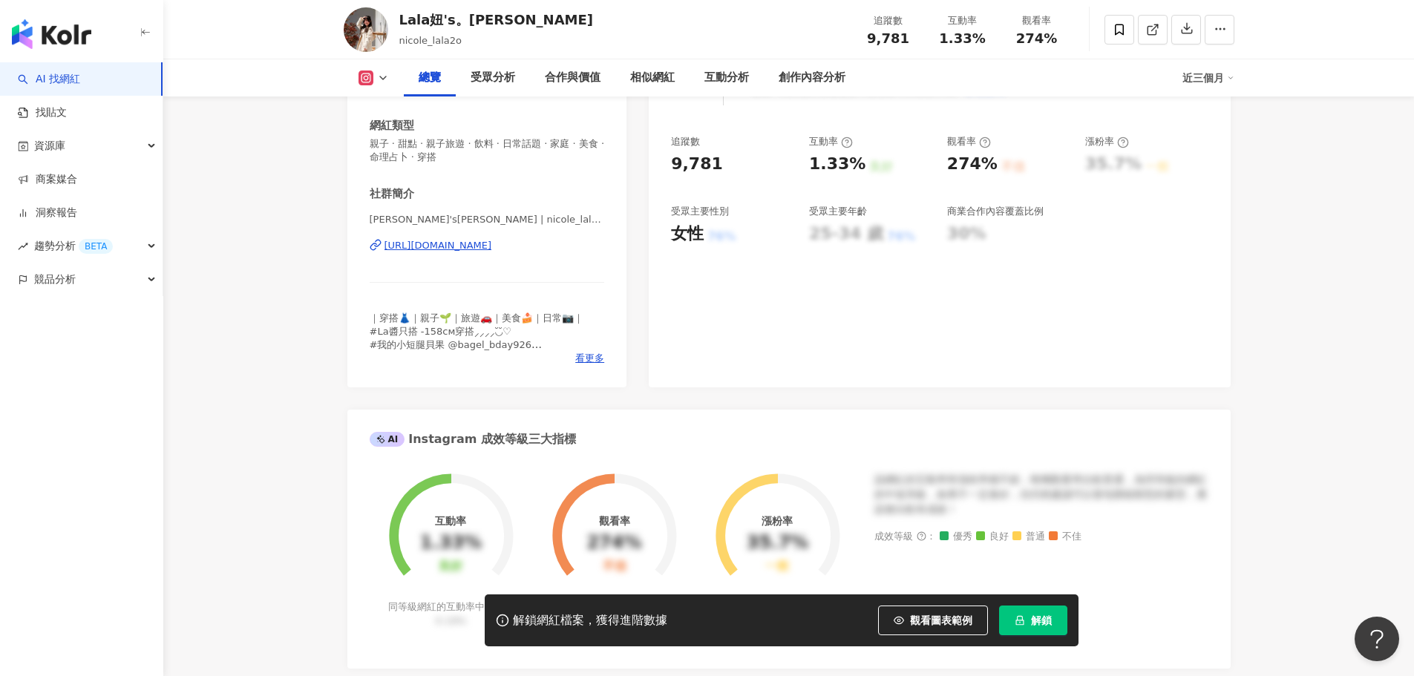
click at [490, 246] on div "https://www.instagram.com/nicole_lala2o/" at bounding box center [439, 245] width 108 height 13
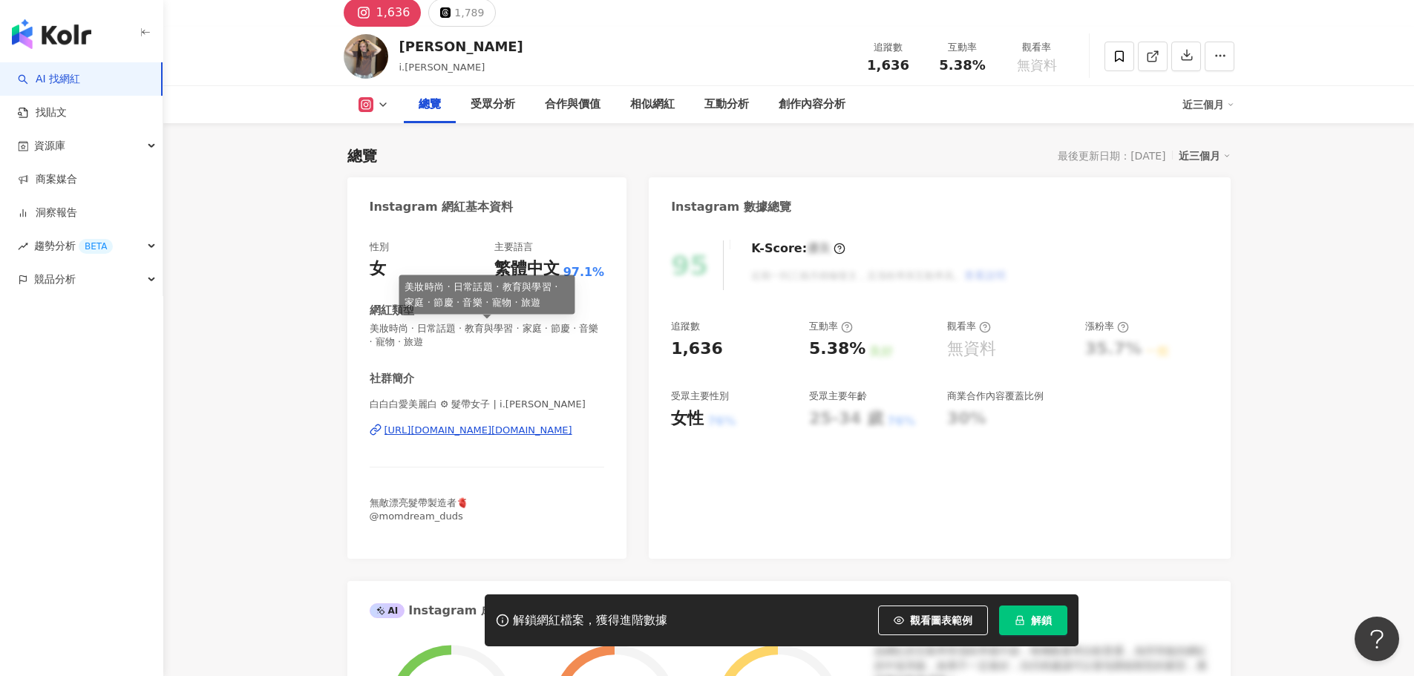
scroll to position [74, 0]
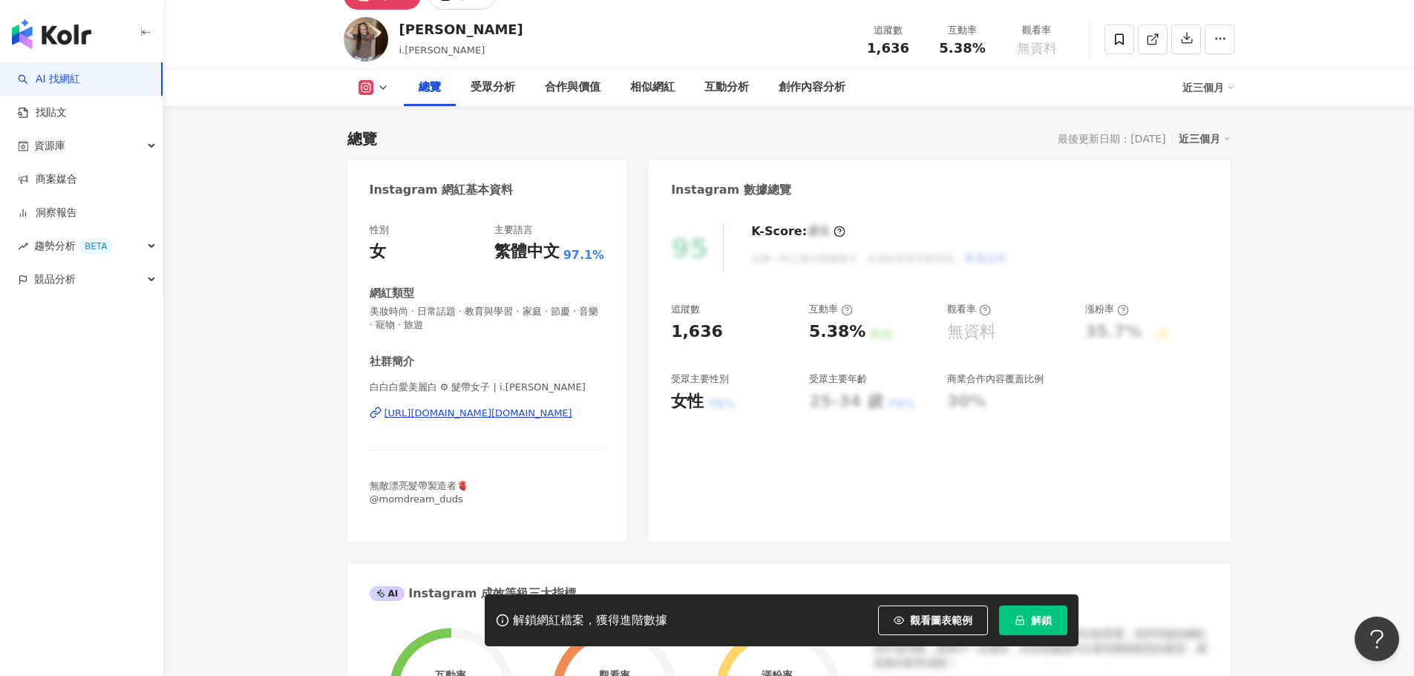
click at [449, 412] on div "[URL][DOMAIN_NAME][DOMAIN_NAME]" at bounding box center [479, 413] width 188 height 13
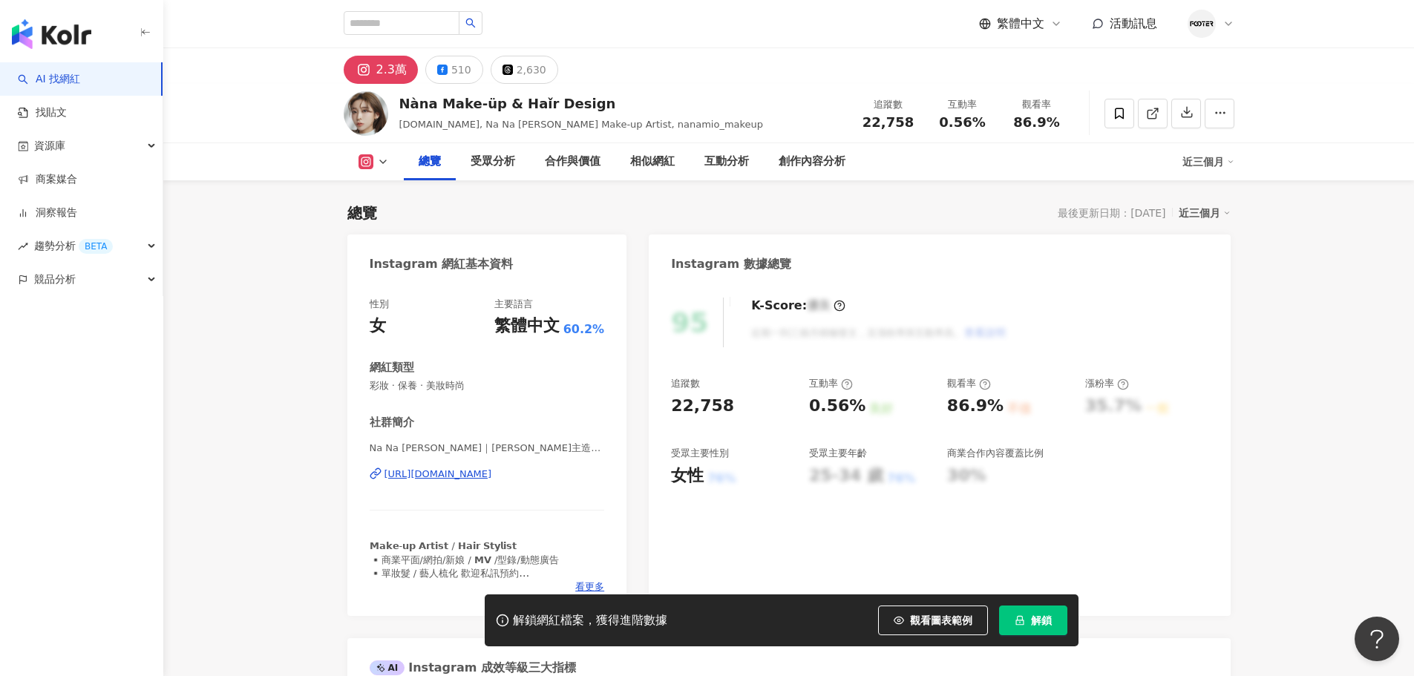
click at [473, 479] on div "https://www.instagram.com/nanamio_makeup/" at bounding box center [439, 474] width 108 height 13
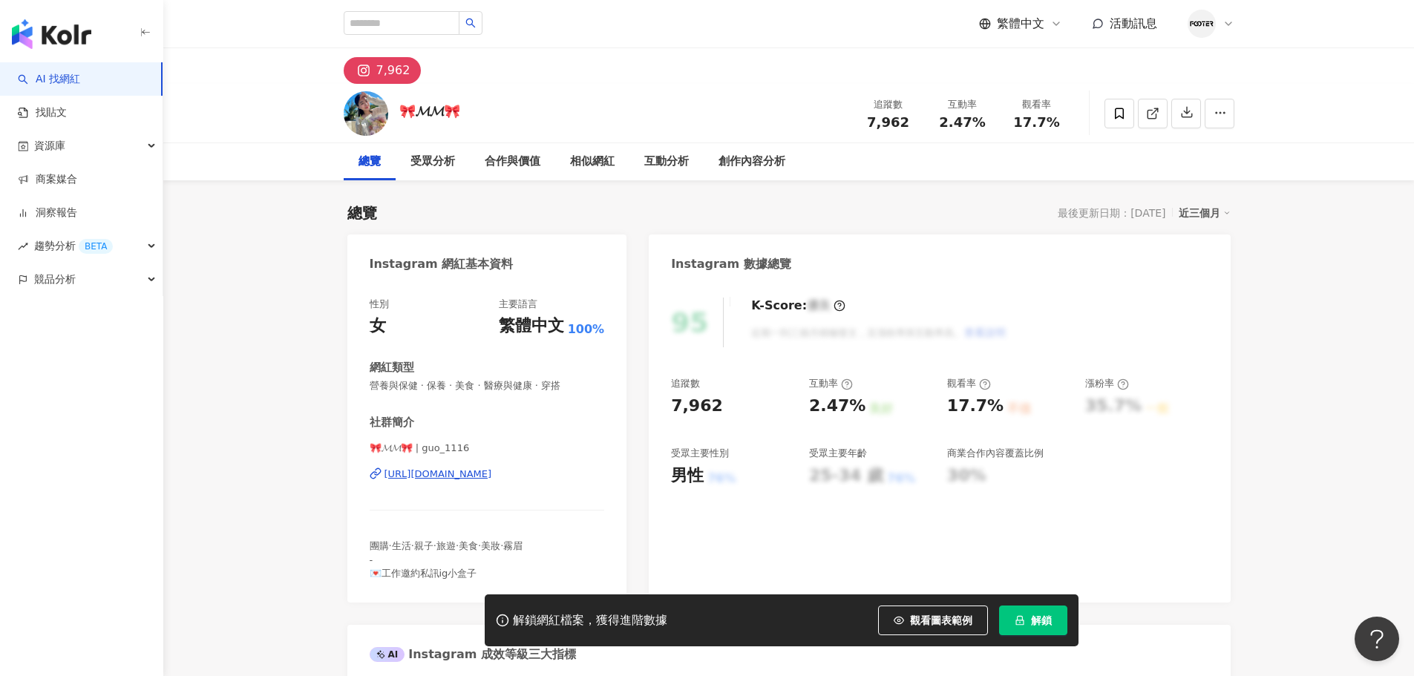
click at [448, 476] on div "[URL][DOMAIN_NAME]" at bounding box center [439, 474] width 108 height 13
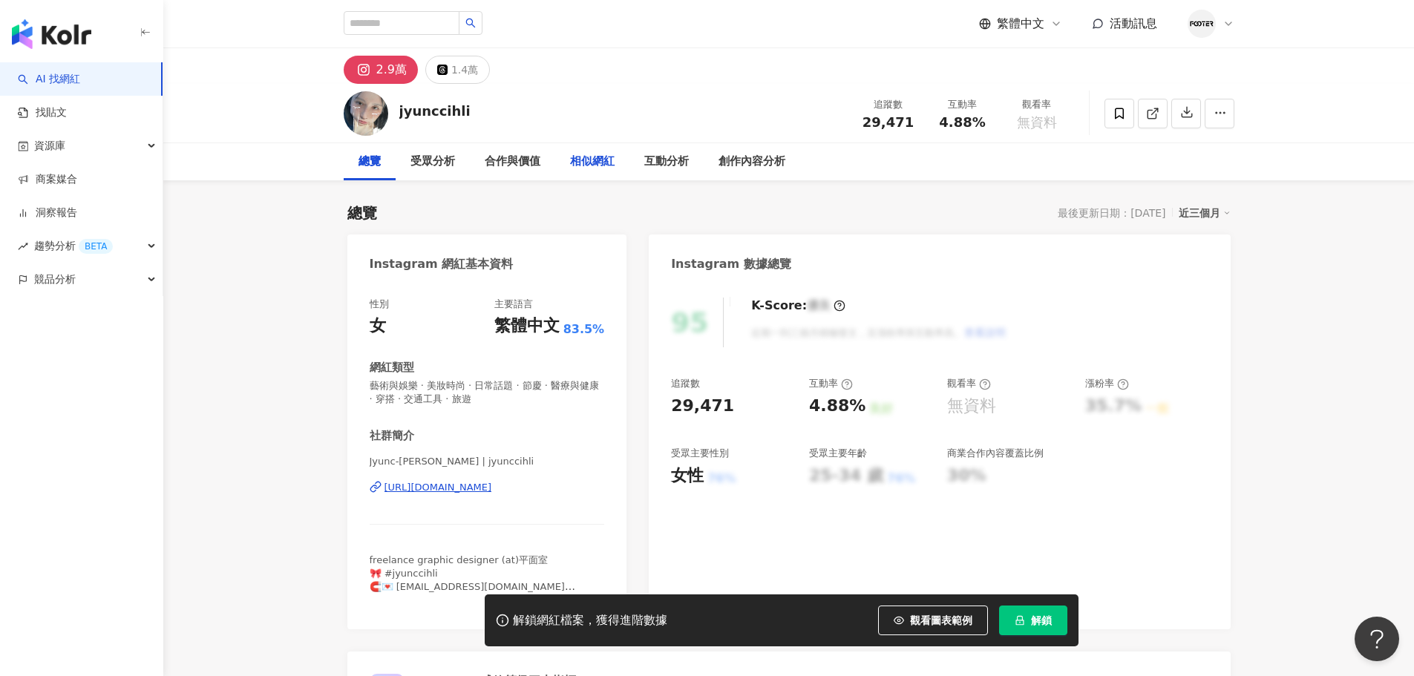
click at [588, 170] on div "相似網紅" at bounding box center [592, 162] width 45 height 18
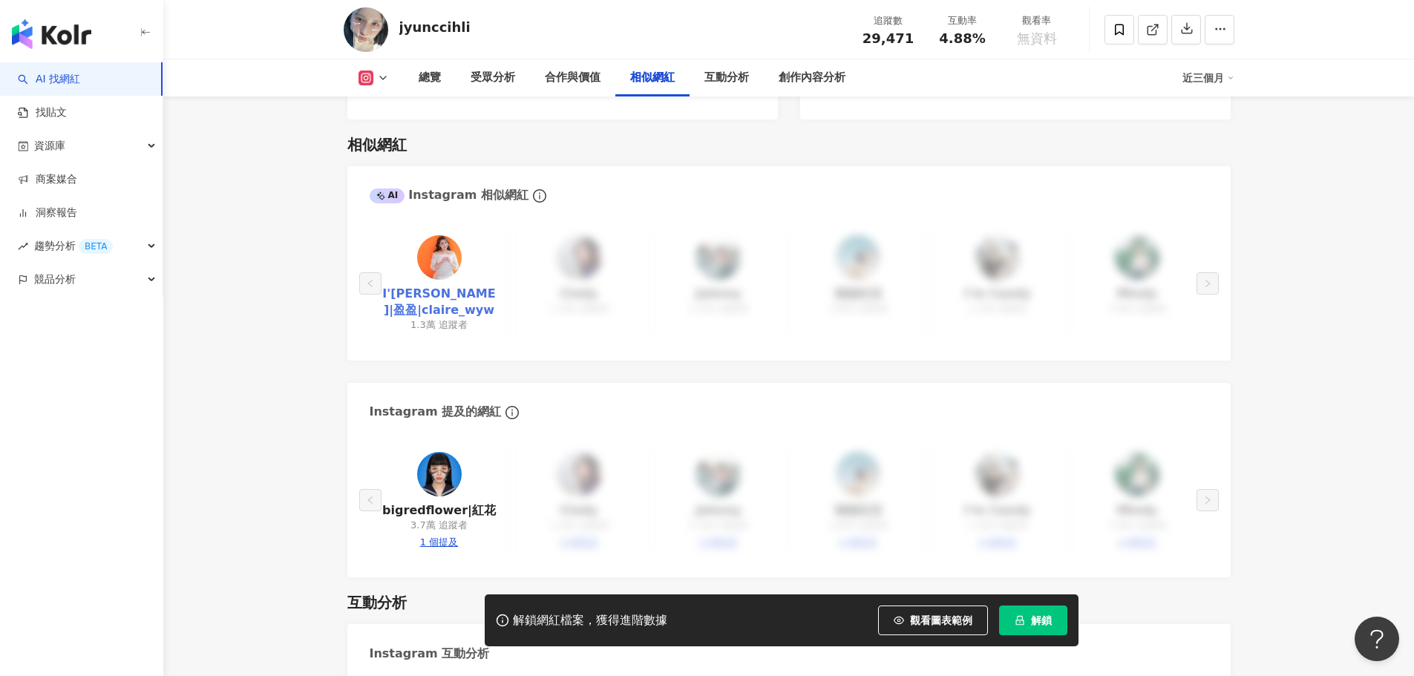
click at [444, 286] on link "I'm 盈盈|盈盈|claire_wyw" at bounding box center [440, 302] width 116 height 33
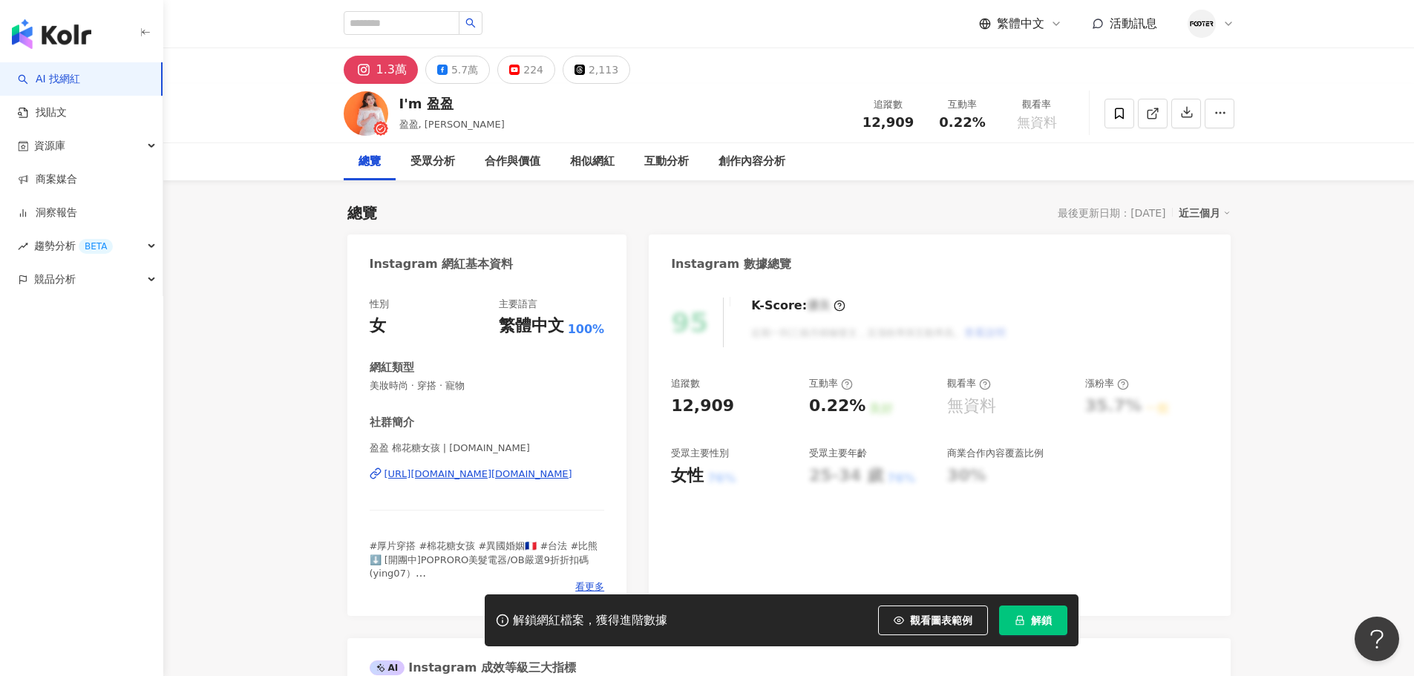
click at [442, 474] on div "[URL][DOMAIN_NAME][DOMAIN_NAME]" at bounding box center [479, 474] width 188 height 13
click at [532, 159] on div "合作與價值" at bounding box center [513, 162] width 56 height 18
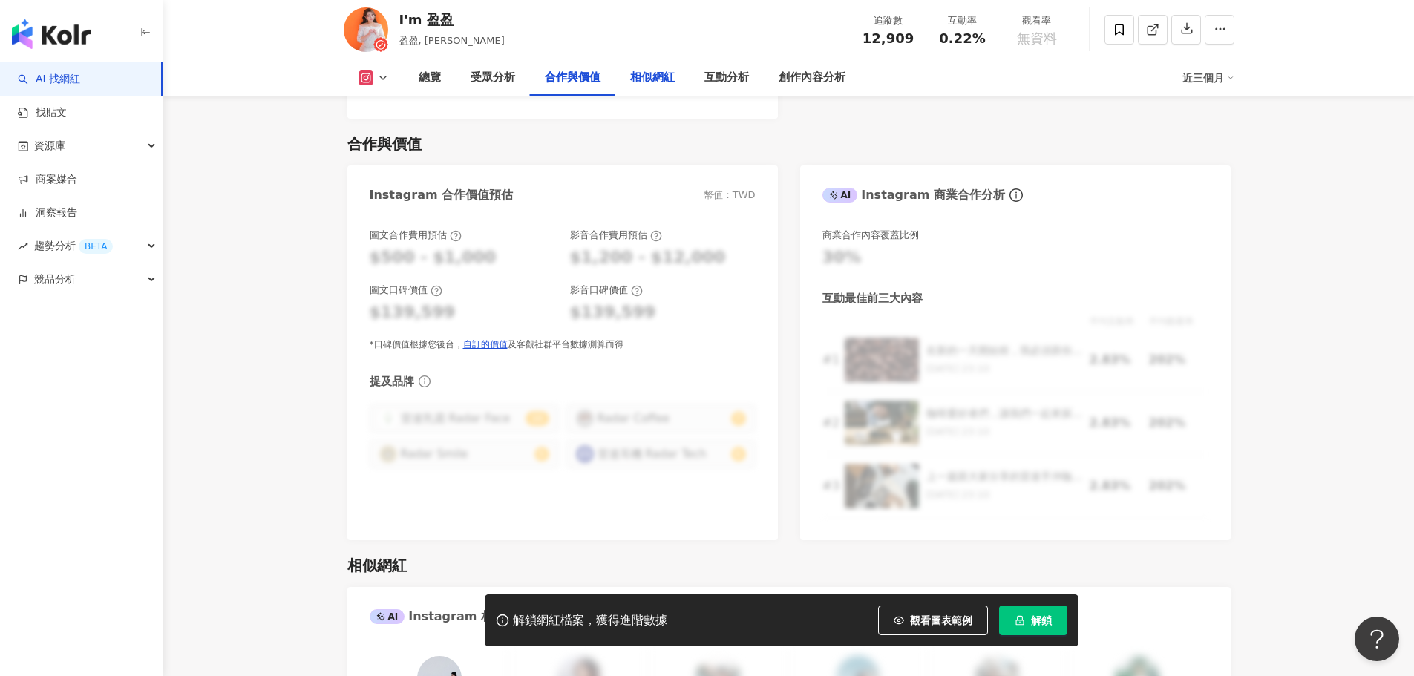
click at [638, 78] on div "相似網紅" at bounding box center [652, 78] width 45 height 18
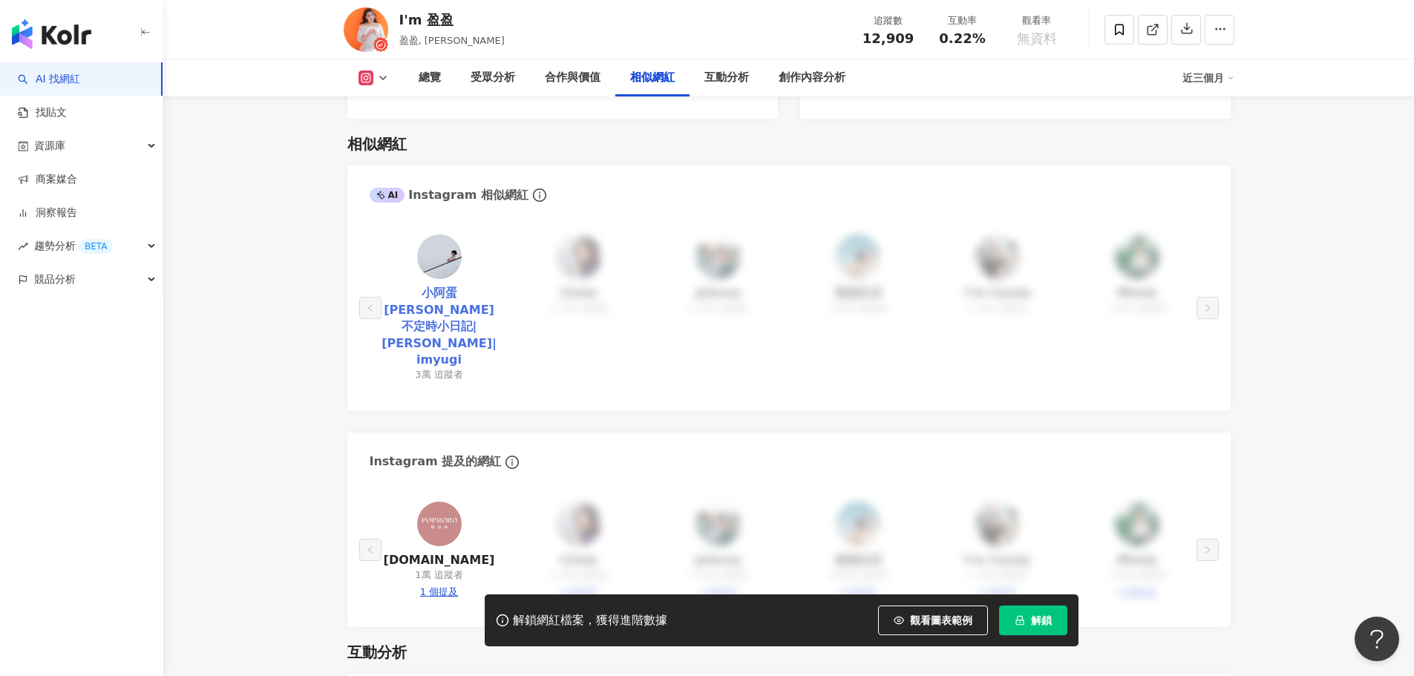
click at [431, 285] on link "小阿蛋葛葛不定時小日記|Yugi Chen|imyugi" at bounding box center [440, 326] width 116 height 83
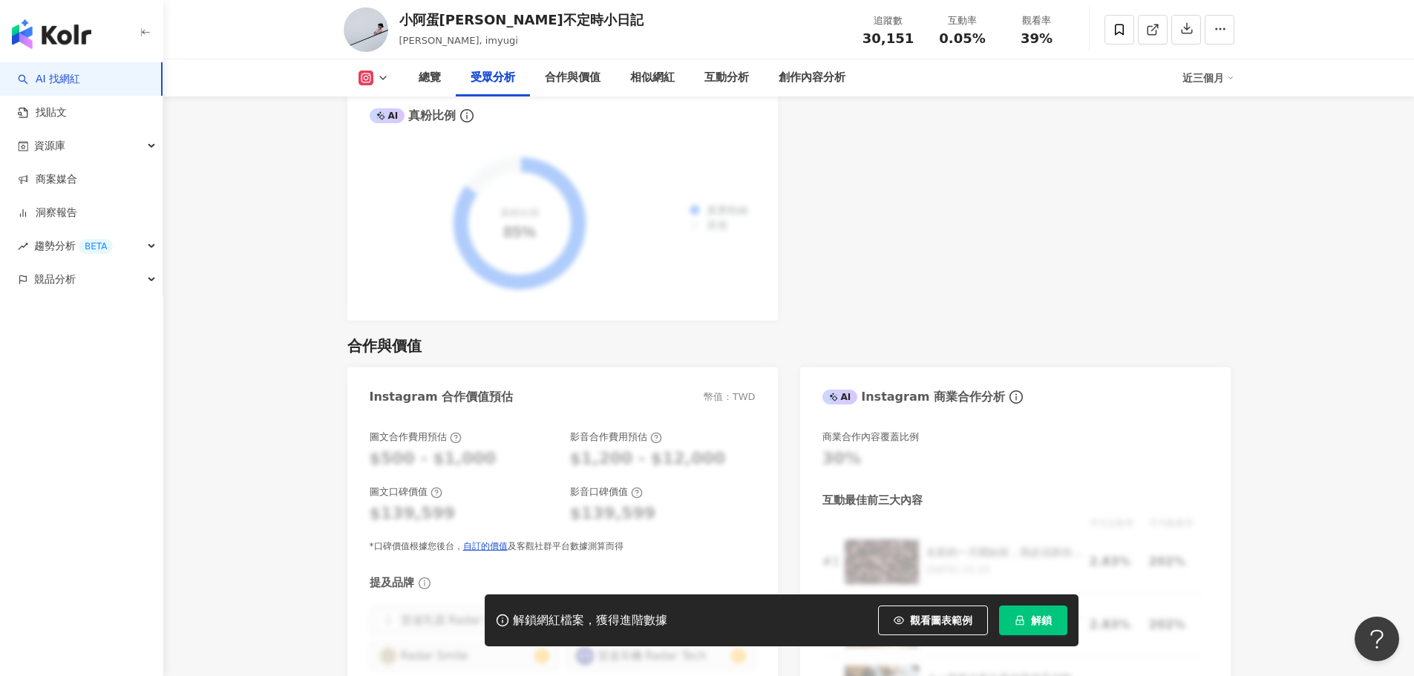
scroll to position [2301, 0]
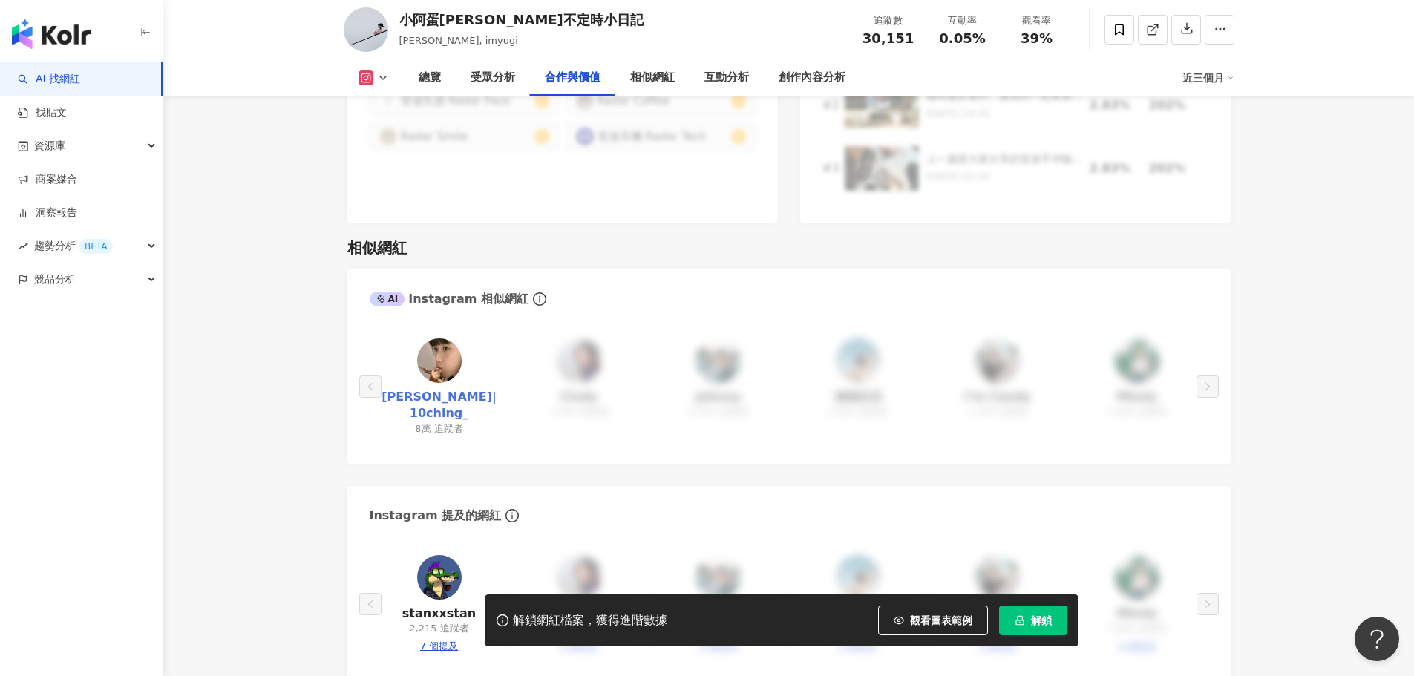
click at [436, 389] on link "石靜|10ching_" at bounding box center [440, 405] width 116 height 33
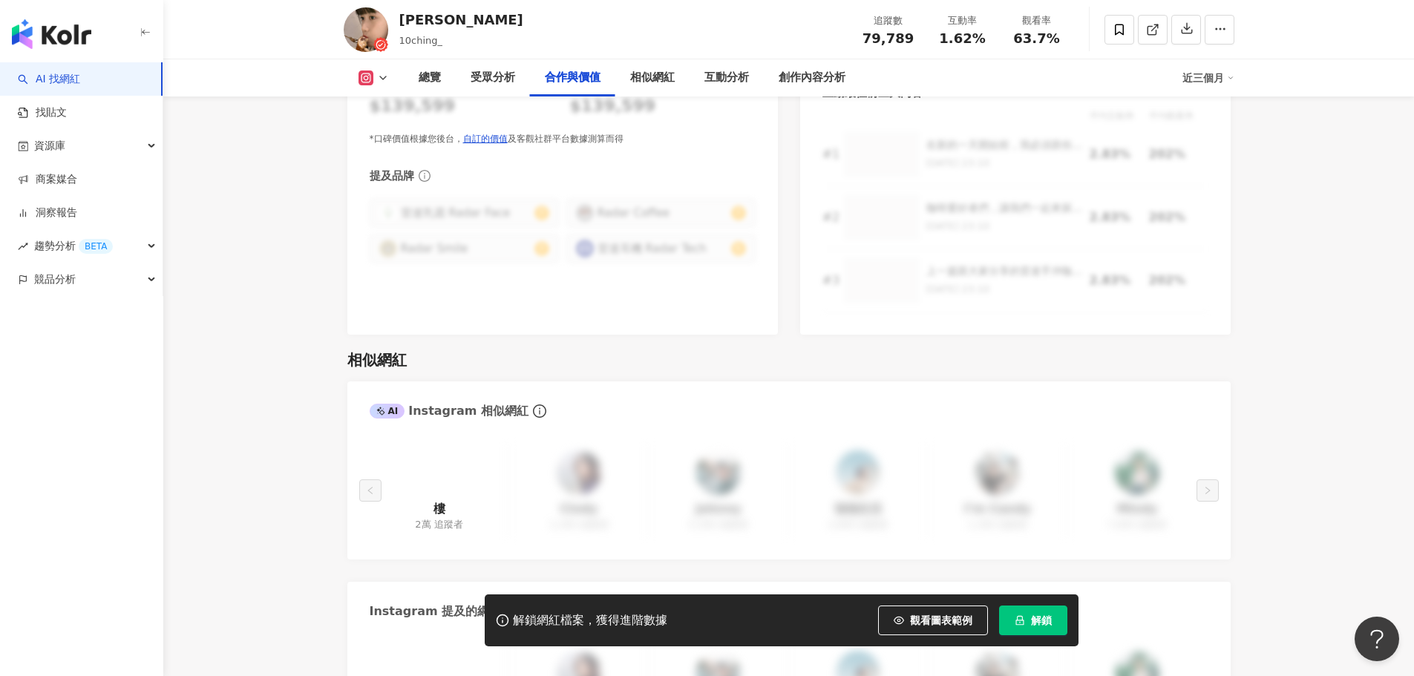
scroll to position [2301, 0]
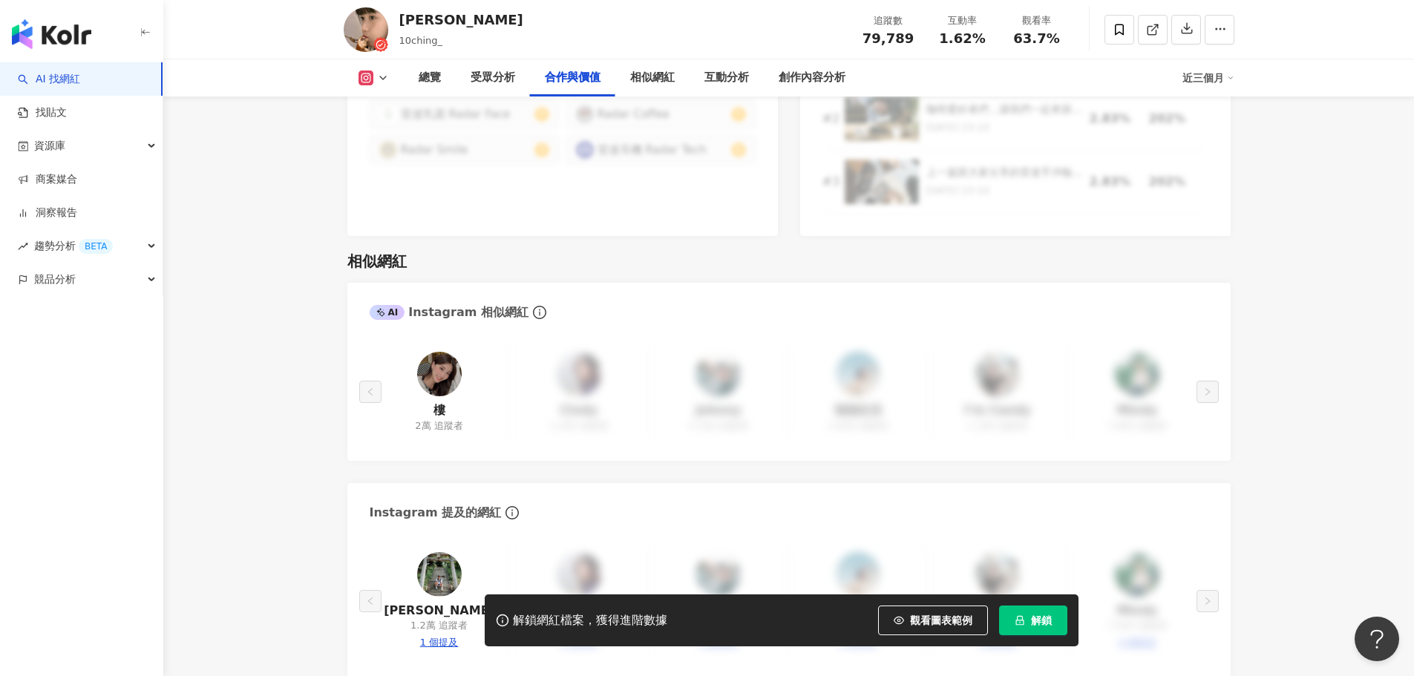
click at [432, 379] on link at bounding box center [439, 377] width 45 height 50
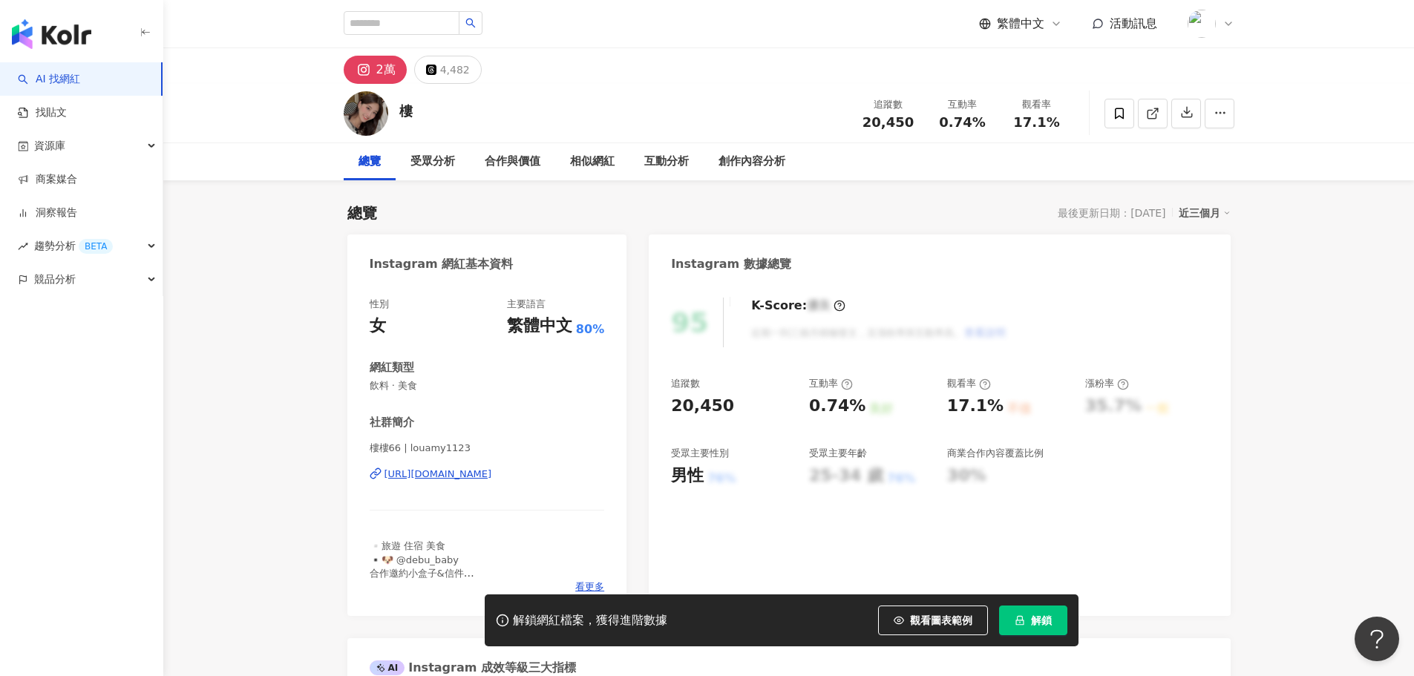
click at [460, 470] on div "[URL][DOMAIN_NAME]" at bounding box center [439, 474] width 108 height 13
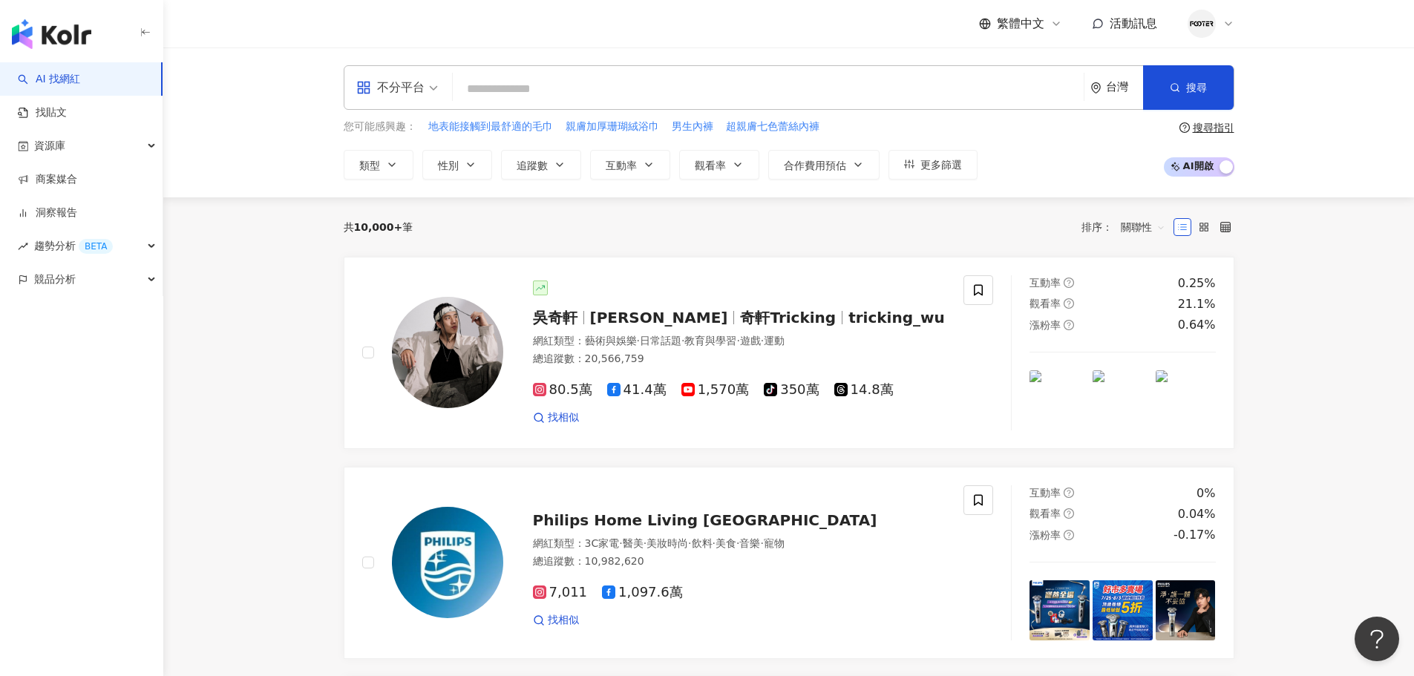
click at [467, 87] on input "search" at bounding box center [768, 89] width 619 height 28
type input "*******"
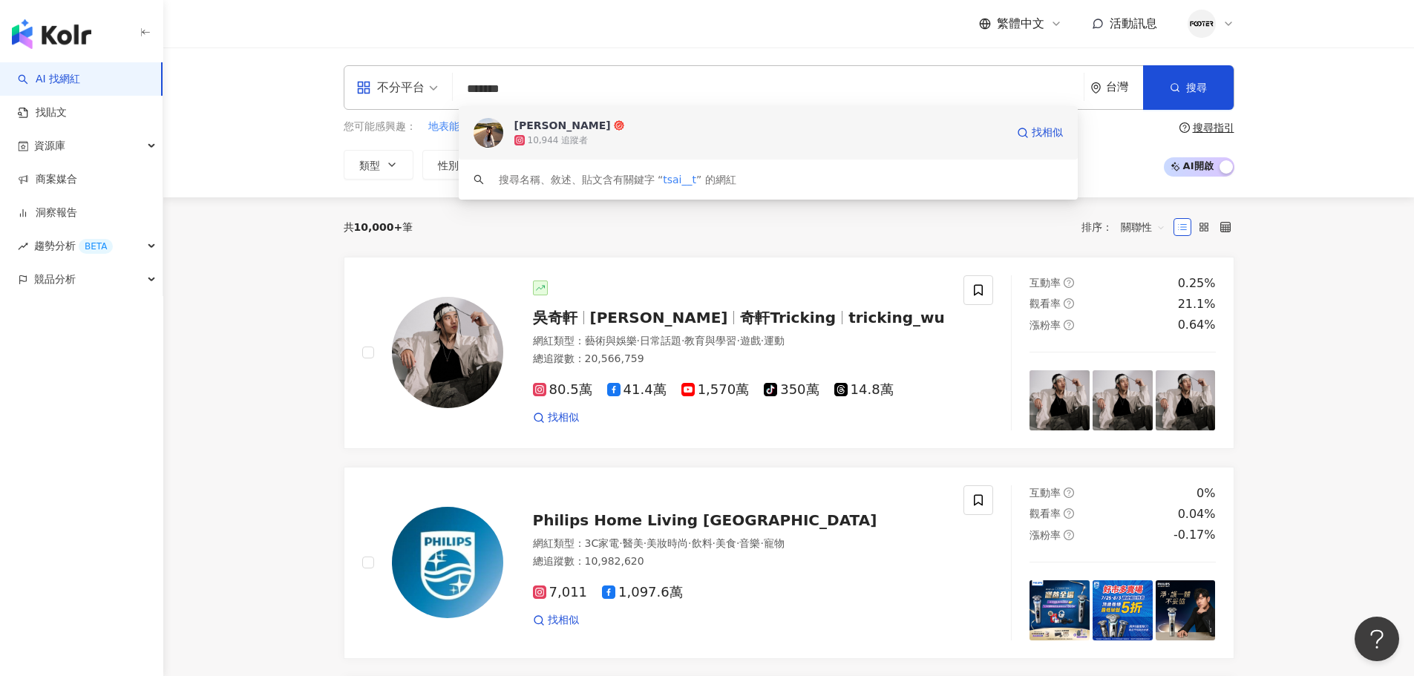
click at [571, 133] on div "10,944 追蹤者" at bounding box center [759, 140] width 491 height 15
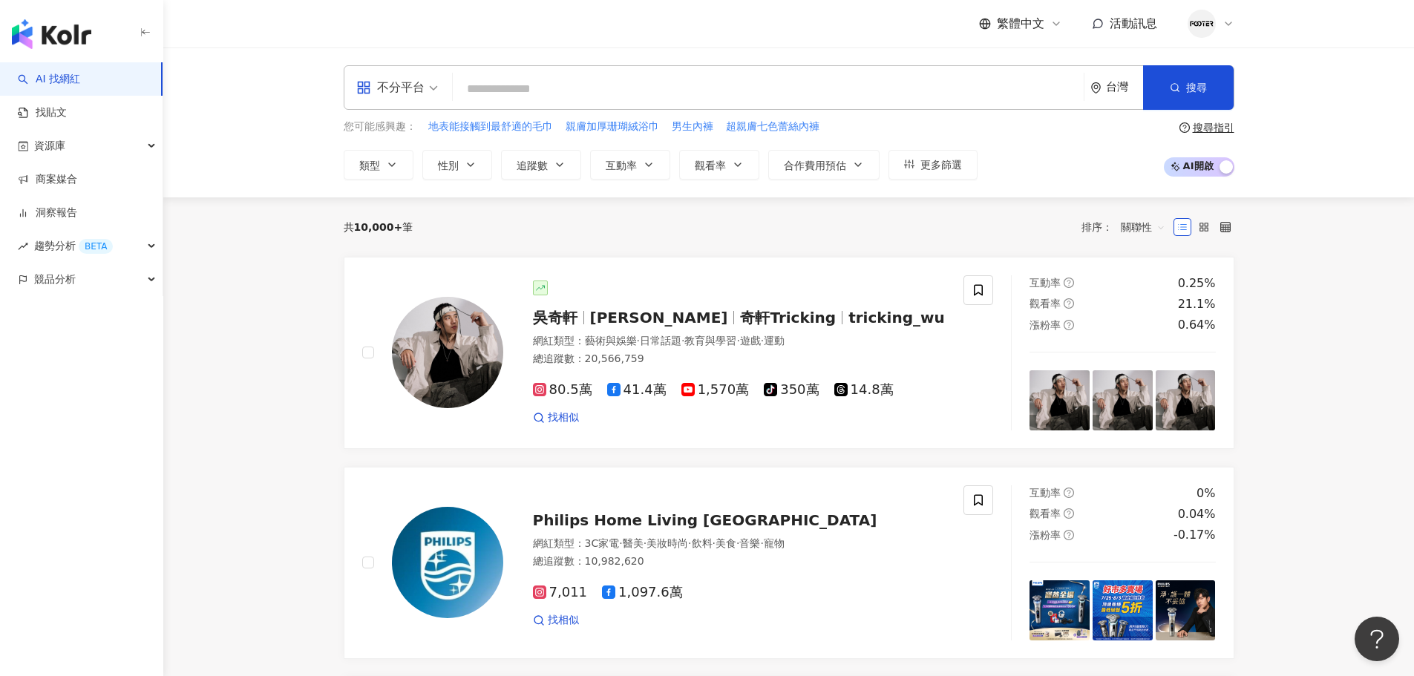
click at [506, 86] on input "search" at bounding box center [768, 89] width 619 height 28
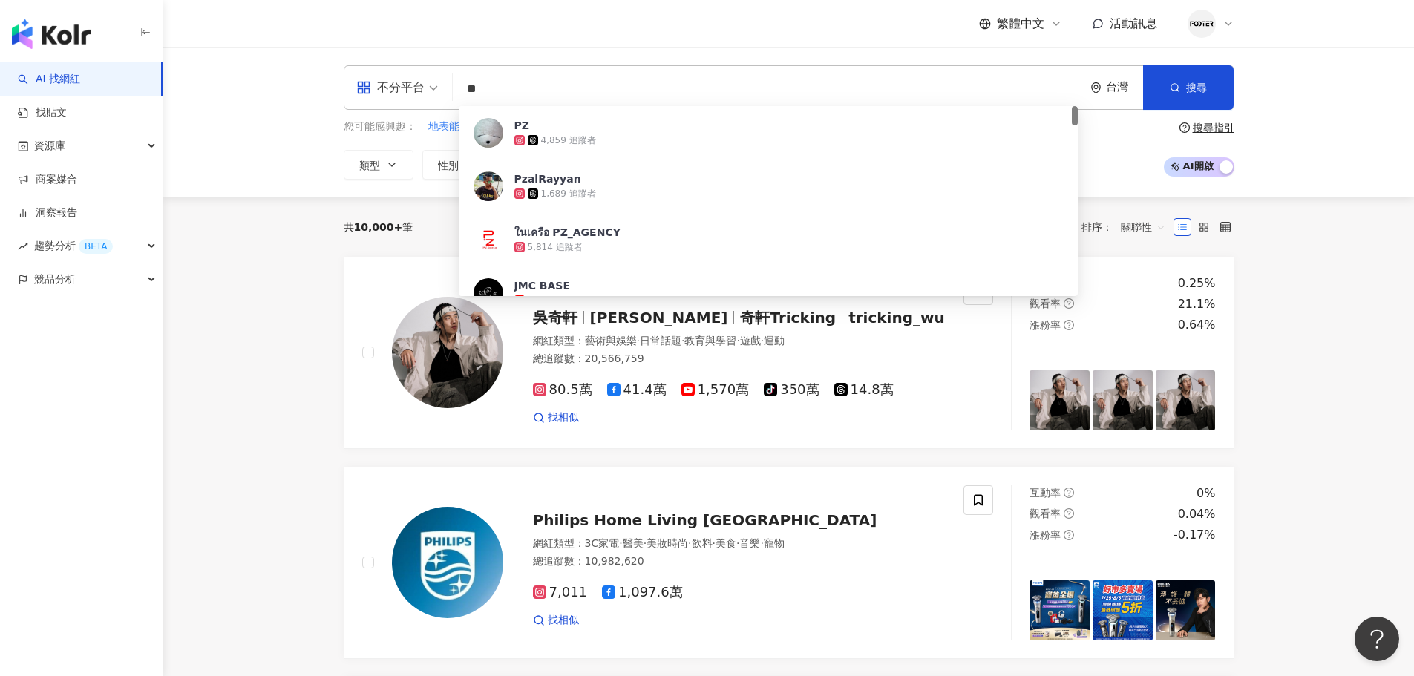
type input "*"
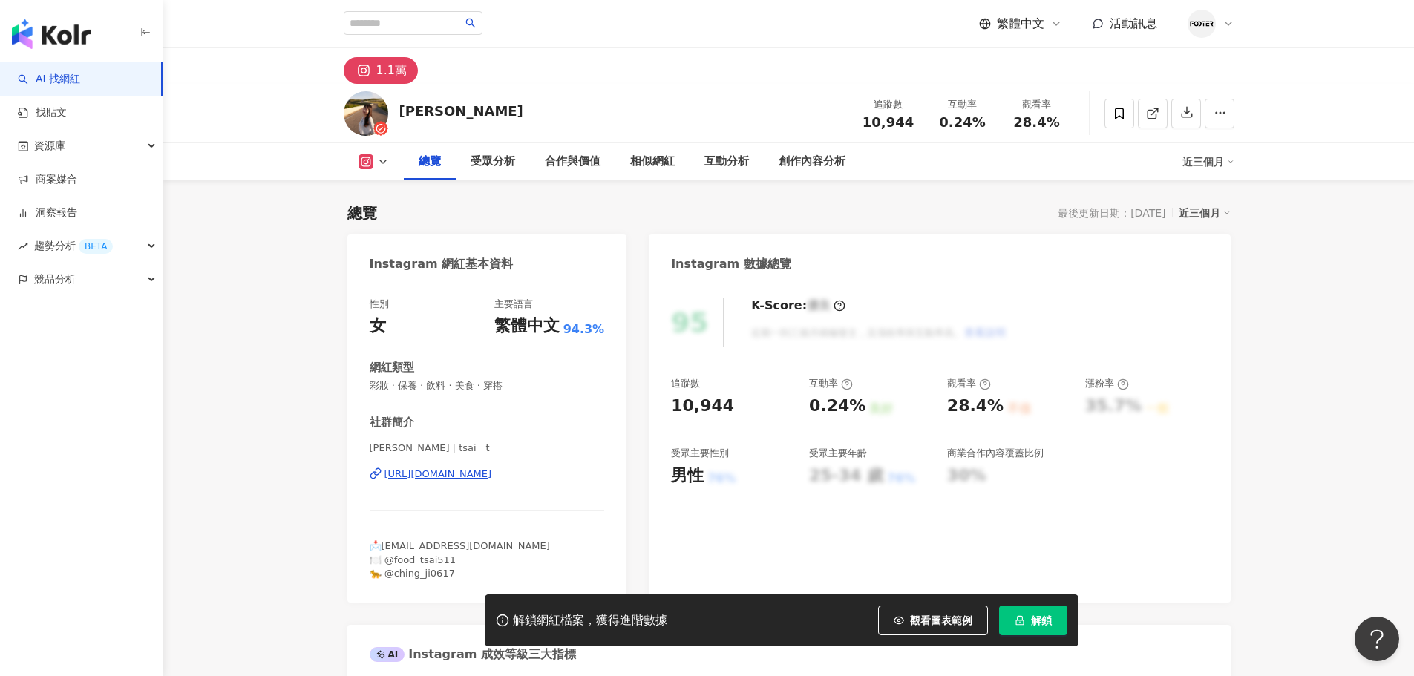
scroll to position [297, 0]
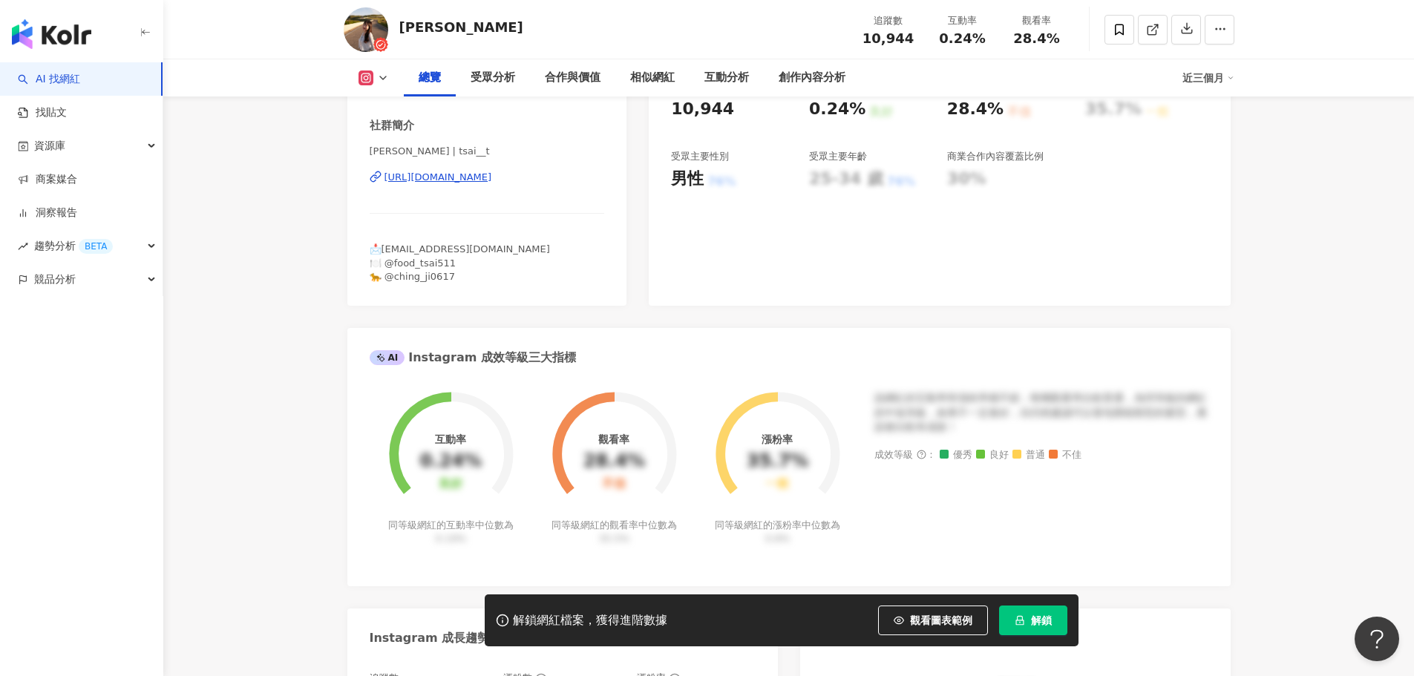
click at [487, 178] on div "[URL][DOMAIN_NAME]" at bounding box center [439, 177] width 108 height 13
click at [564, 76] on div "合作與價值" at bounding box center [573, 78] width 56 height 18
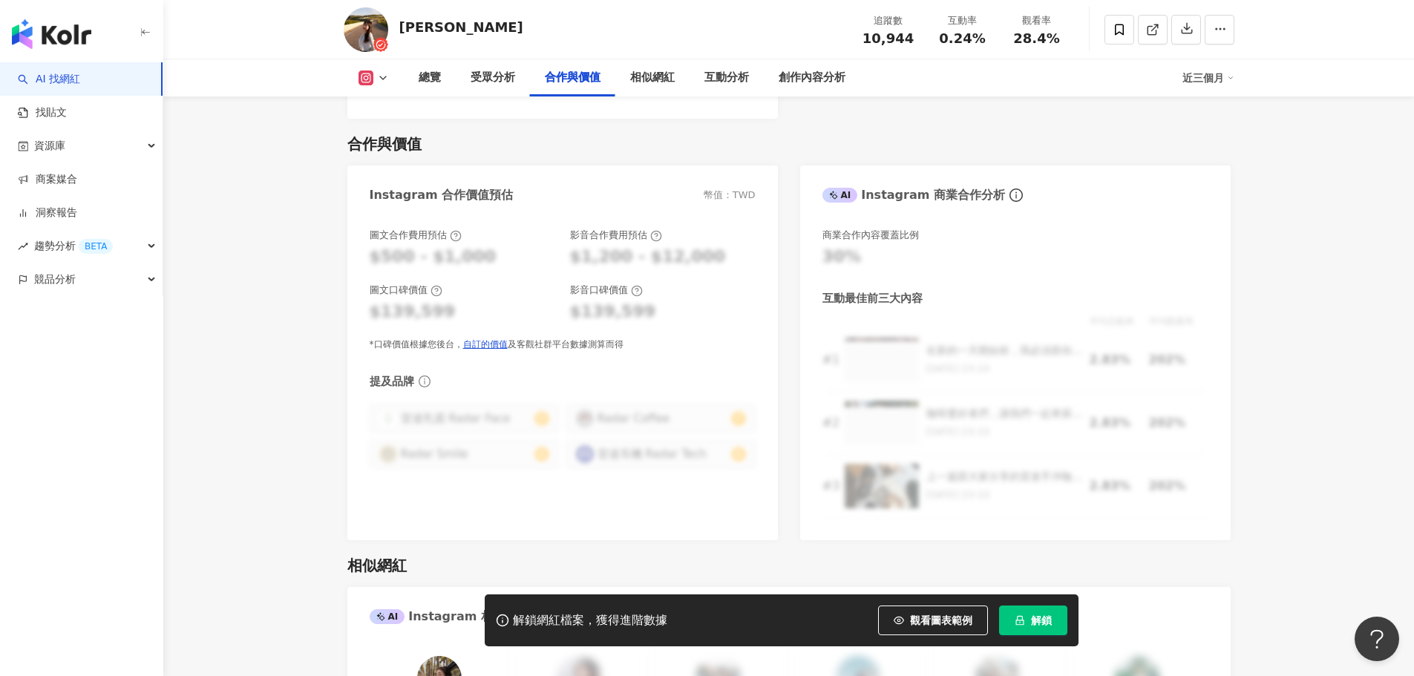
scroll to position [2350, 0]
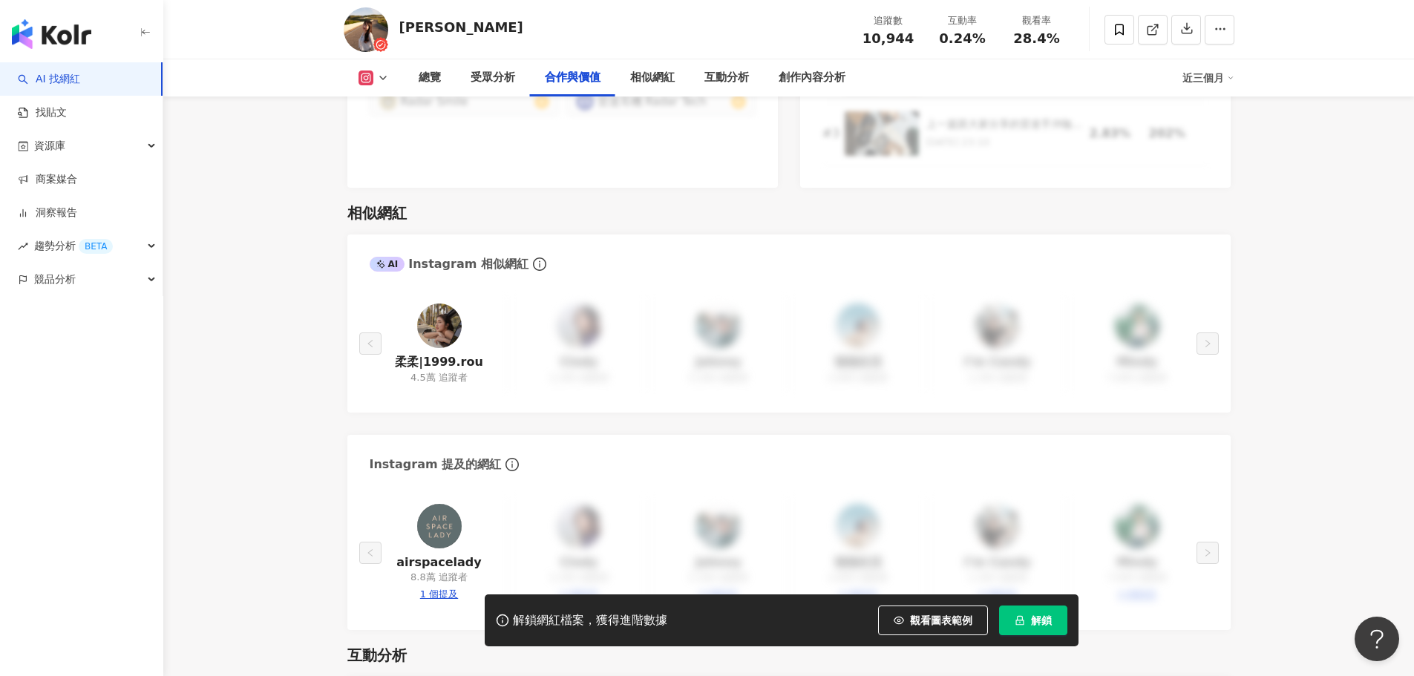
click at [438, 310] on img at bounding box center [439, 326] width 45 height 45
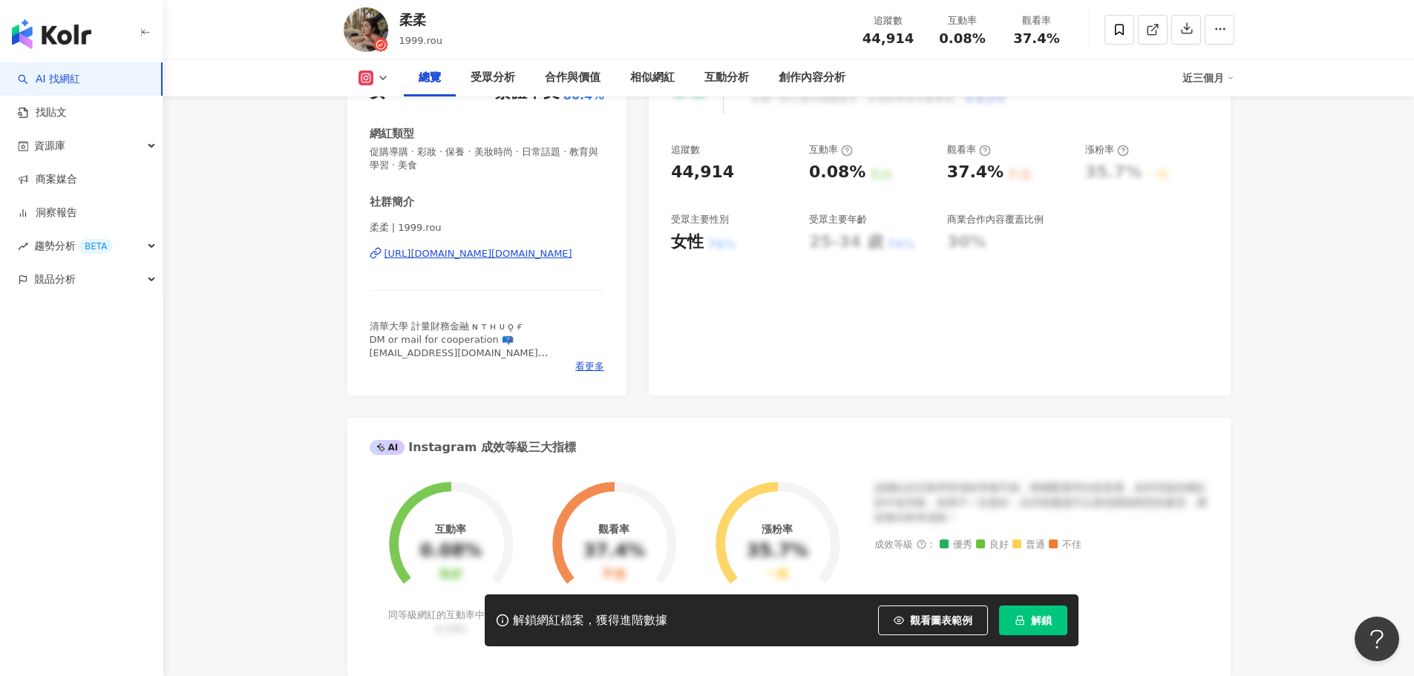
scroll to position [297, 0]
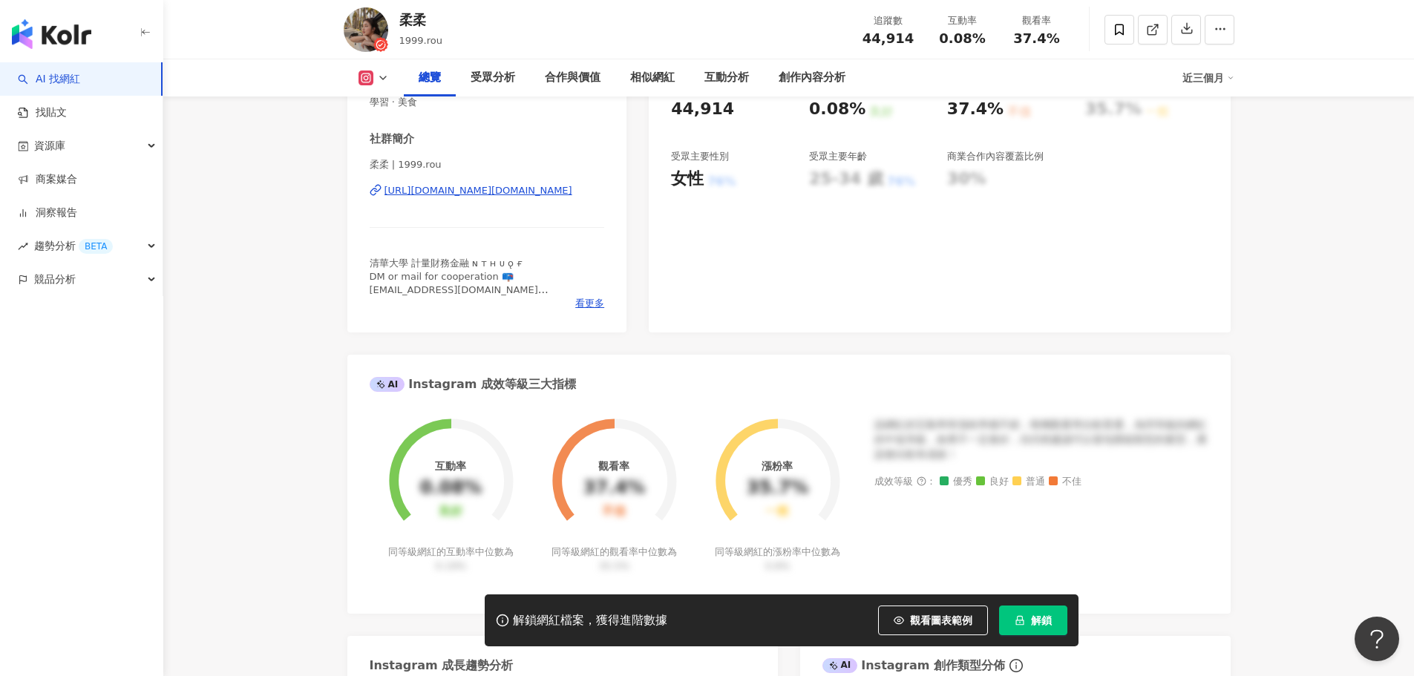
click at [471, 188] on div "[URL][DOMAIN_NAME][DOMAIN_NAME]" at bounding box center [479, 190] width 188 height 13
